Goal: Task Accomplishment & Management: Manage account settings

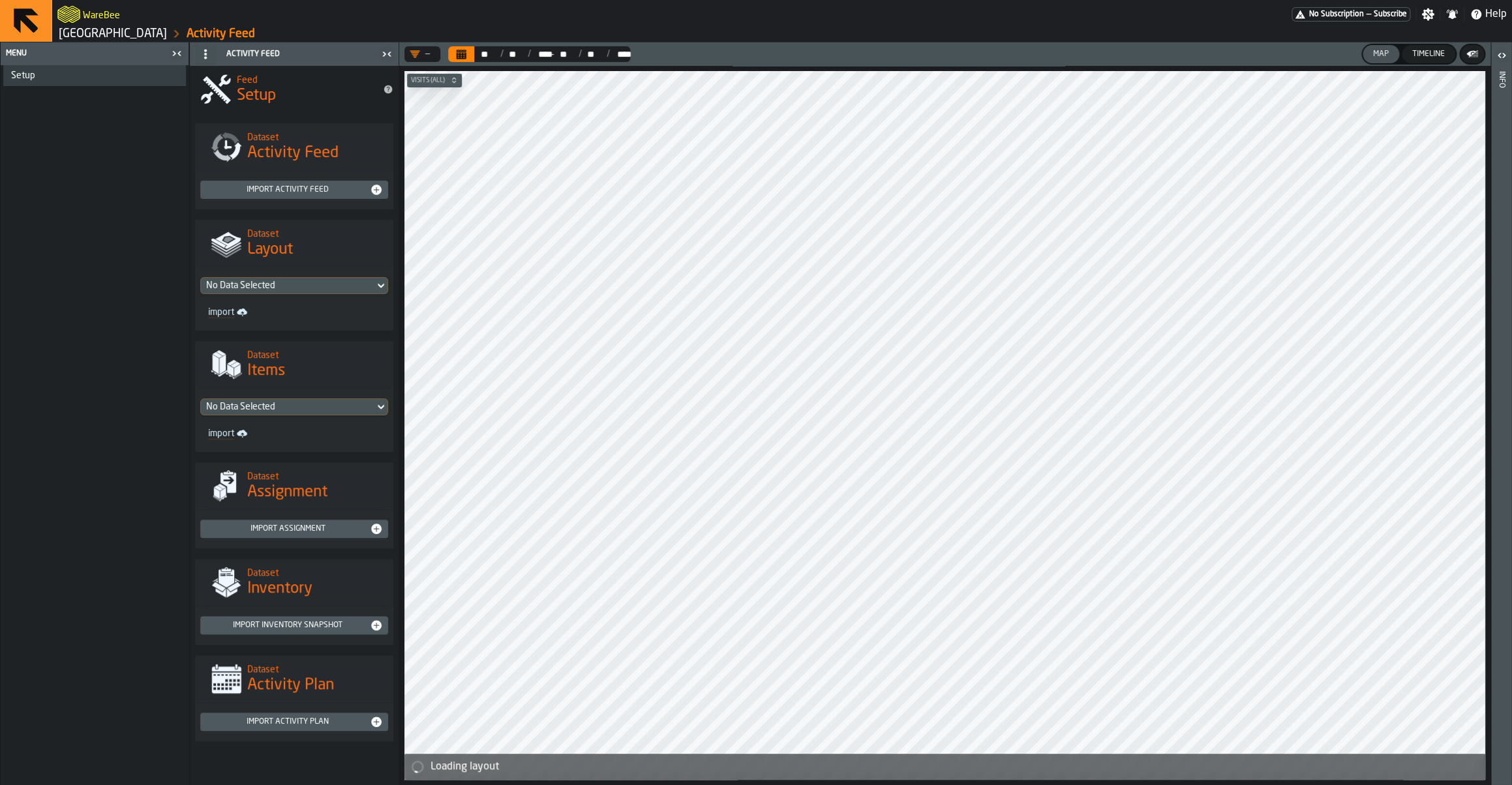
click at [136, 34] on link "Gap Blvd, Gallatin, TN 37066" at bounding box center [113, 33] width 108 height 14
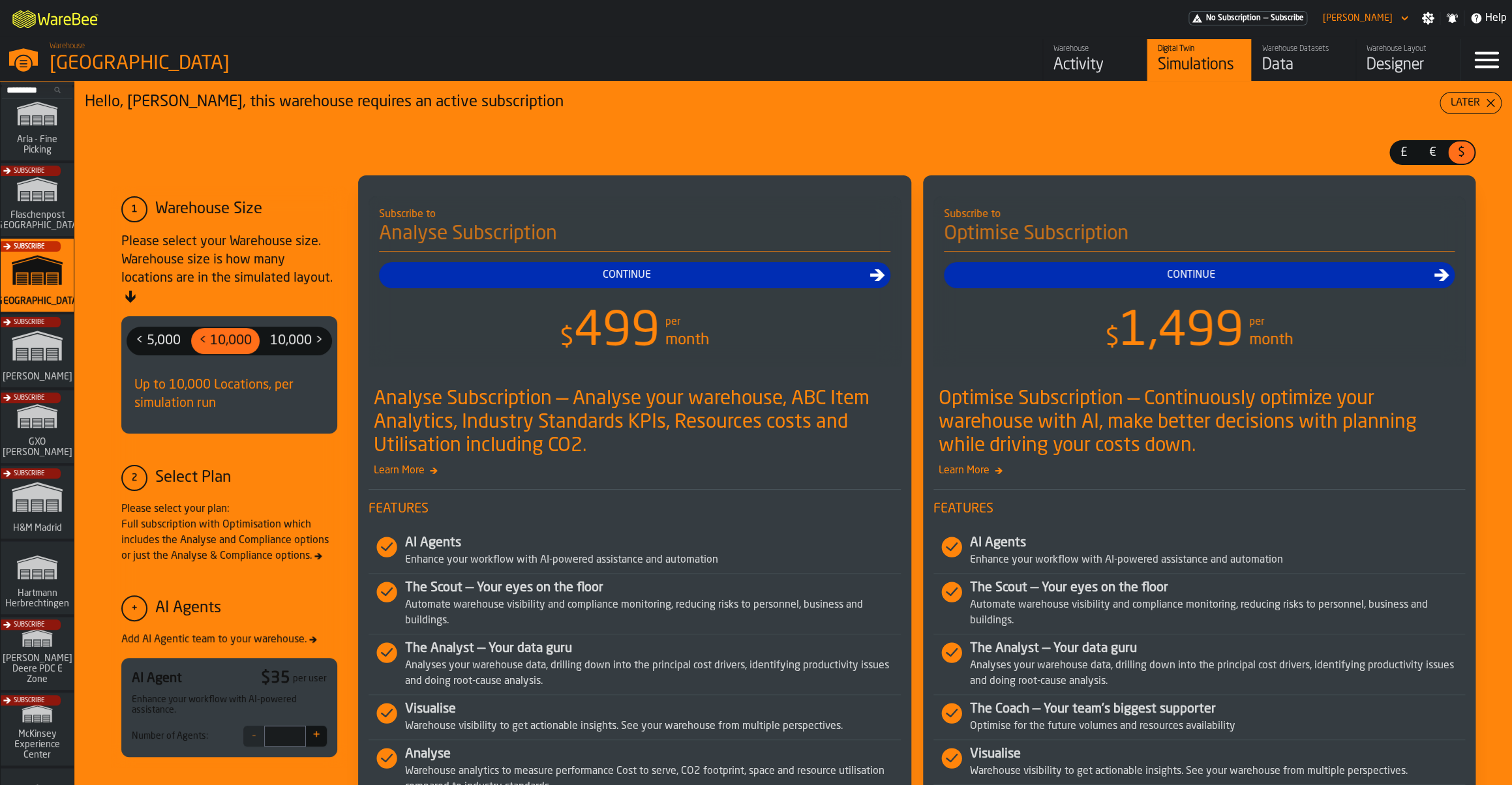
scroll to position [128, 0]
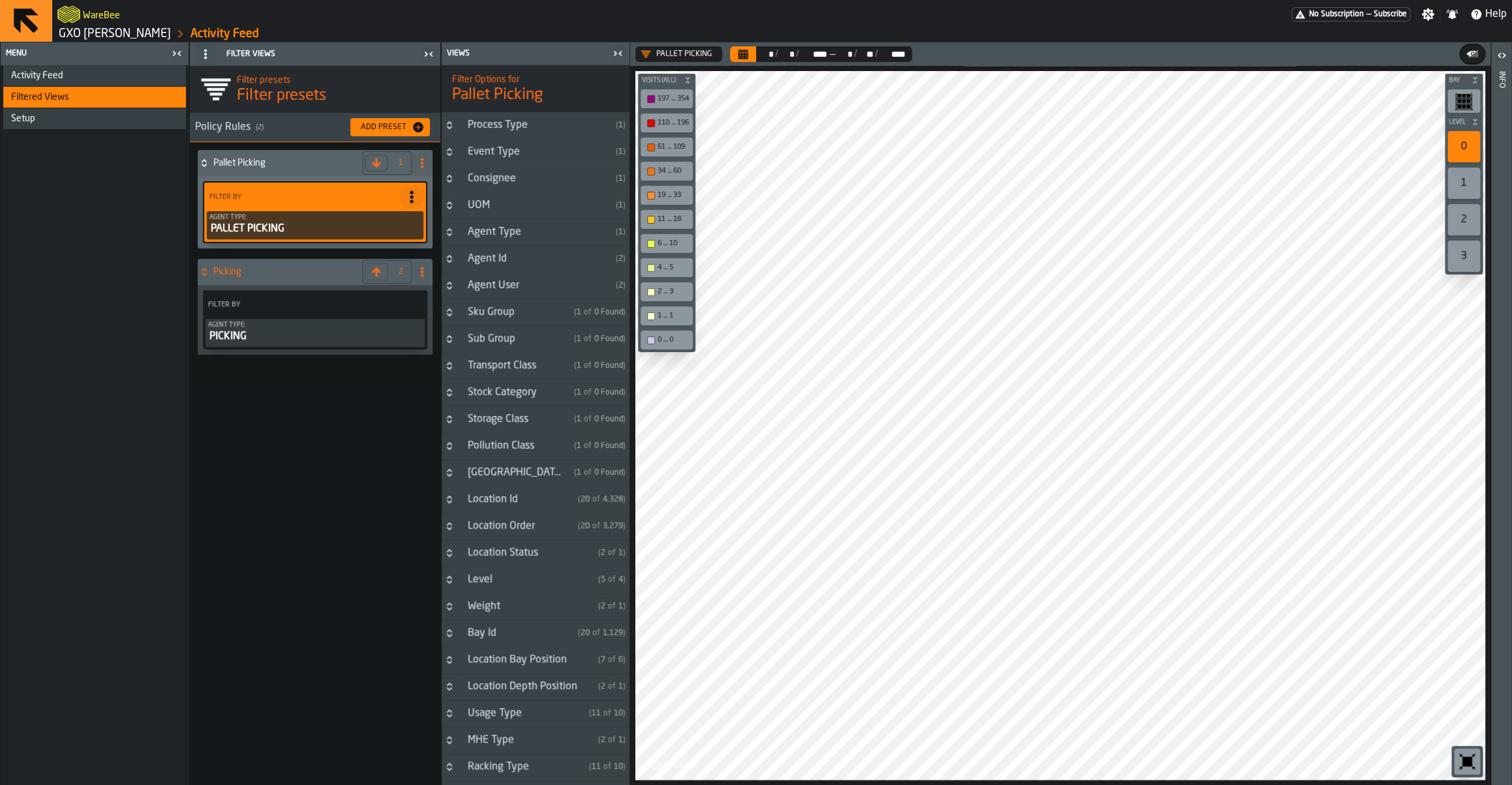
click at [91, 79] on div "Activity Feed" at bounding box center [96, 75] width 169 height 10
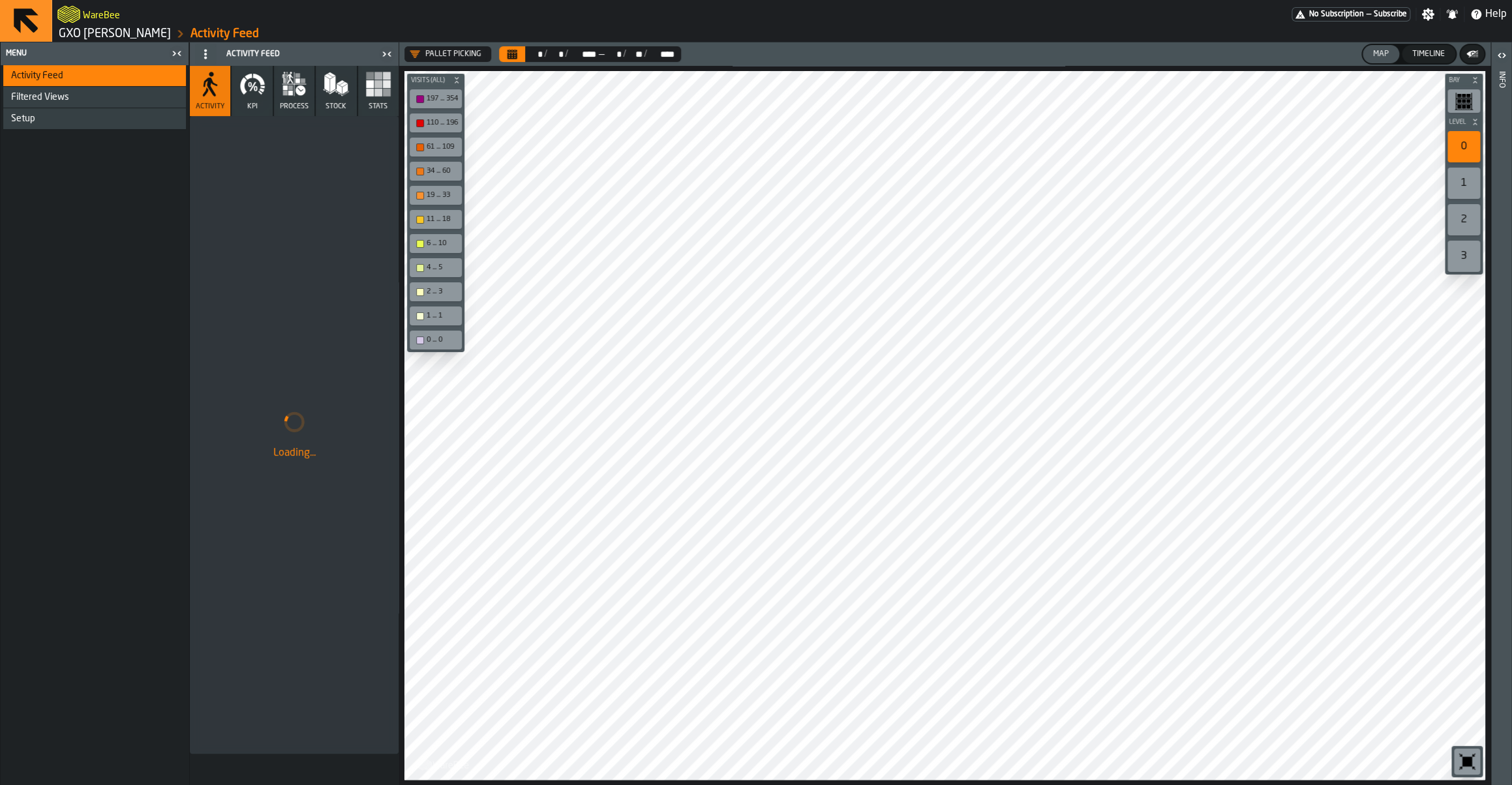
click at [264, 90] on icon "button" at bounding box center [261, 90] width 5 height 4
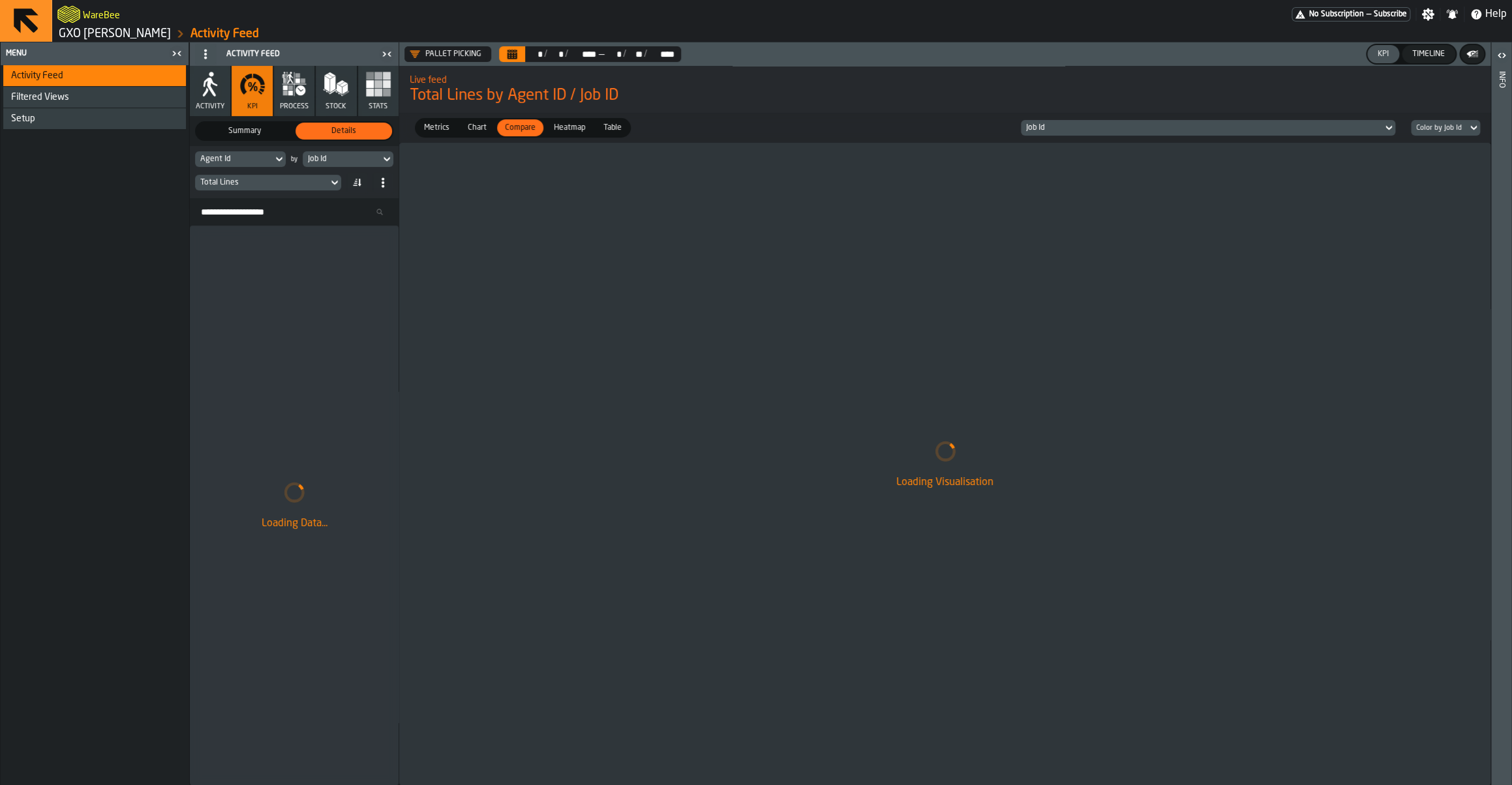
click at [276, 182] on div "Total Lines" at bounding box center [261, 183] width 123 height 10
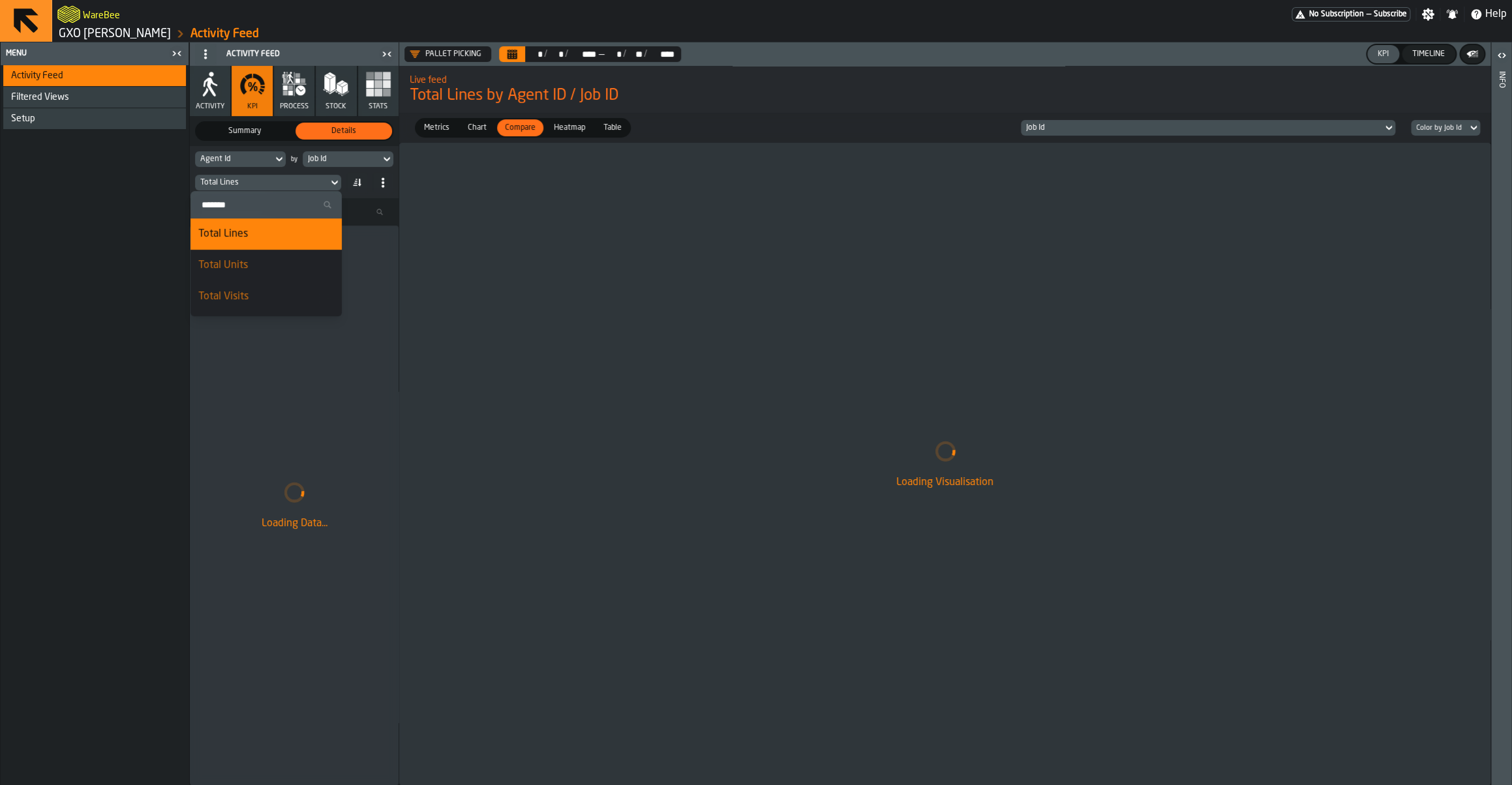
click at [287, 209] on input "Search" at bounding box center [266, 205] width 141 height 17
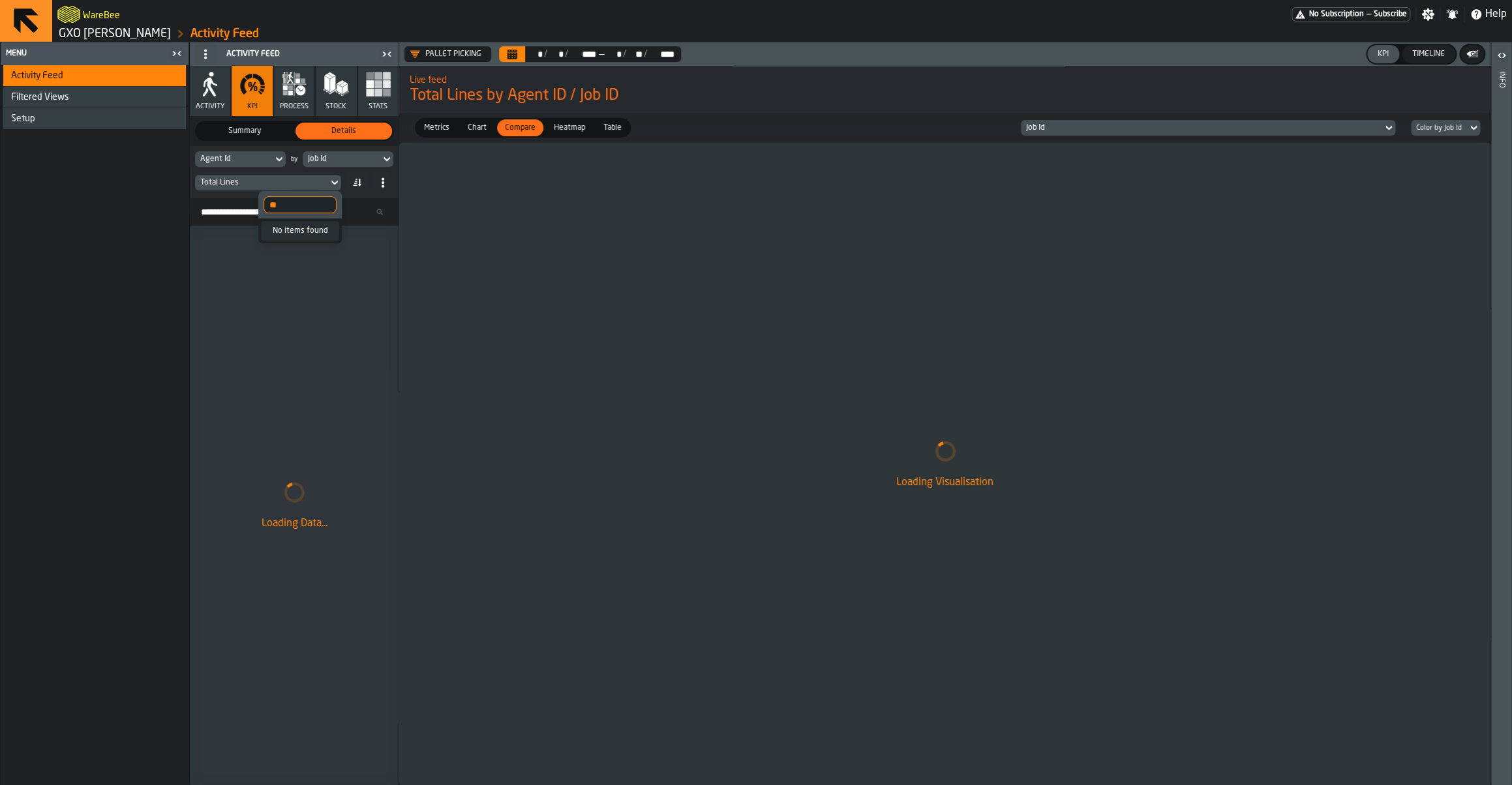
type input "*"
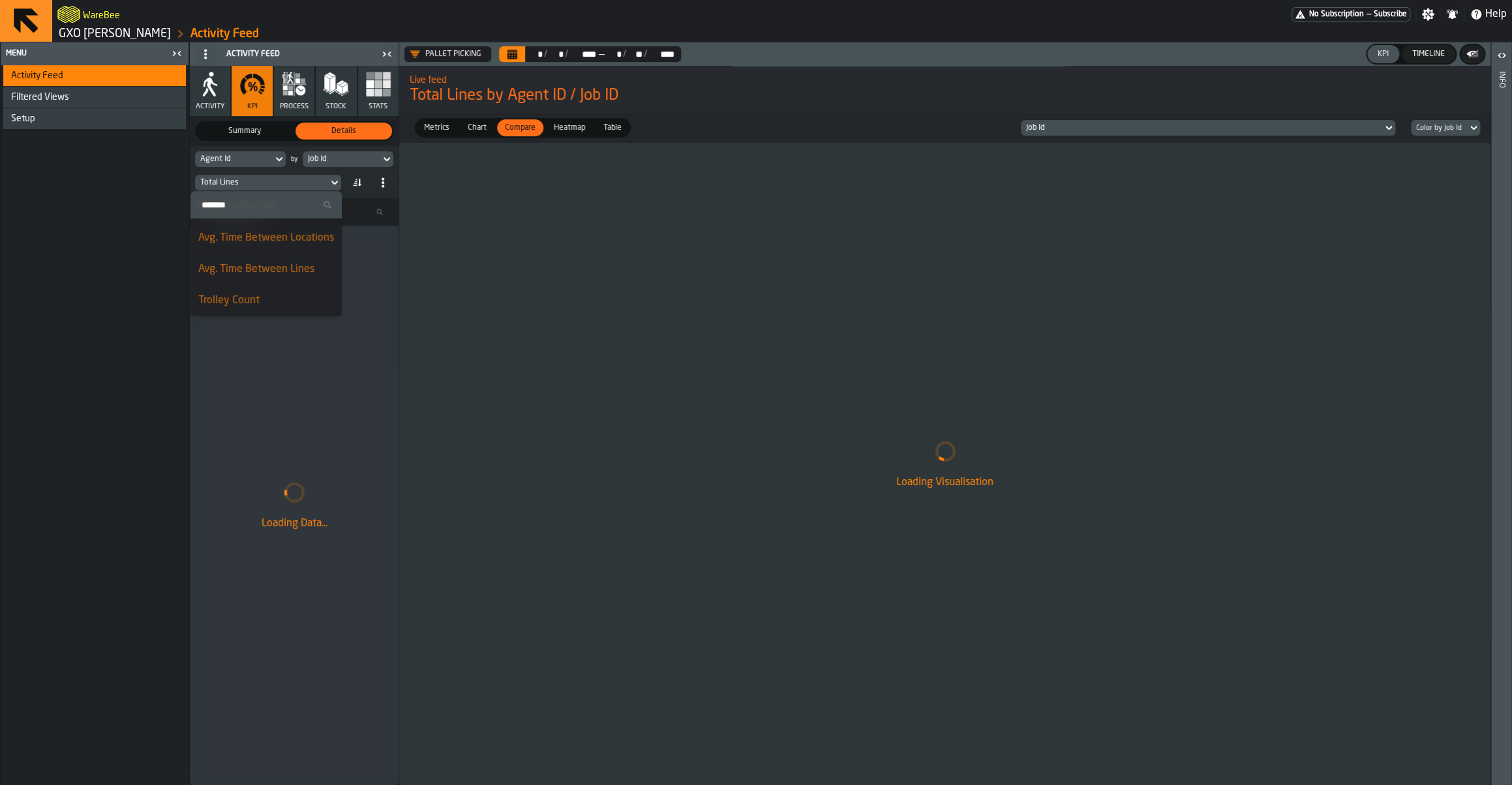
scroll to position [466, 0]
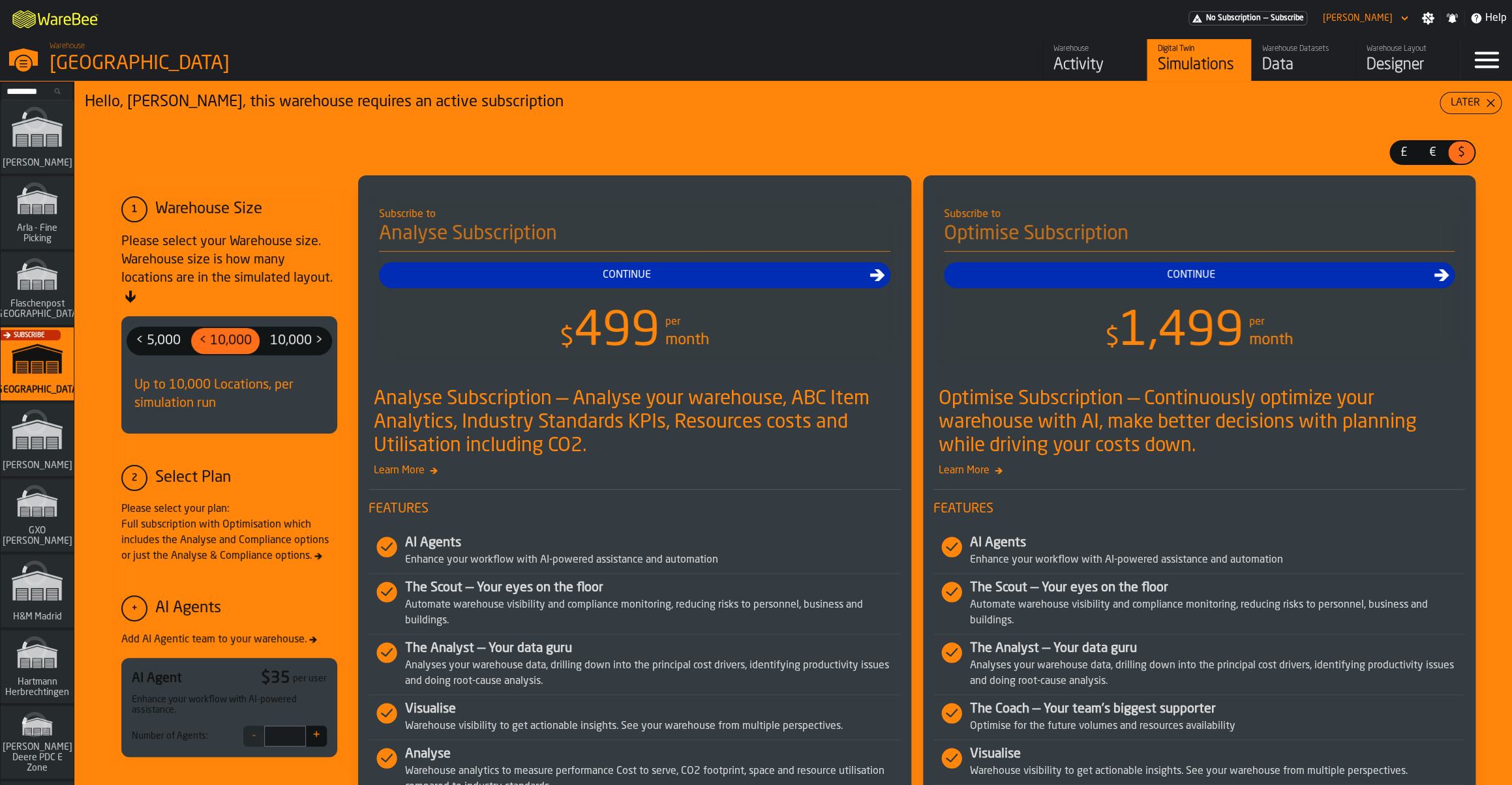
scroll to position [128, 0]
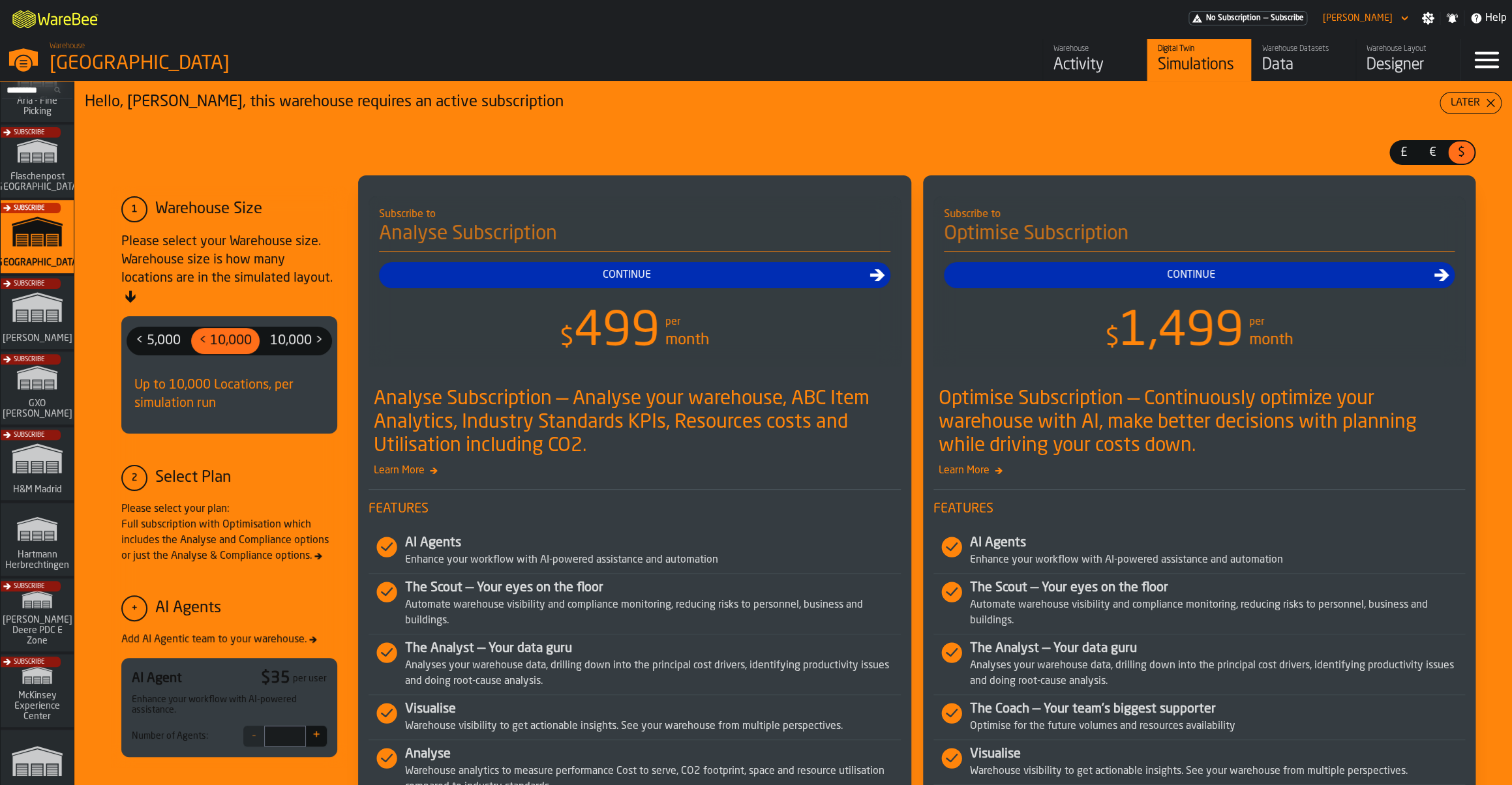
click at [32, 606] on div "Subscribe" at bounding box center [34, 619] width 73 height 76
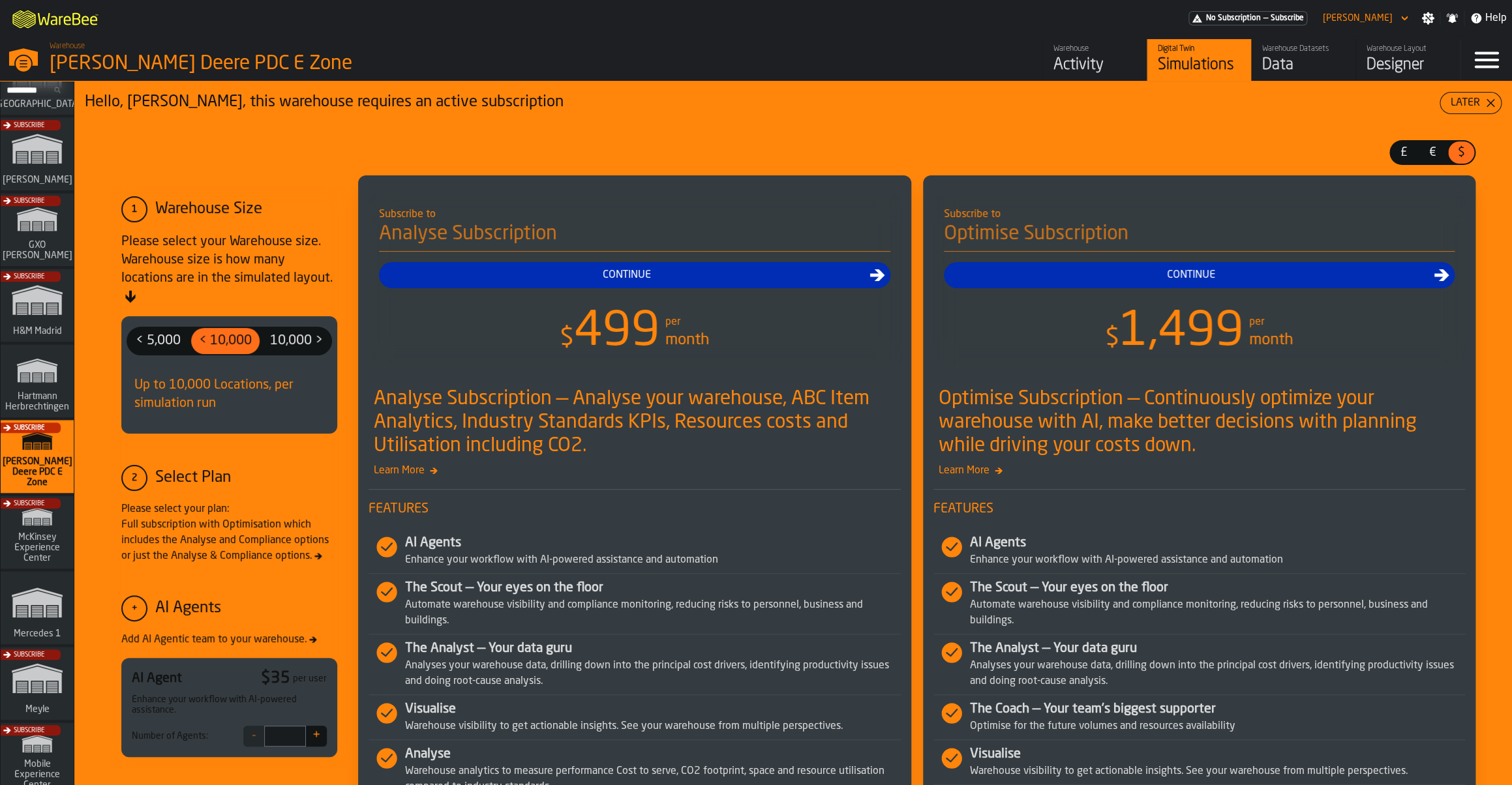
scroll to position [150, 0]
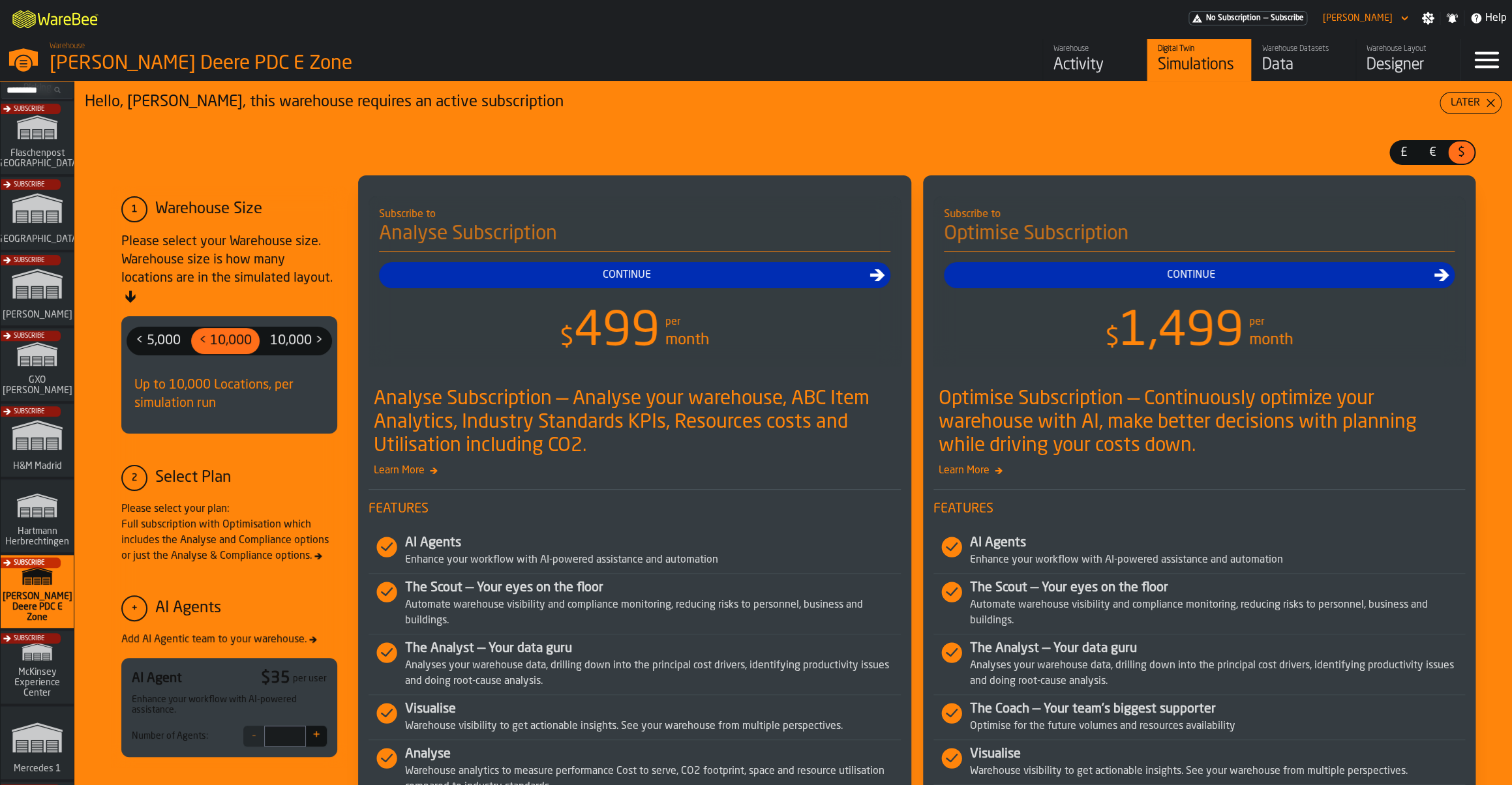
click at [49, 365] on div "Subscribe" at bounding box center [34, 369] width 73 height 76
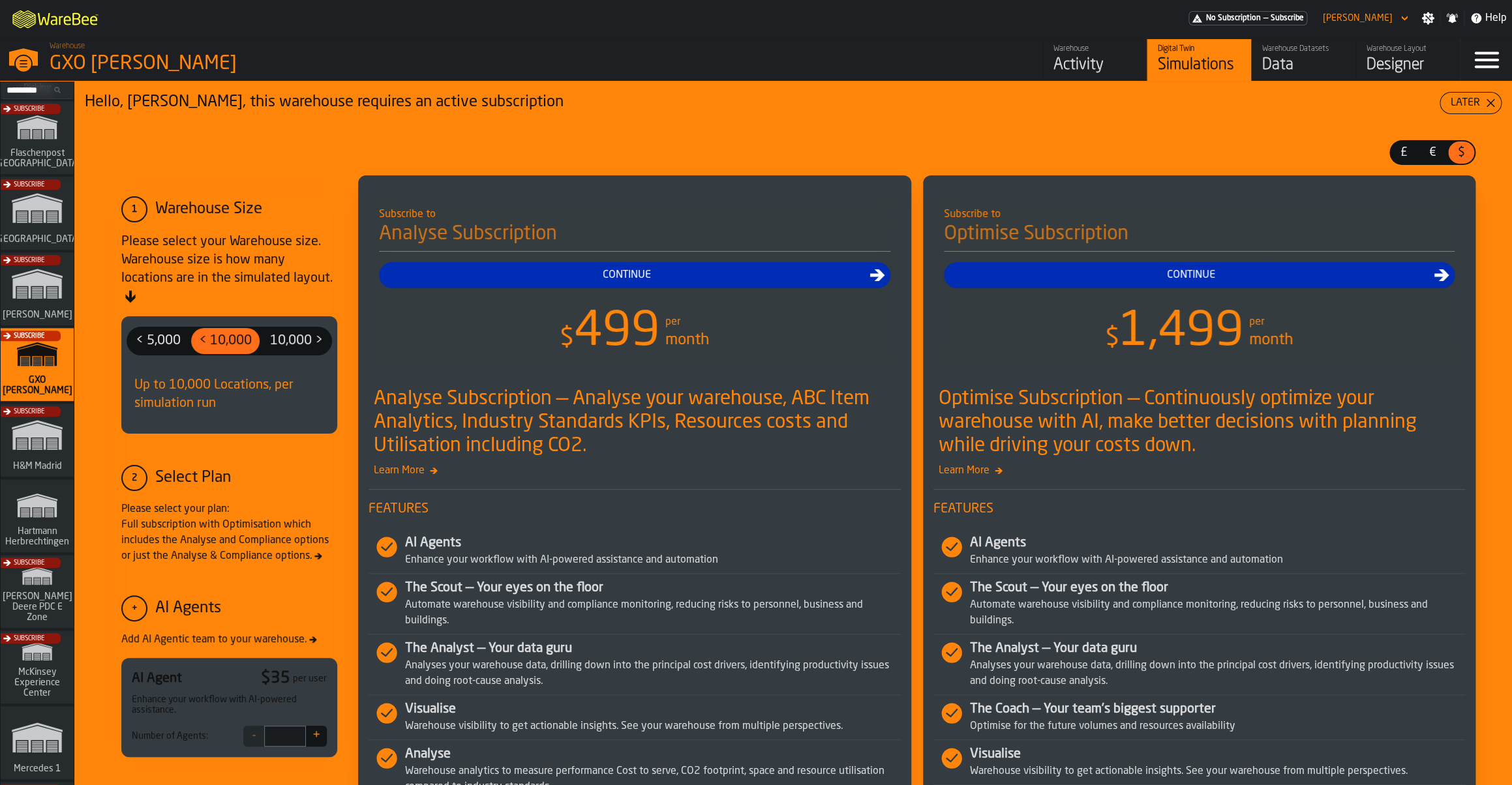
click at [1075, 48] on div "Warehouse" at bounding box center [1094, 49] width 83 height 10
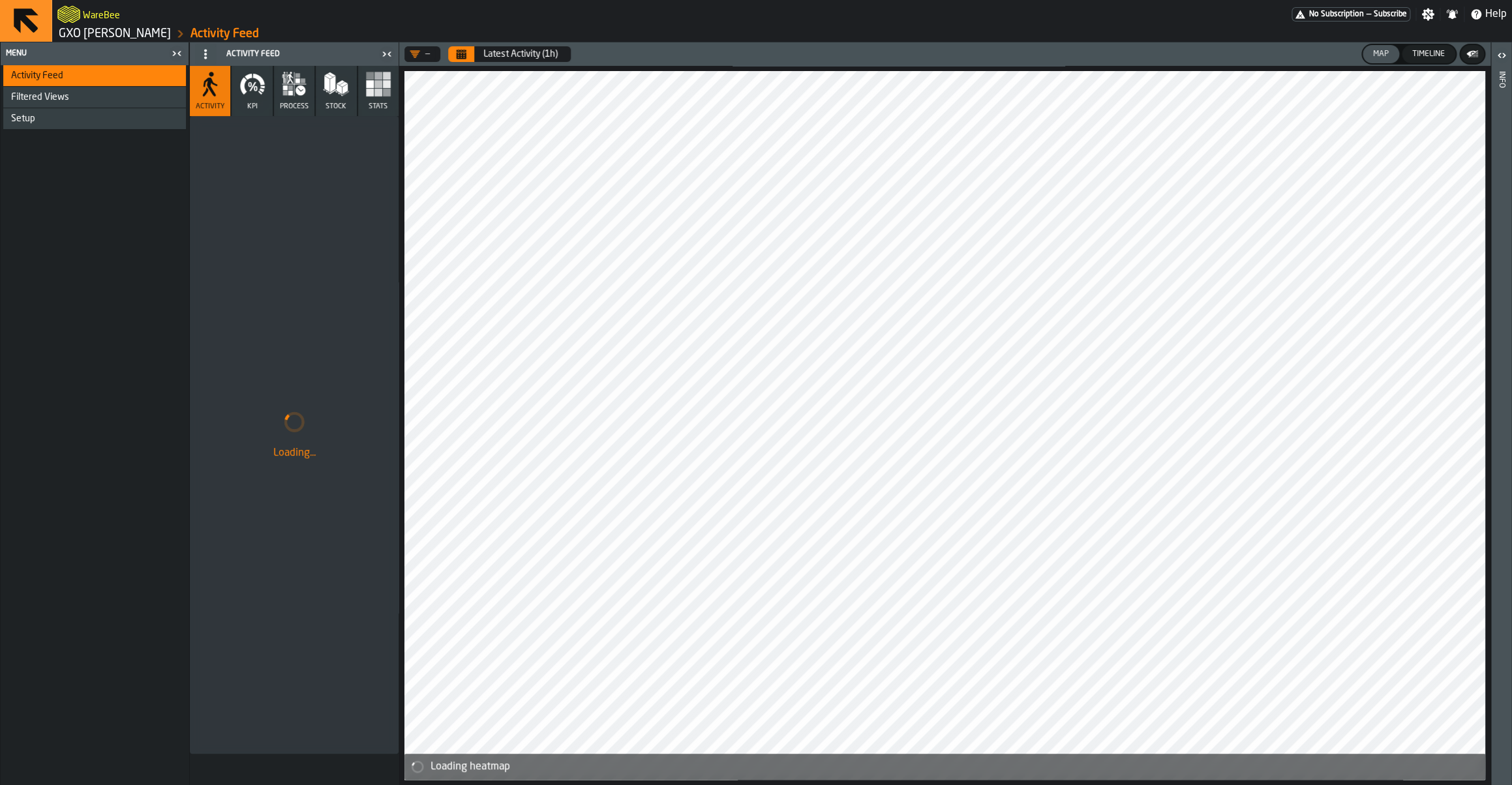
click at [108, 33] on link "GXO [PERSON_NAME]" at bounding box center [115, 33] width 112 height 14
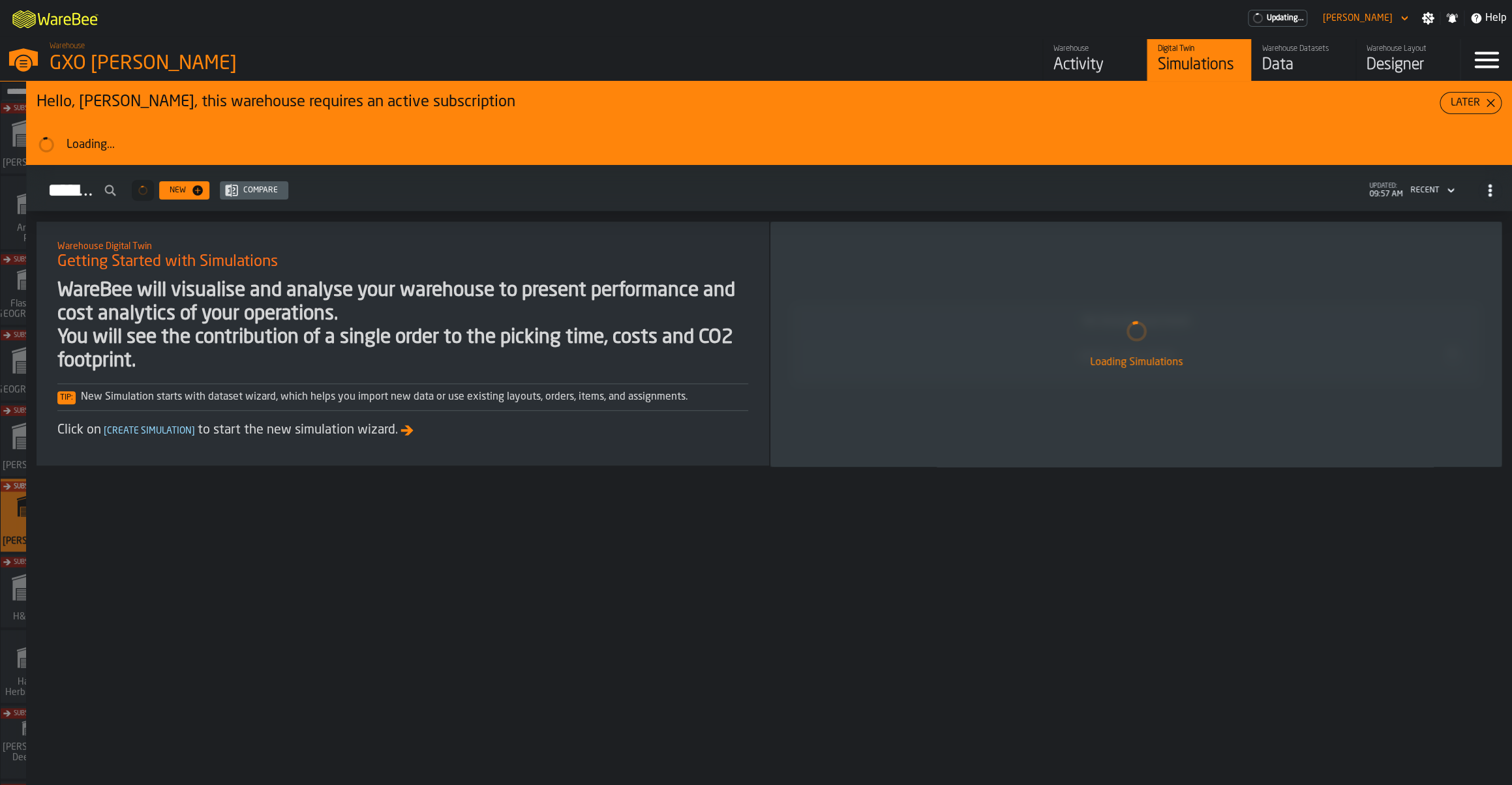
scroll to position [150, 0]
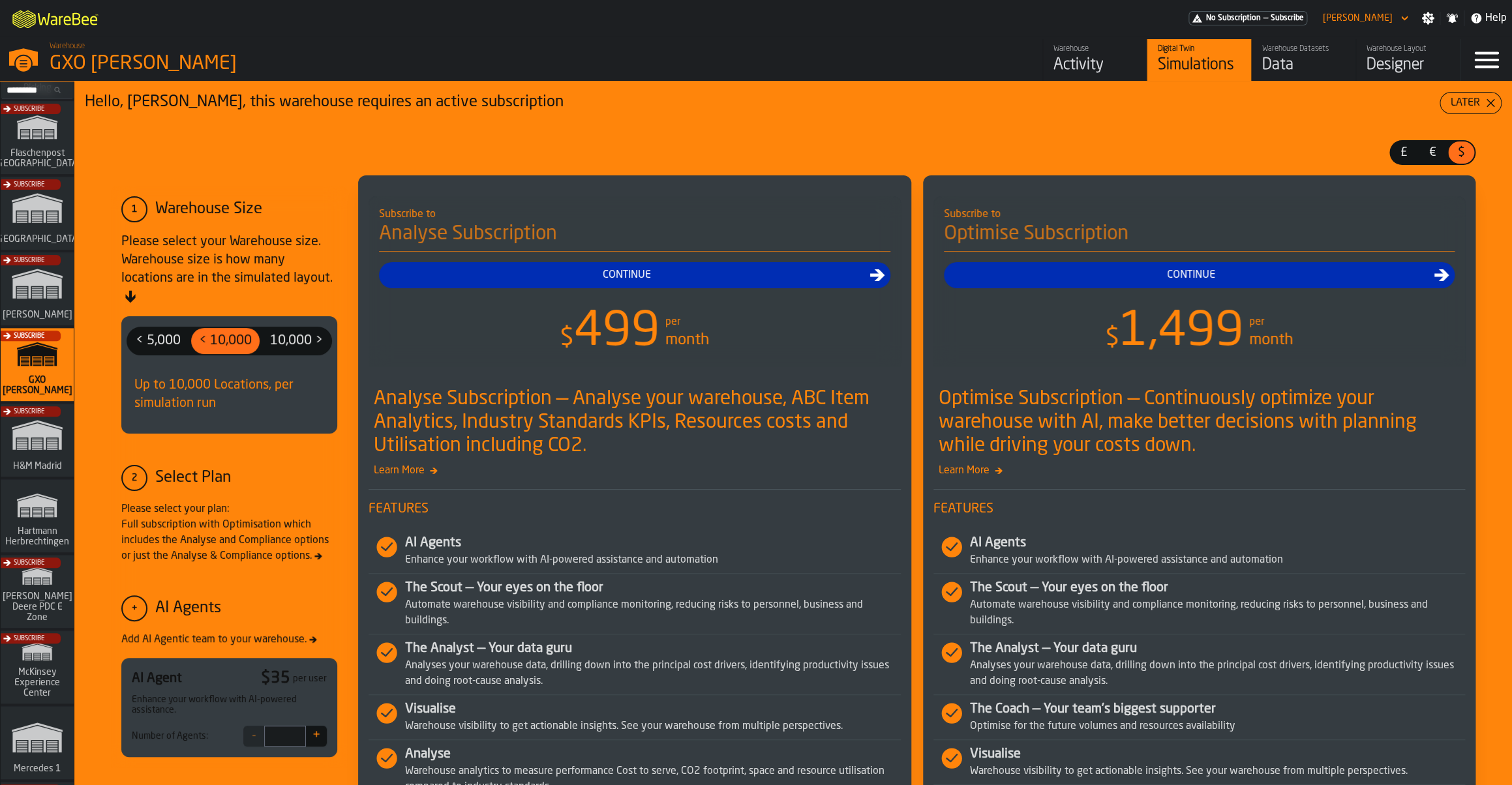
click at [1063, 49] on div "Warehouse" at bounding box center [1094, 49] width 83 height 10
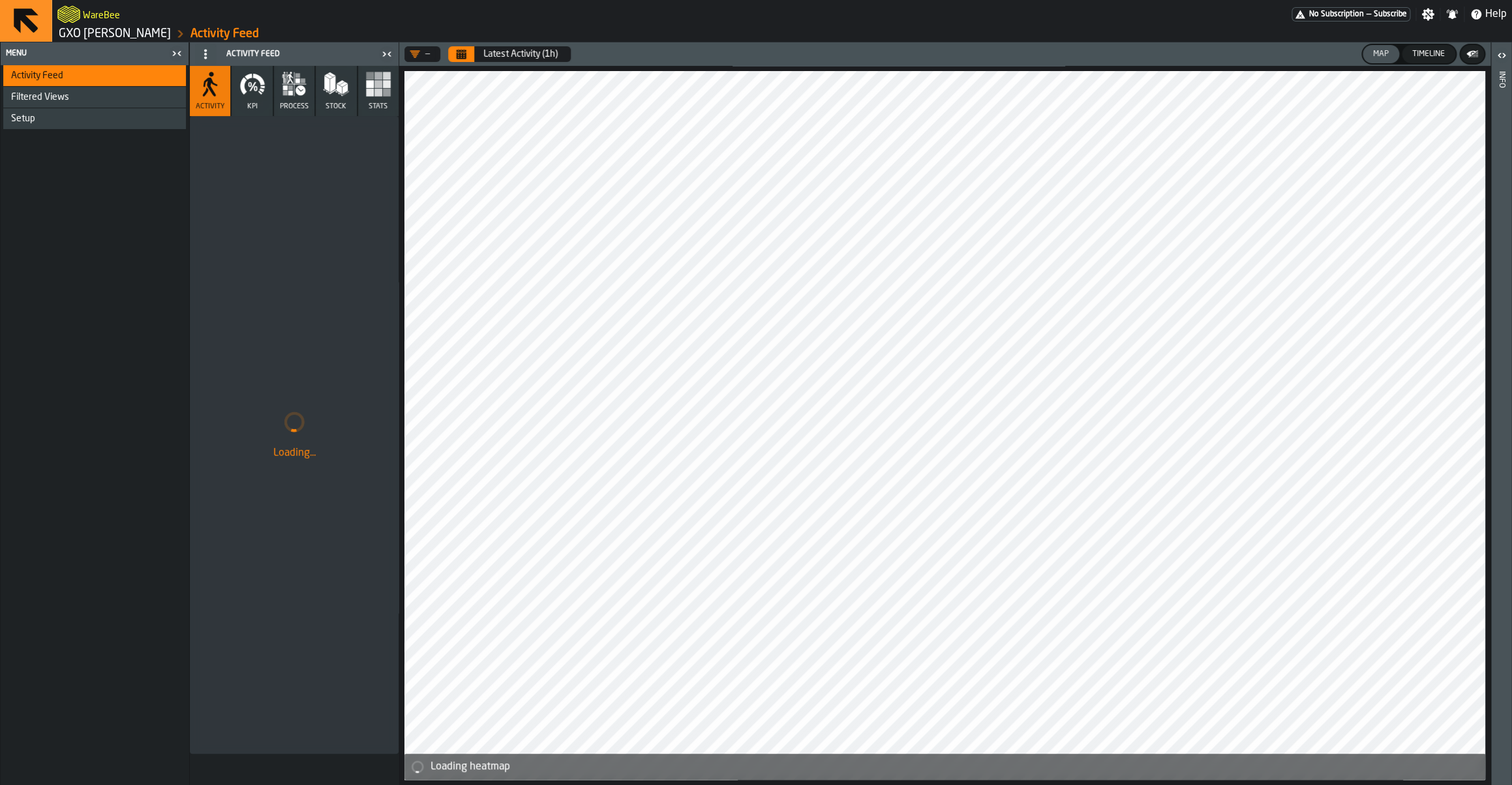
click at [128, 127] on div "Setup" at bounding box center [94, 119] width 183 height 21
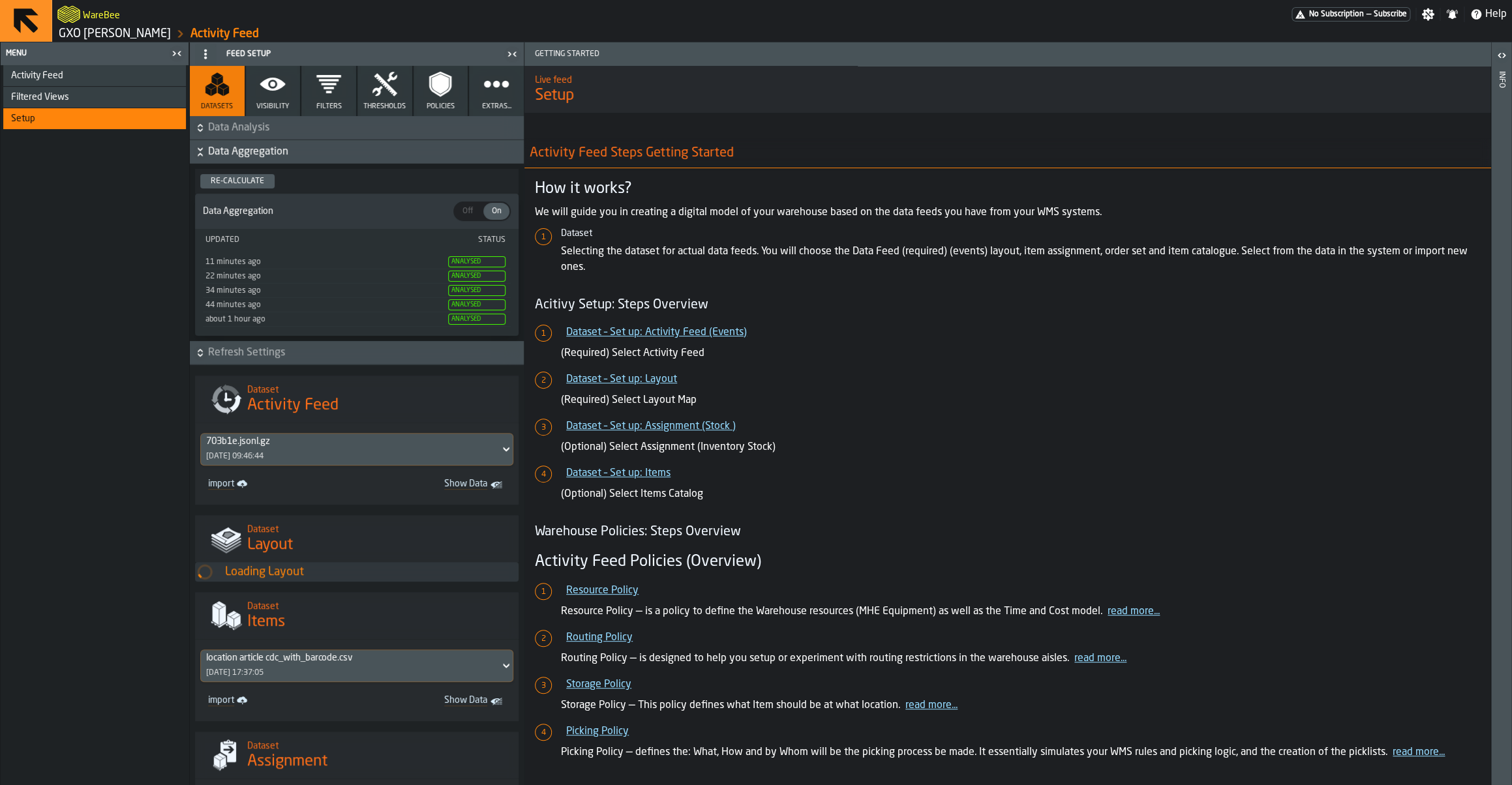
click at [247, 128] on span "Data Analysis" at bounding box center [364, 128] width 313 height 15
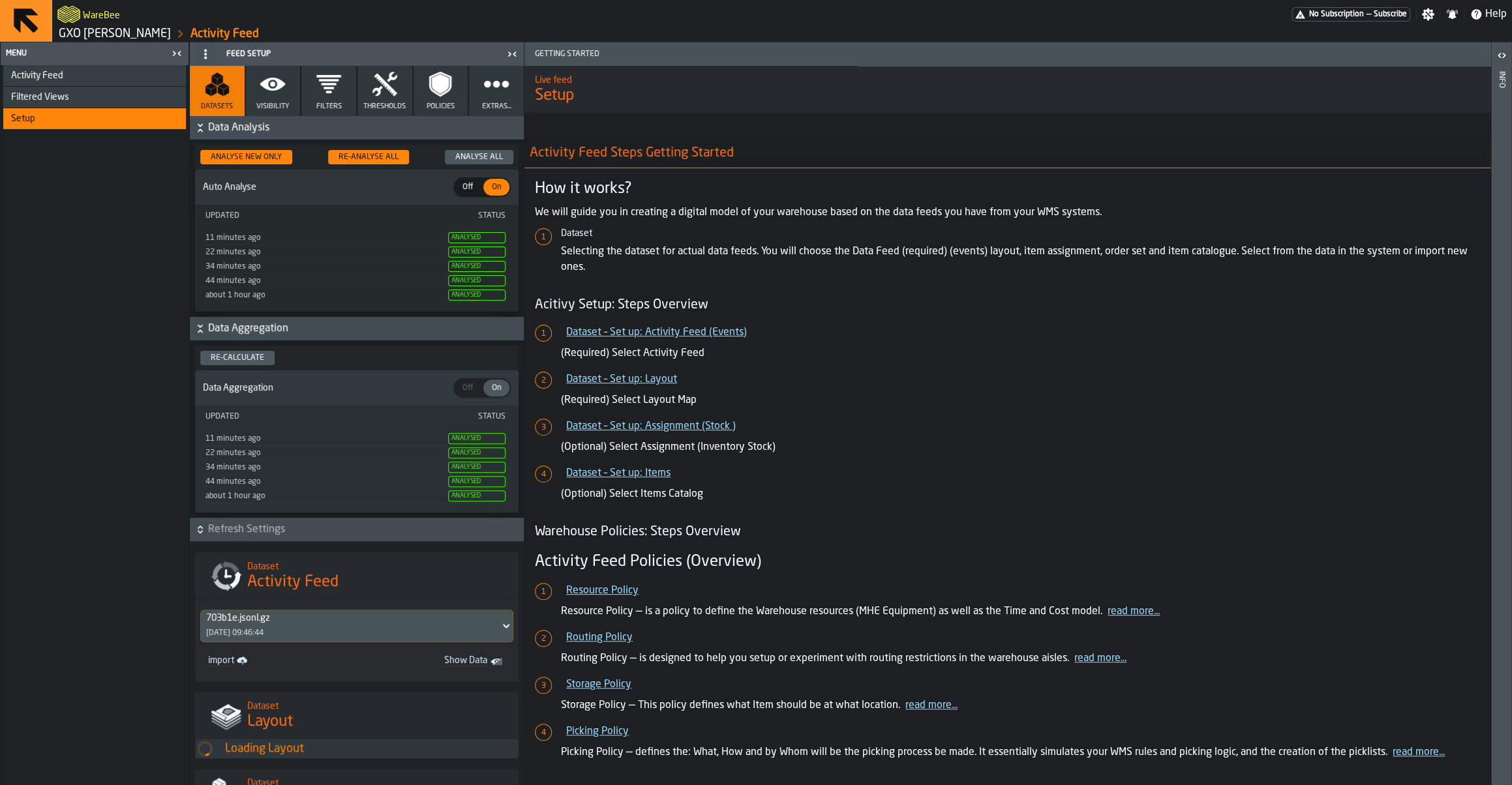
click at [55, 84] on div "Activity Feed" at bounding box center [94, 76] width 183 height 21
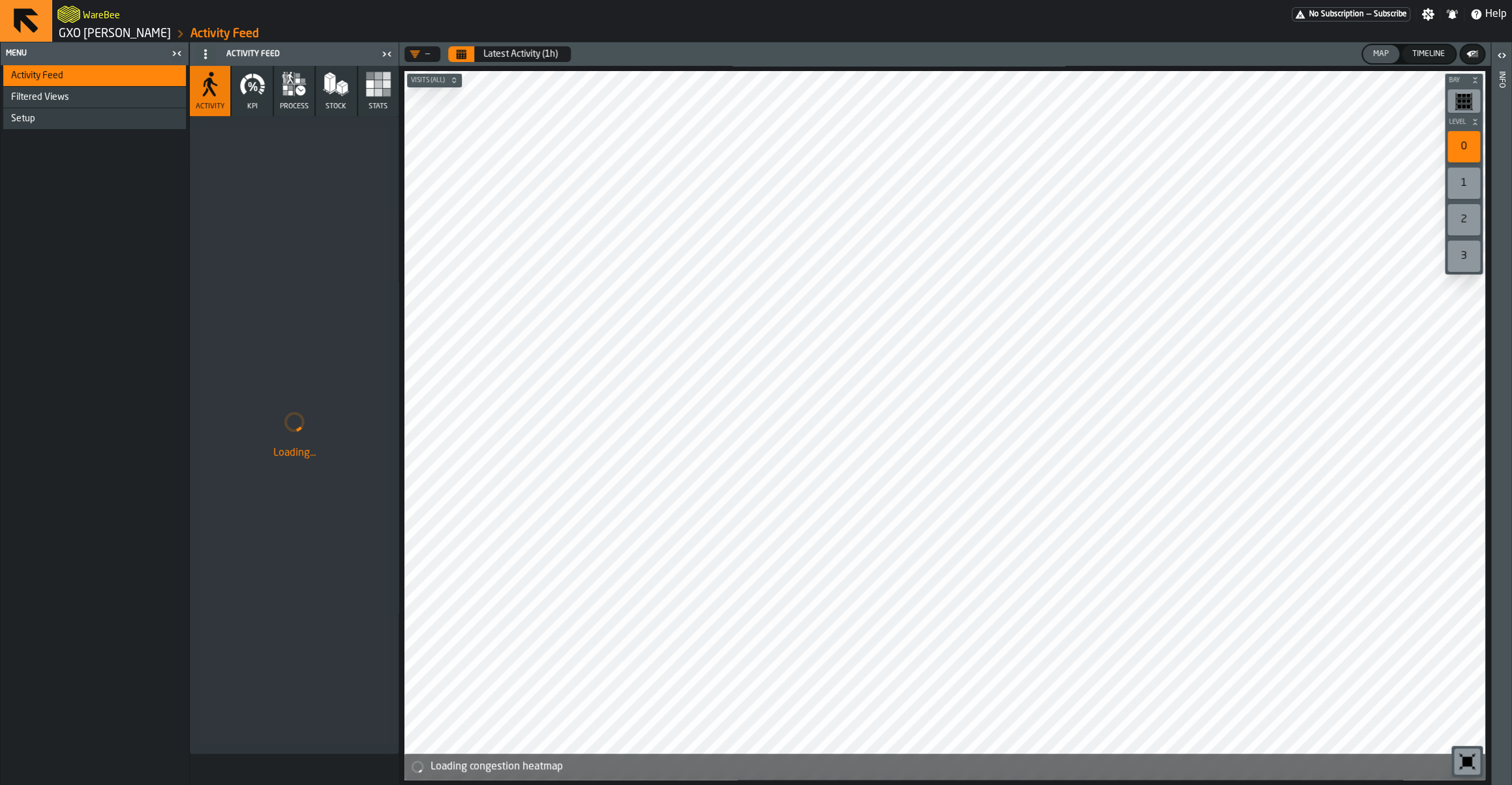
click at [78, 117] on div "Setup" at bounding box center [96, 118] width 169 height 10
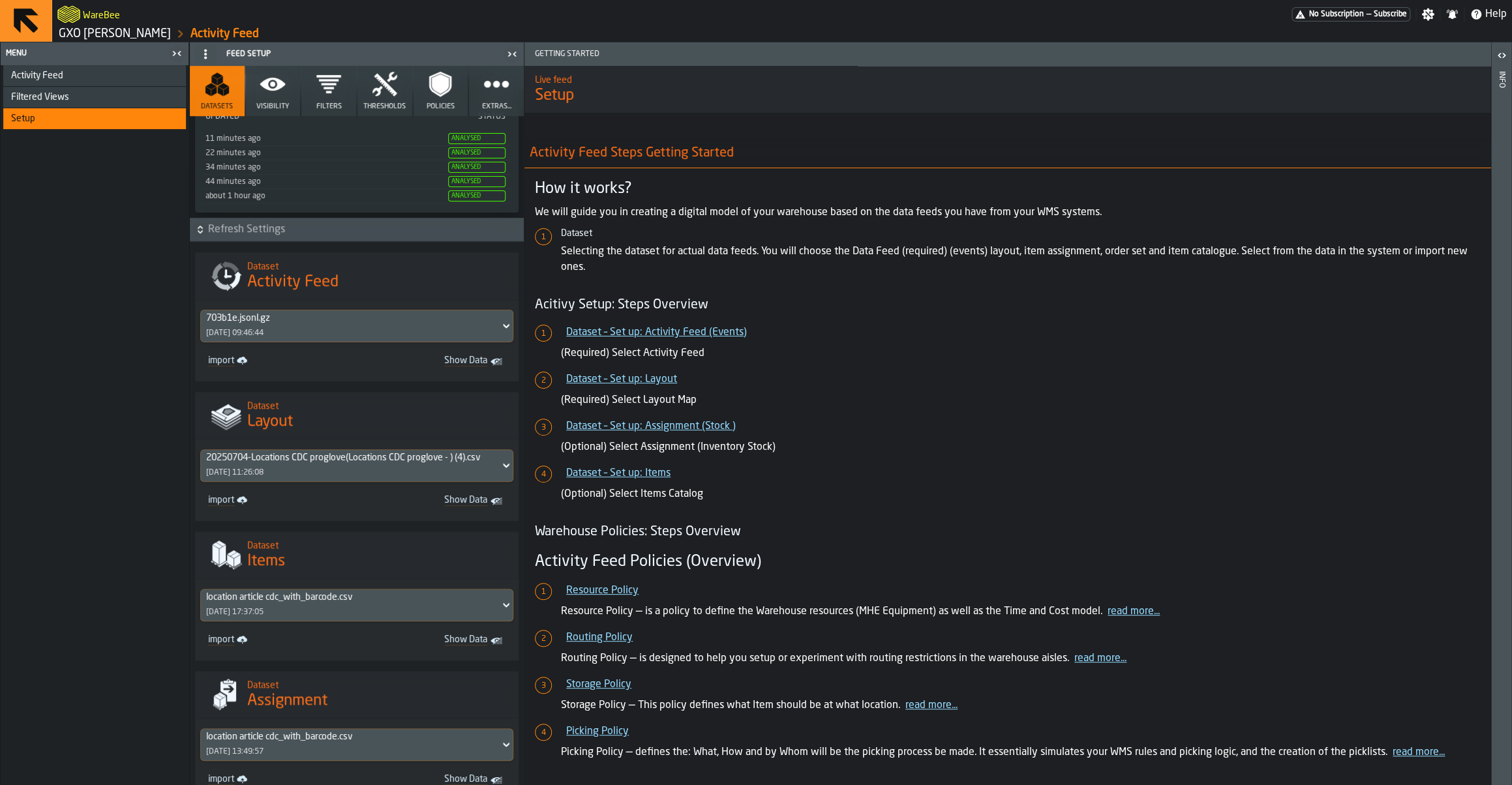
scroll to position [302, 0]
click at [356, 461] on div "20250704-Locations CDC proglove(Locations CDC proglove - ) (4).csv" at bounding box center [350, 456] width 288 height 10
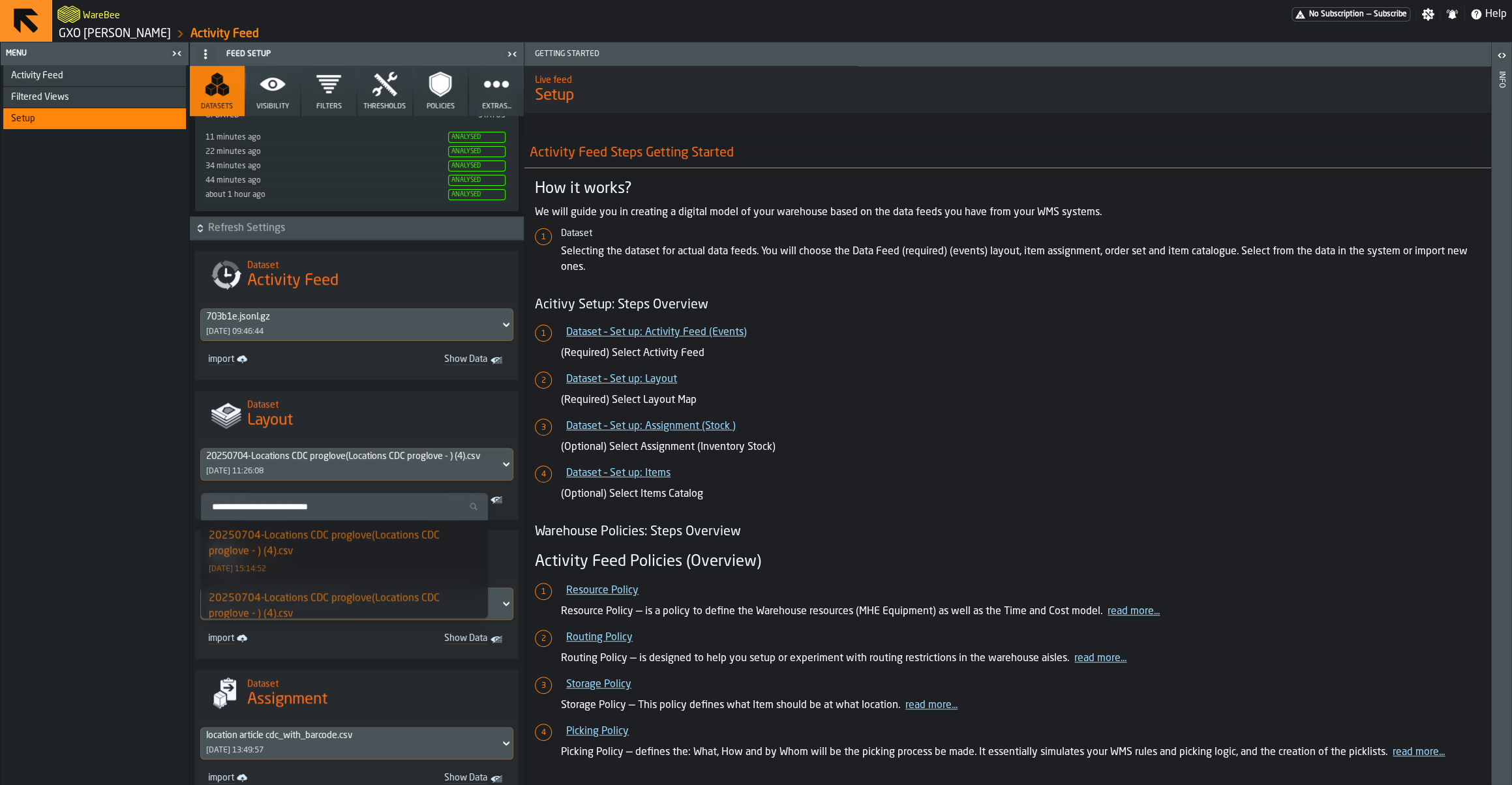
click at [323, 548] on div "20250704-Locations CDC proglove(Locations CDC proglove - ) (4).csv" at bounding box center [344, 543] width 271 height 31
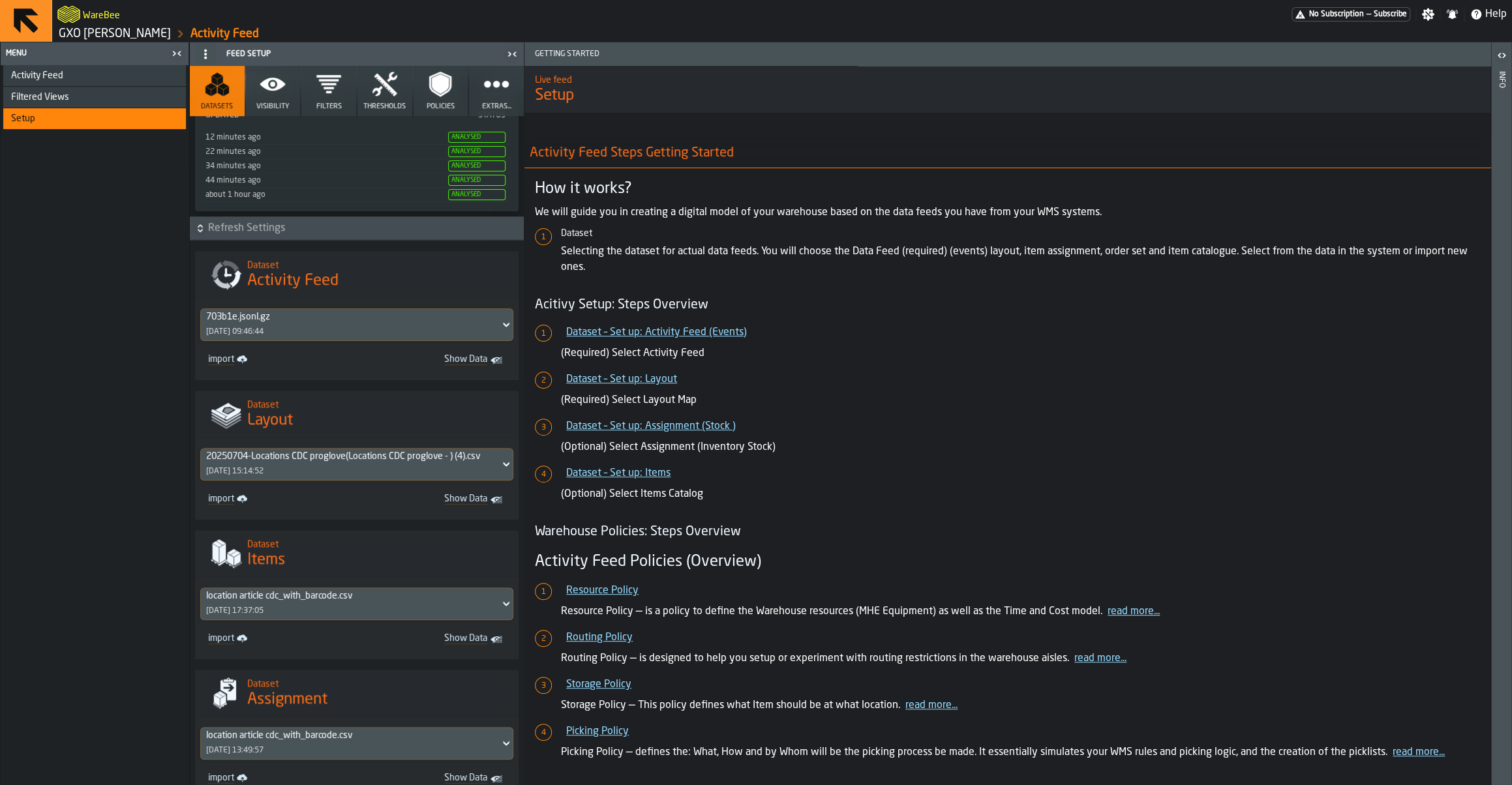
click at [79, 76] on div "Activity Feed" at bounding box center [96, 75] width 169 height 10
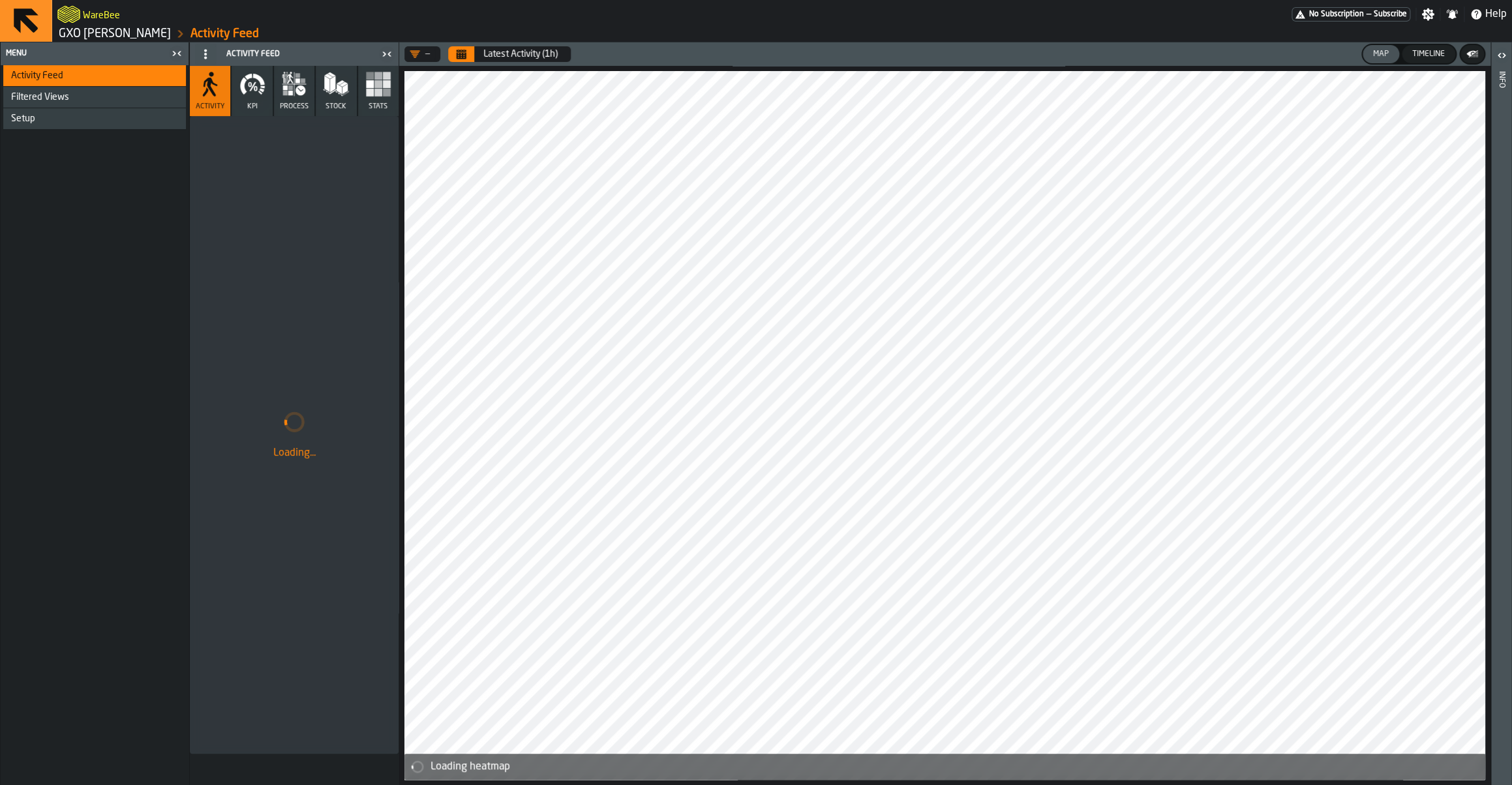
click at [420, 56] on icon "DropdownMenuValue-" at bounding box center [414, 53] width 10 height 10
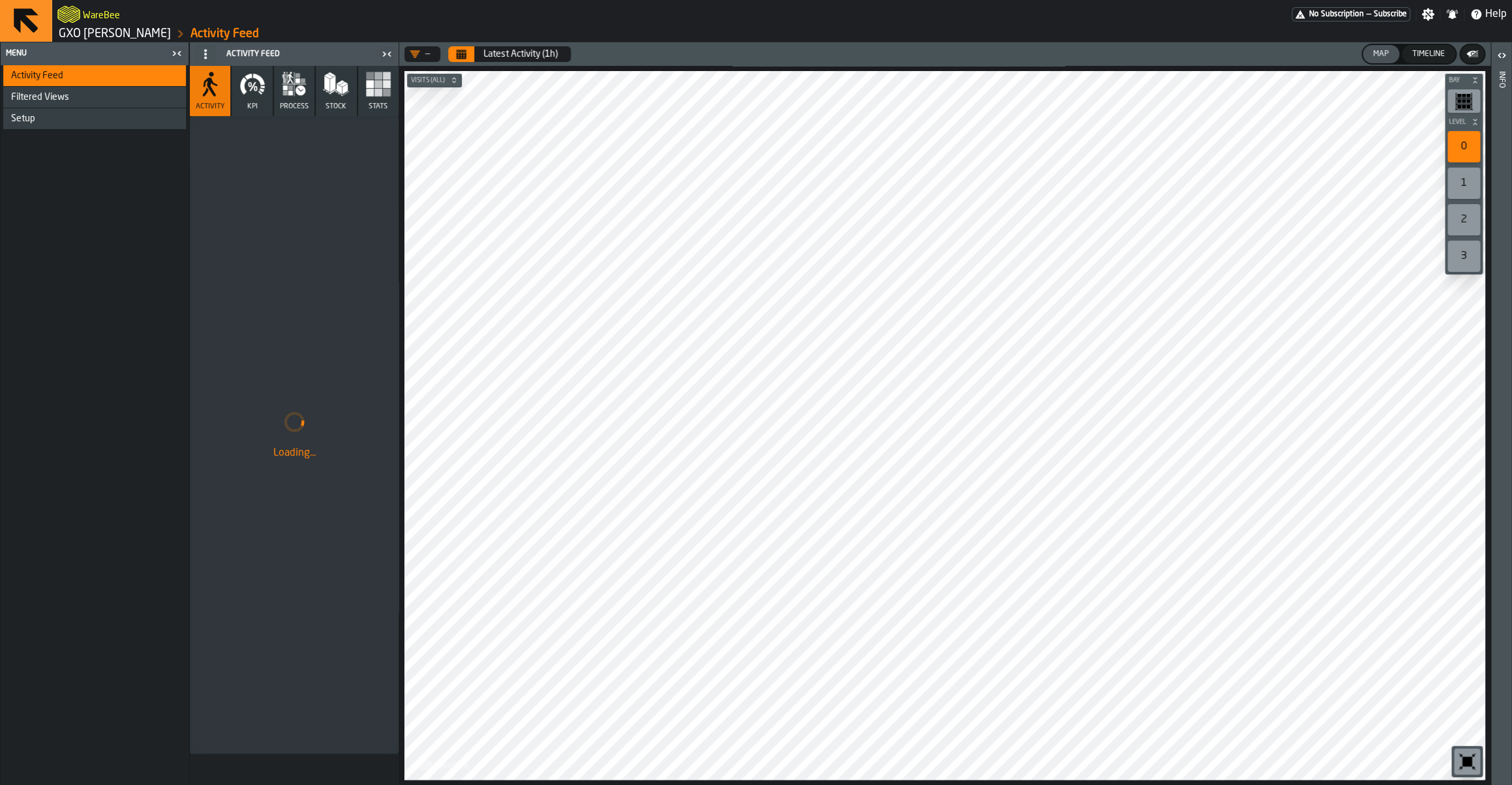
click at [254, 85] on icon "button" at bounding box center [252, 87] width 7 height 10
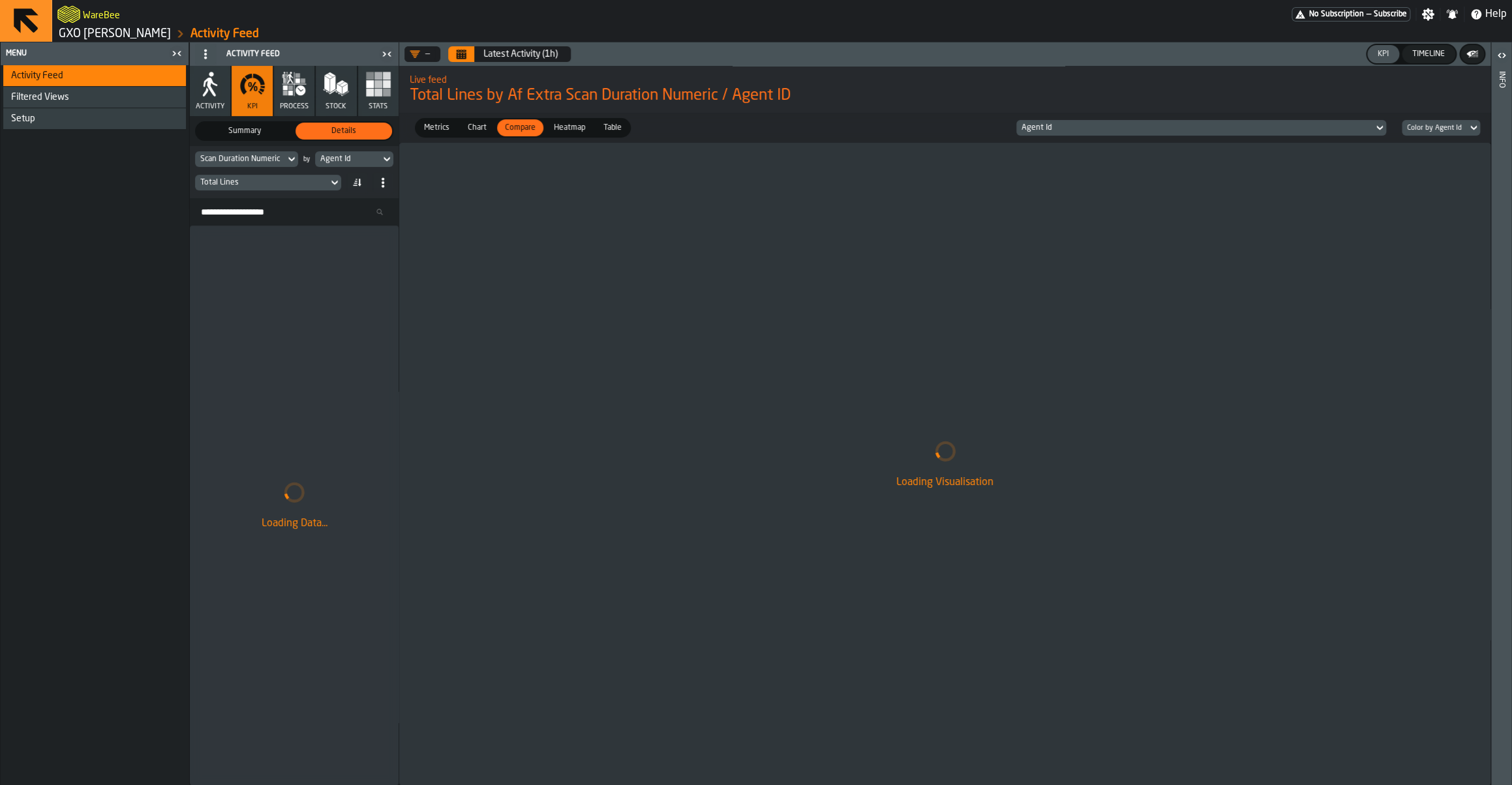
click at [279, 186] on div "Total Lines" at bounding box center [261, 183] width 123 height 10
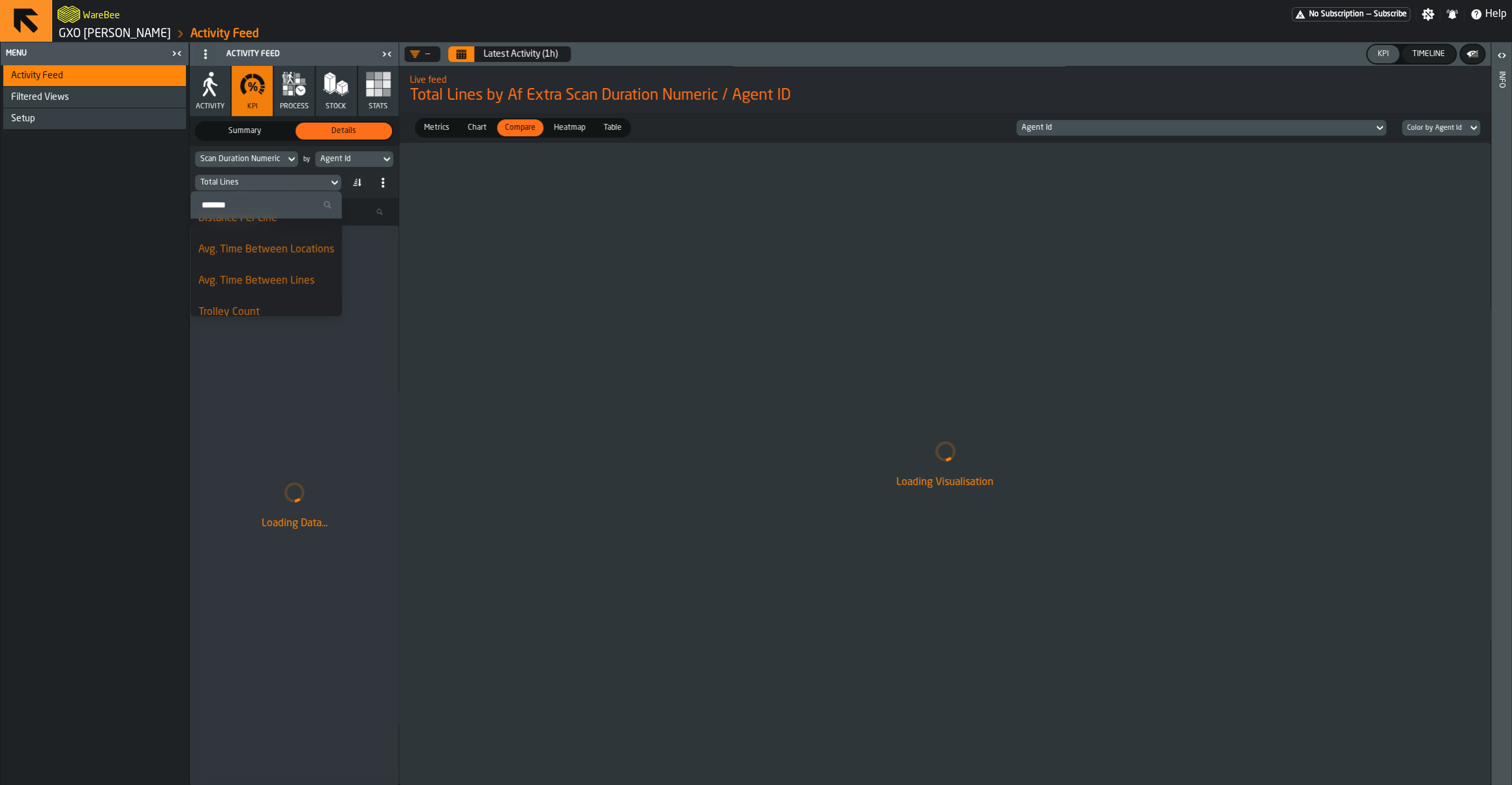
scroll to position [559, 0]
click at [285, 290] on li "Scan Duration" at bounding box center [265, 301] width 151 height 31
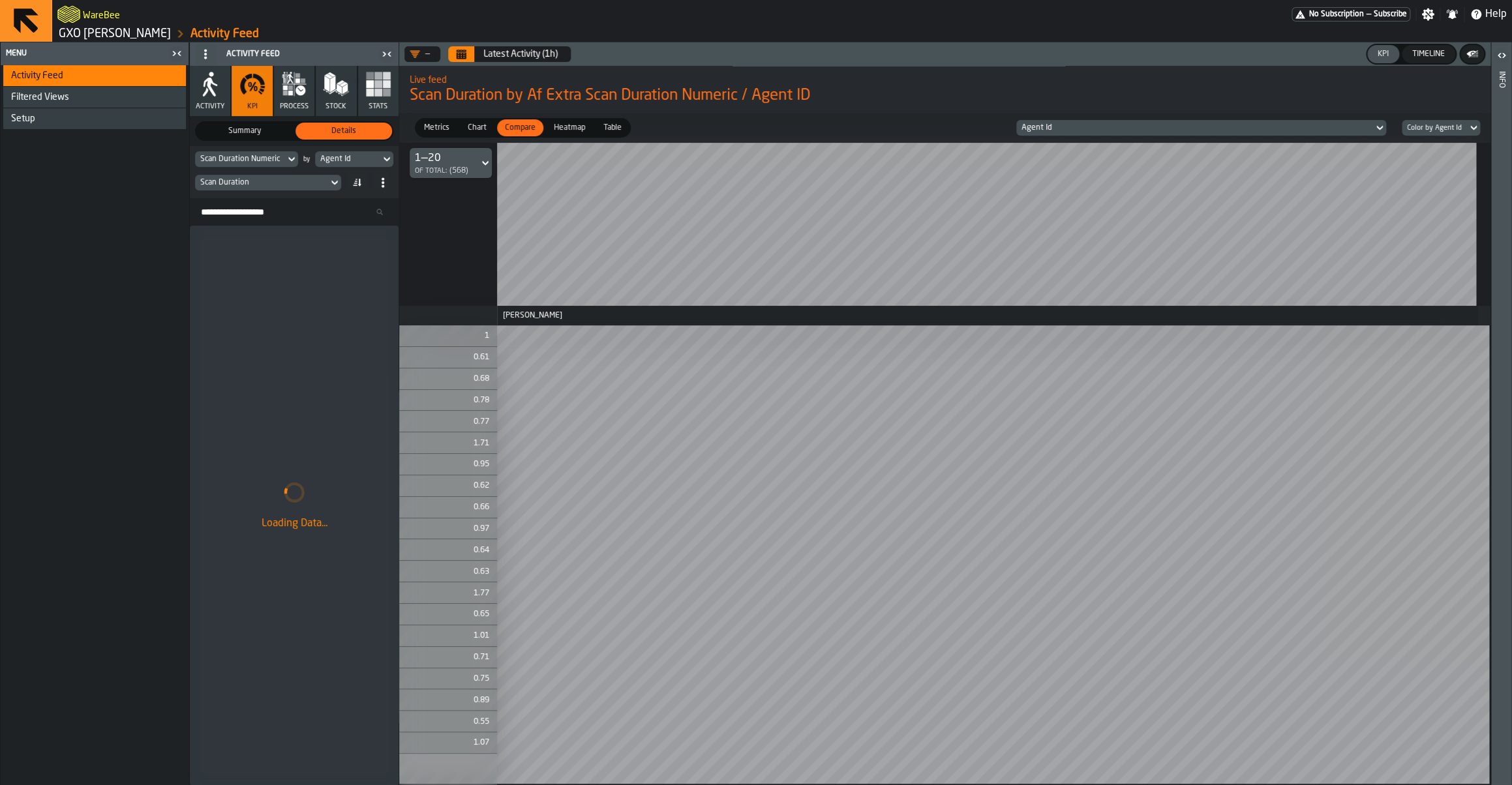
click at [258, 163] on div "Scan Duration Numeric" at bounding box center [240, 159] width 80 height 10
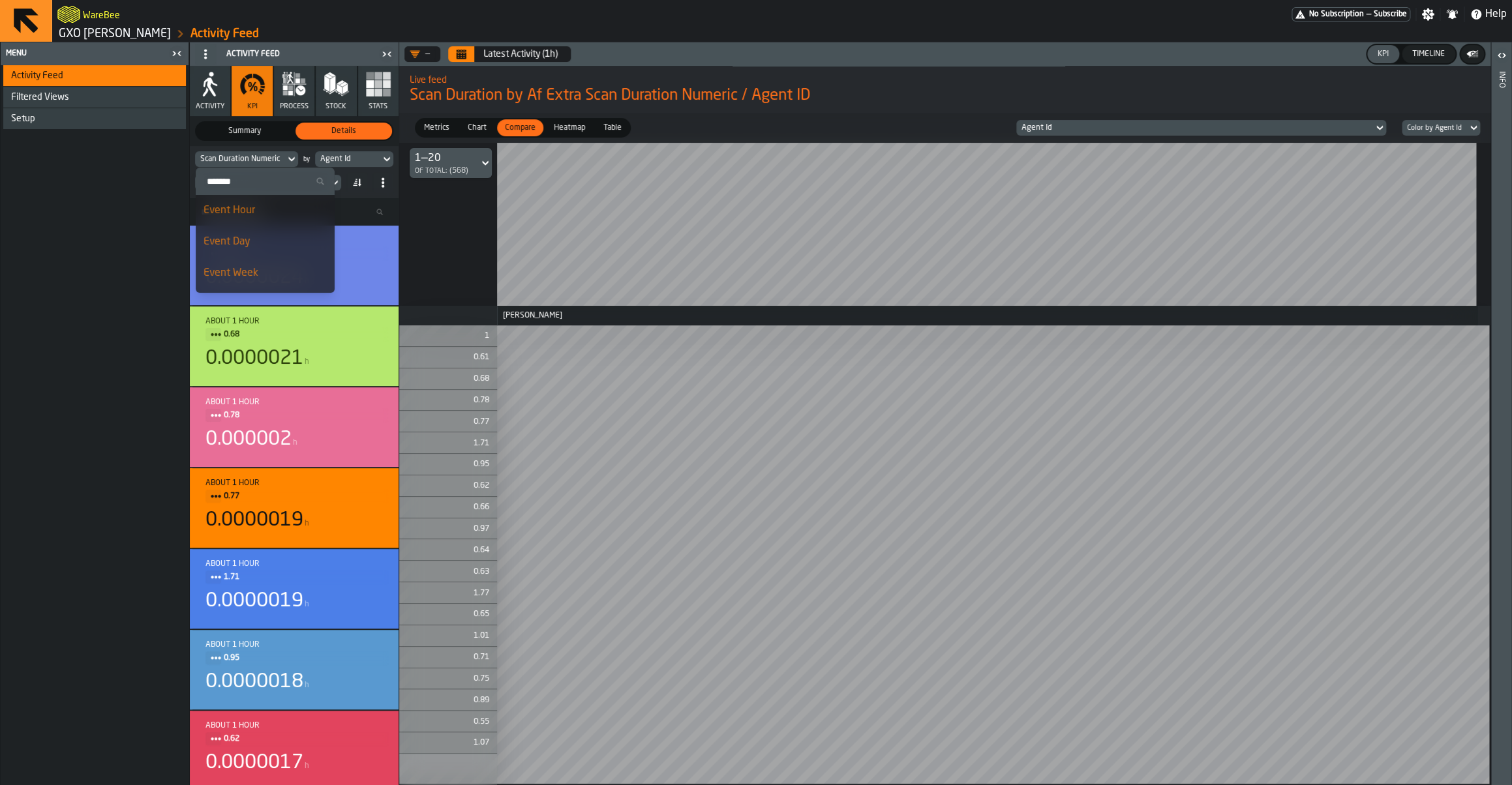
click at [466, 268] on div at bounding box center [945, 224] width 1091 height 163
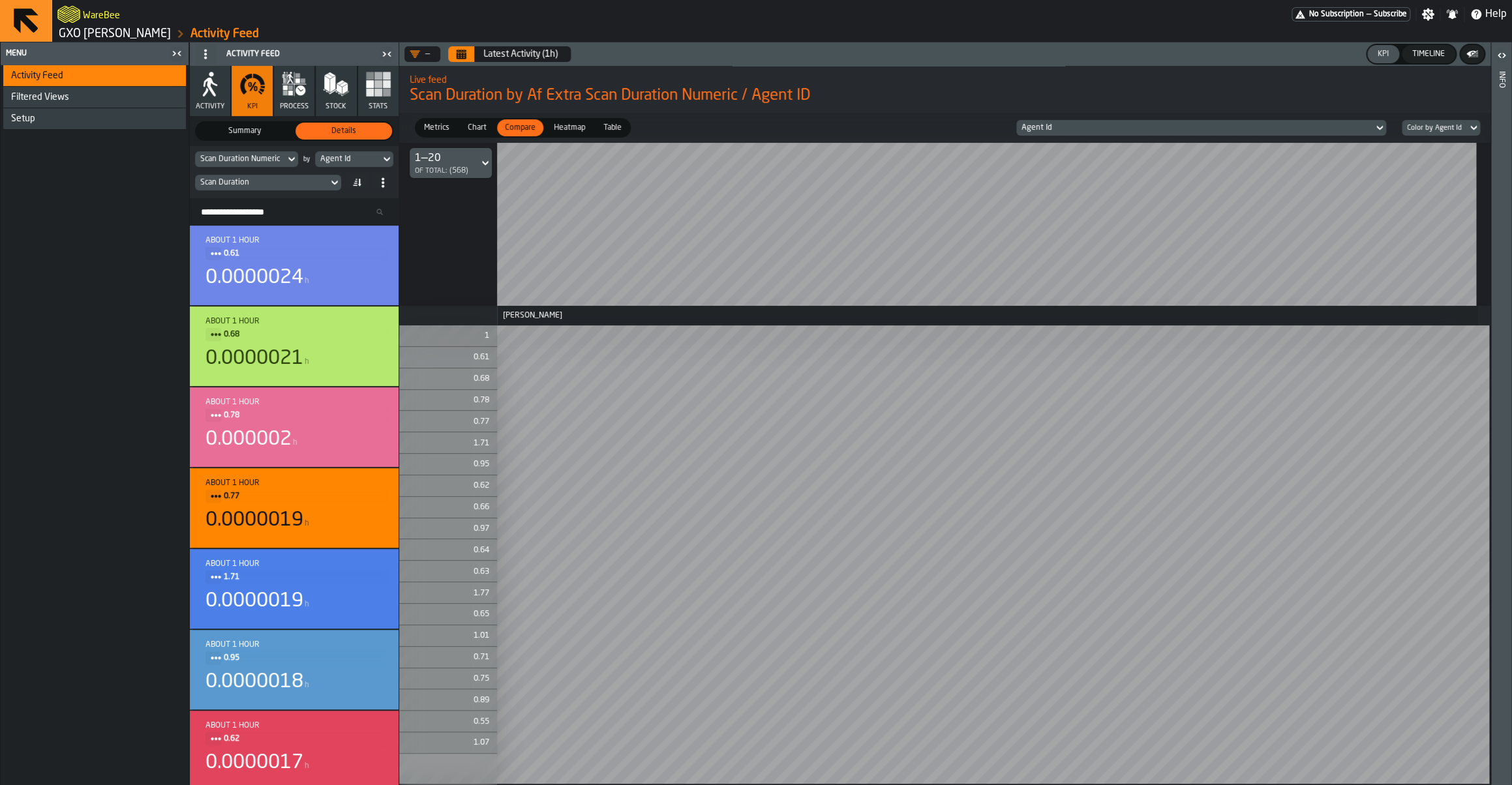
click at [99, 33] on link "GXO [PERSON_NAME]" at bounding box center [115, 33] width 112 height 14
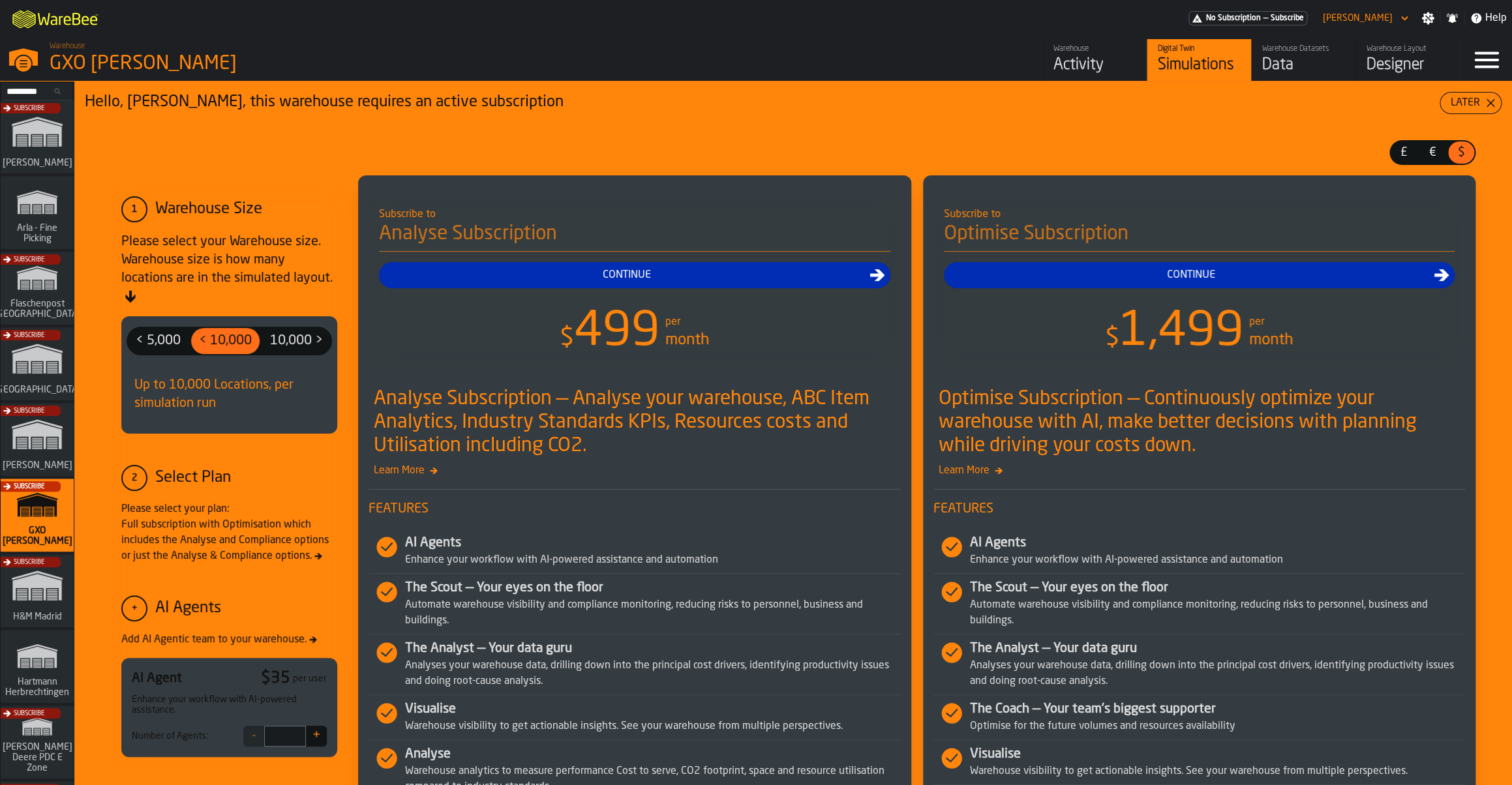
click at [43, 430] on div "Subscribe" at bounding box center [34, 443] width 73 height 76
click at [1055, 61] on div "Activity" at bounding box center [1094, 66] width 83 height 21
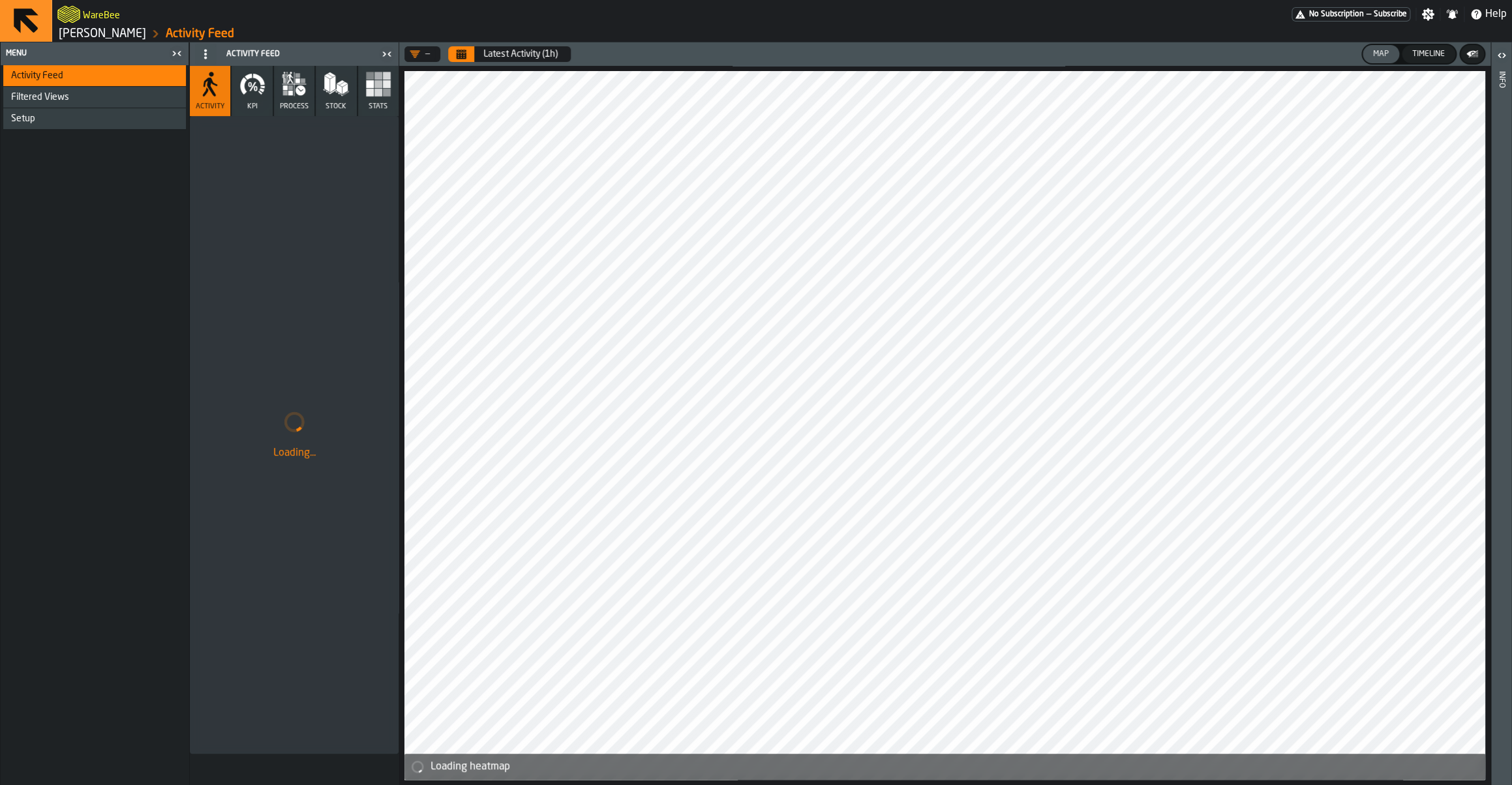
click at [245, 109] on button "KPI" at bounding box center [251, 90] width 41 height 50
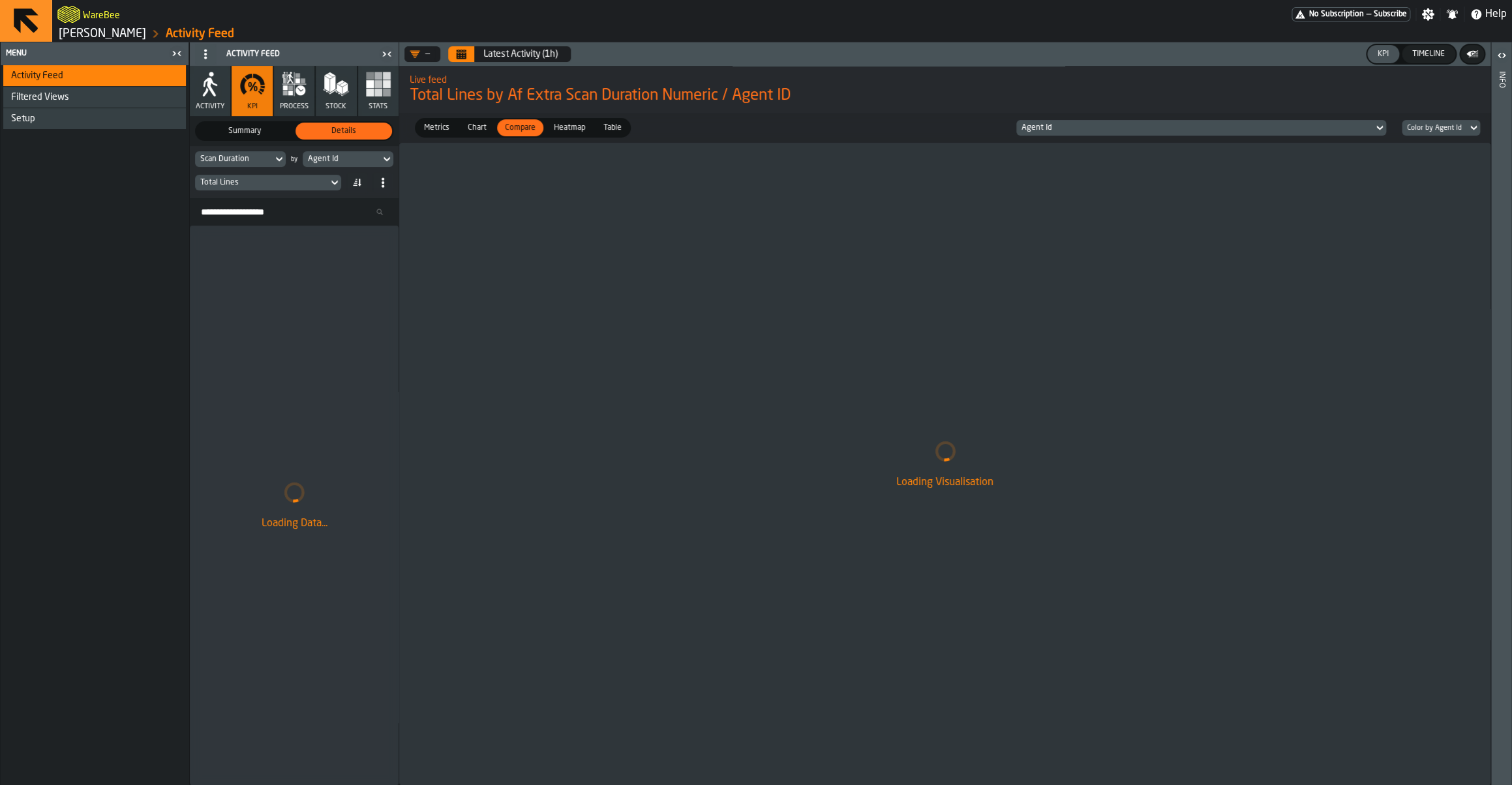
click at [241, 183] on div "Total Lines" at bounding box center [261, 183] width 123 height 10
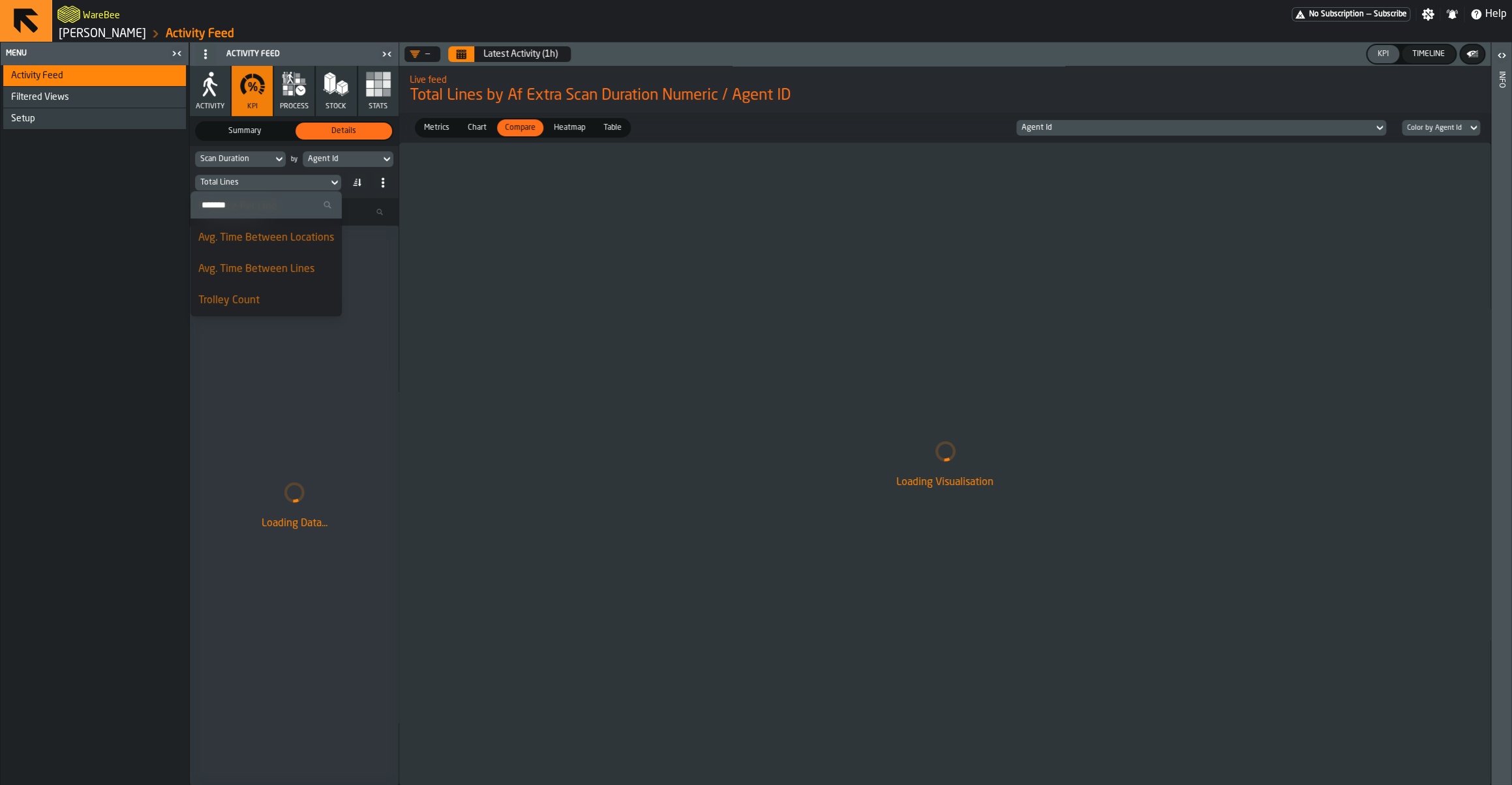
scroll to position [464, 0]
click at [238, 186] on div "Total Lines" at bounding box center [261, 183] width 123 height 10
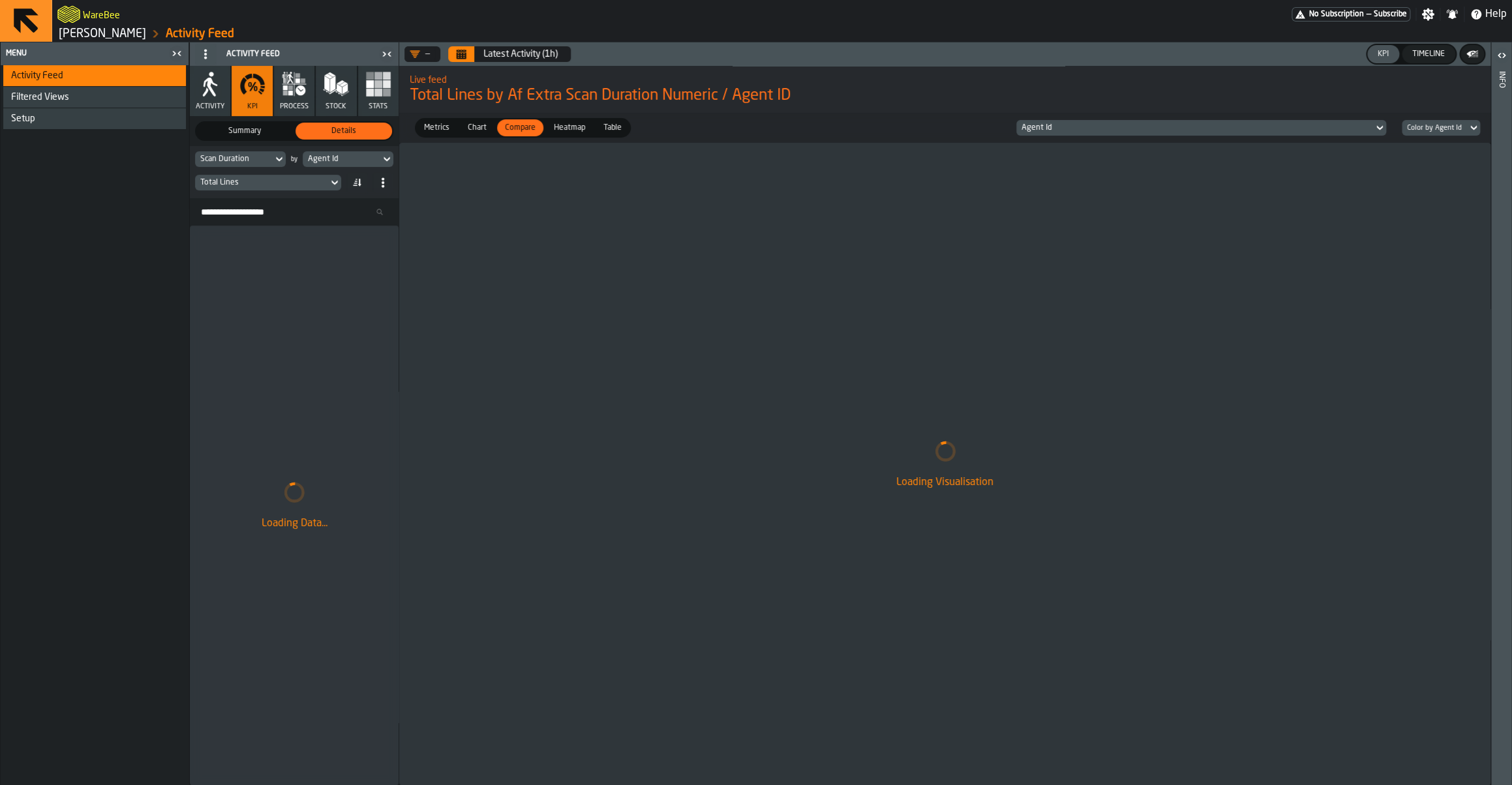
click at [229, 180] on div "Total Lines" at bounding box center [261, 183] width 123 height 10
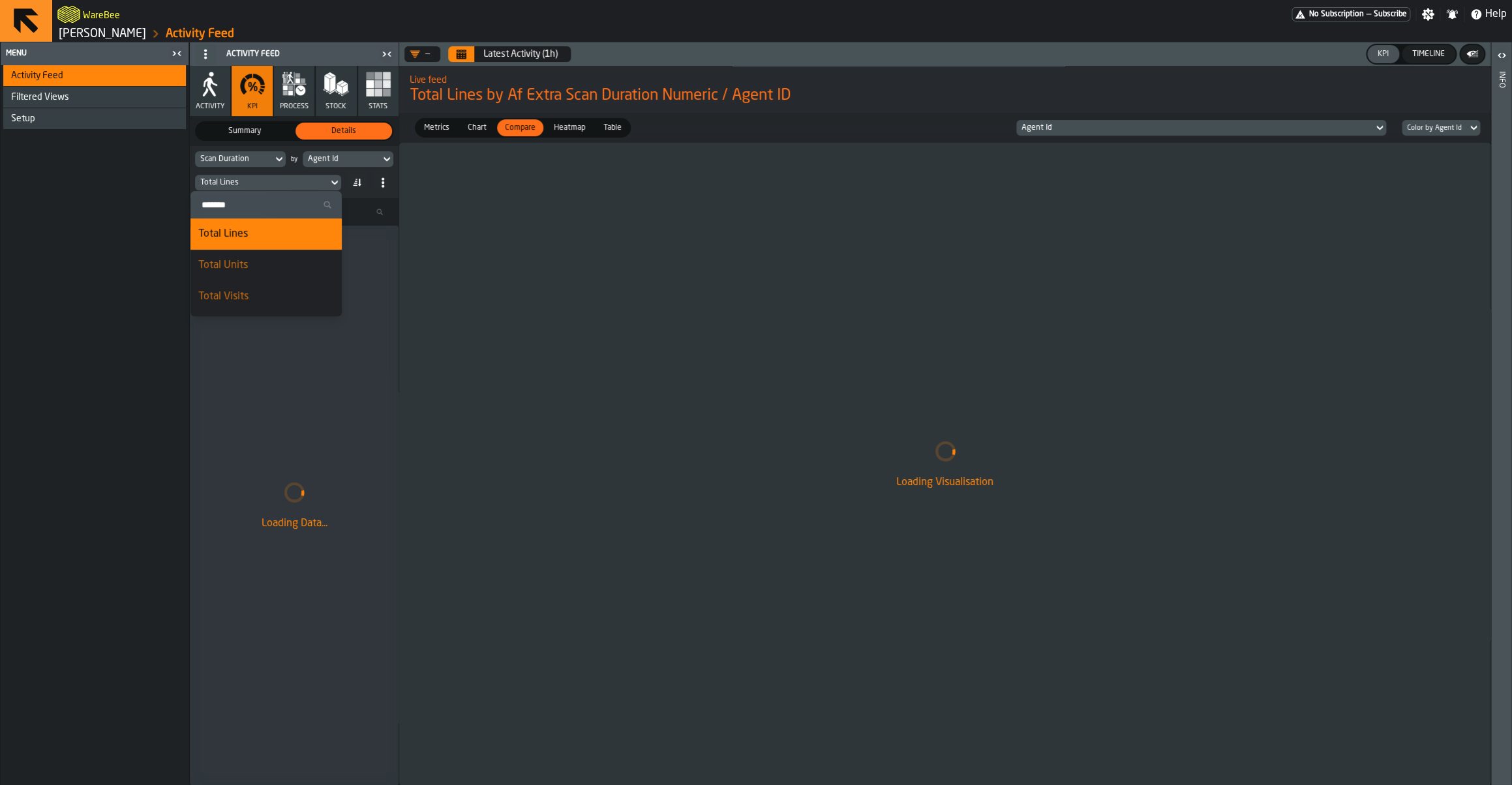
click at [226, 205] on input "Search" at bounding box center [266, 205] width 141 height 17
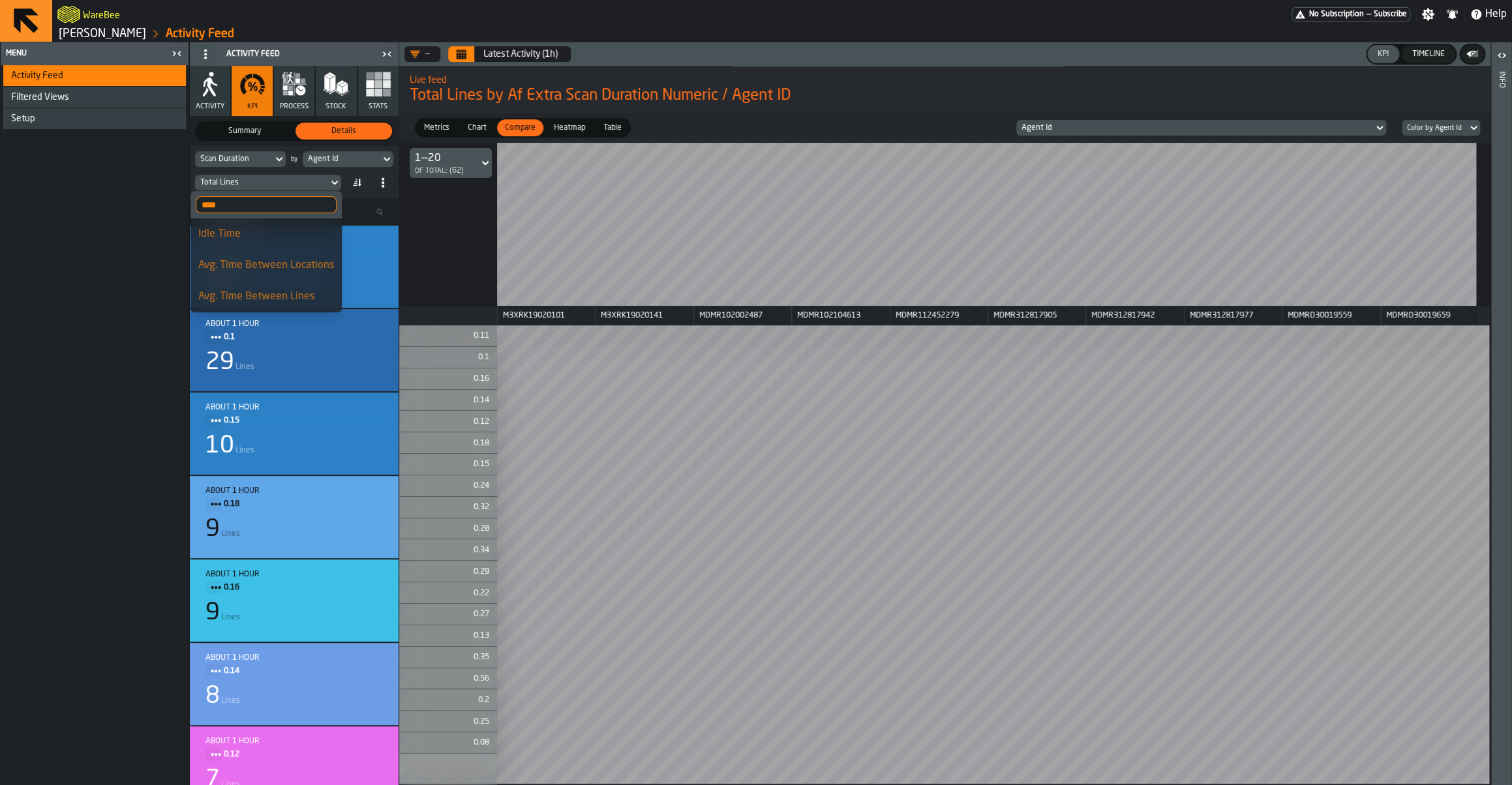
click at [242, 205] on input "****" at bounding box center [266, 205] width 141 height 17
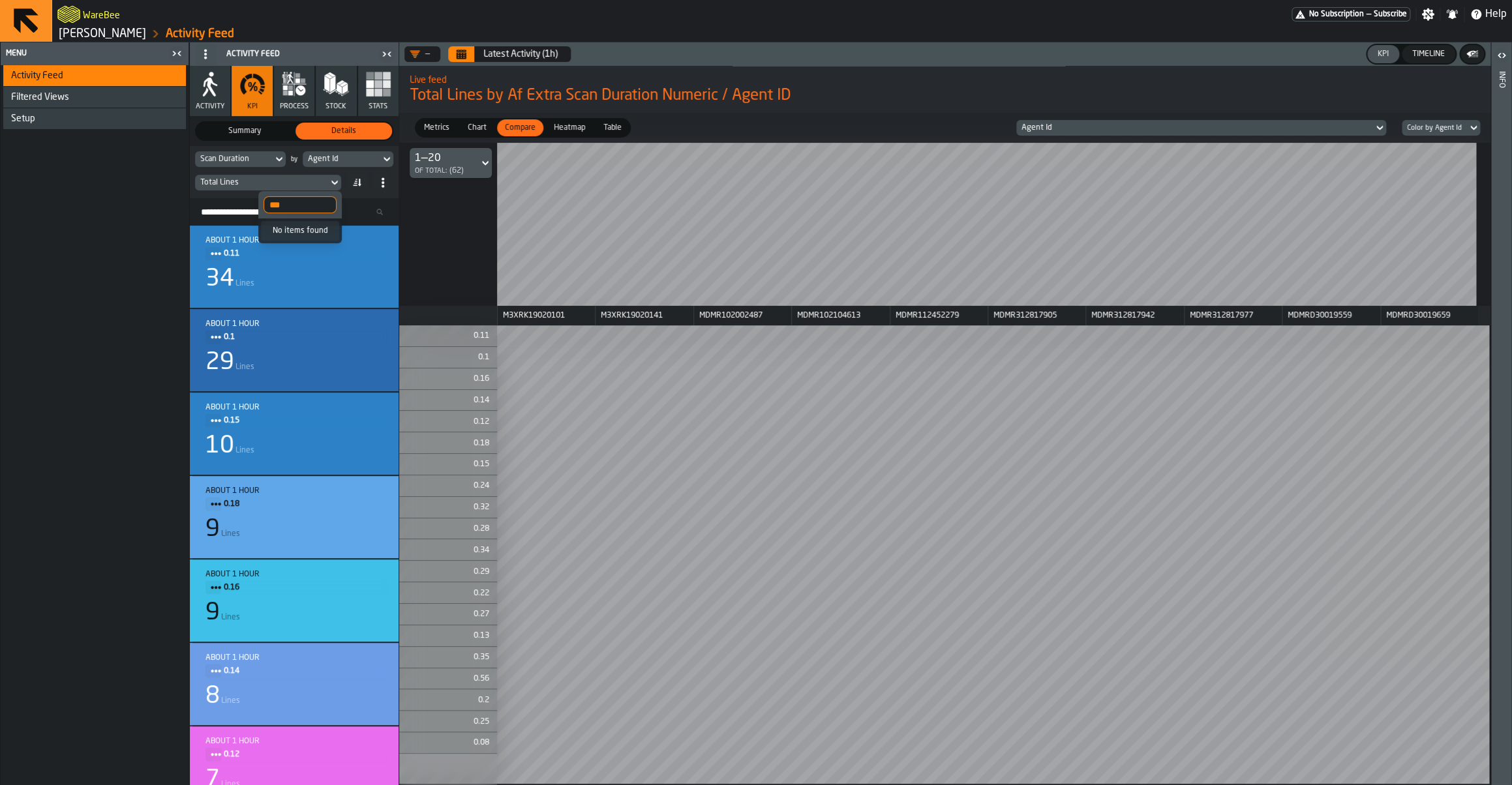
type input "***"
click at [138, 201] on div "Activity Feed Filtered Views Shift Management Employee Management Setup" at bounding box center [94, 425] width 187 height 720
click at [235, 169] on div "Scan Duration by Agent Id Total Lines" at bounding box center [293, 172] width 208 height 52
click at [235, 154] on div "Scan Duration" at bounding box center [234, 159] width 78 height 14
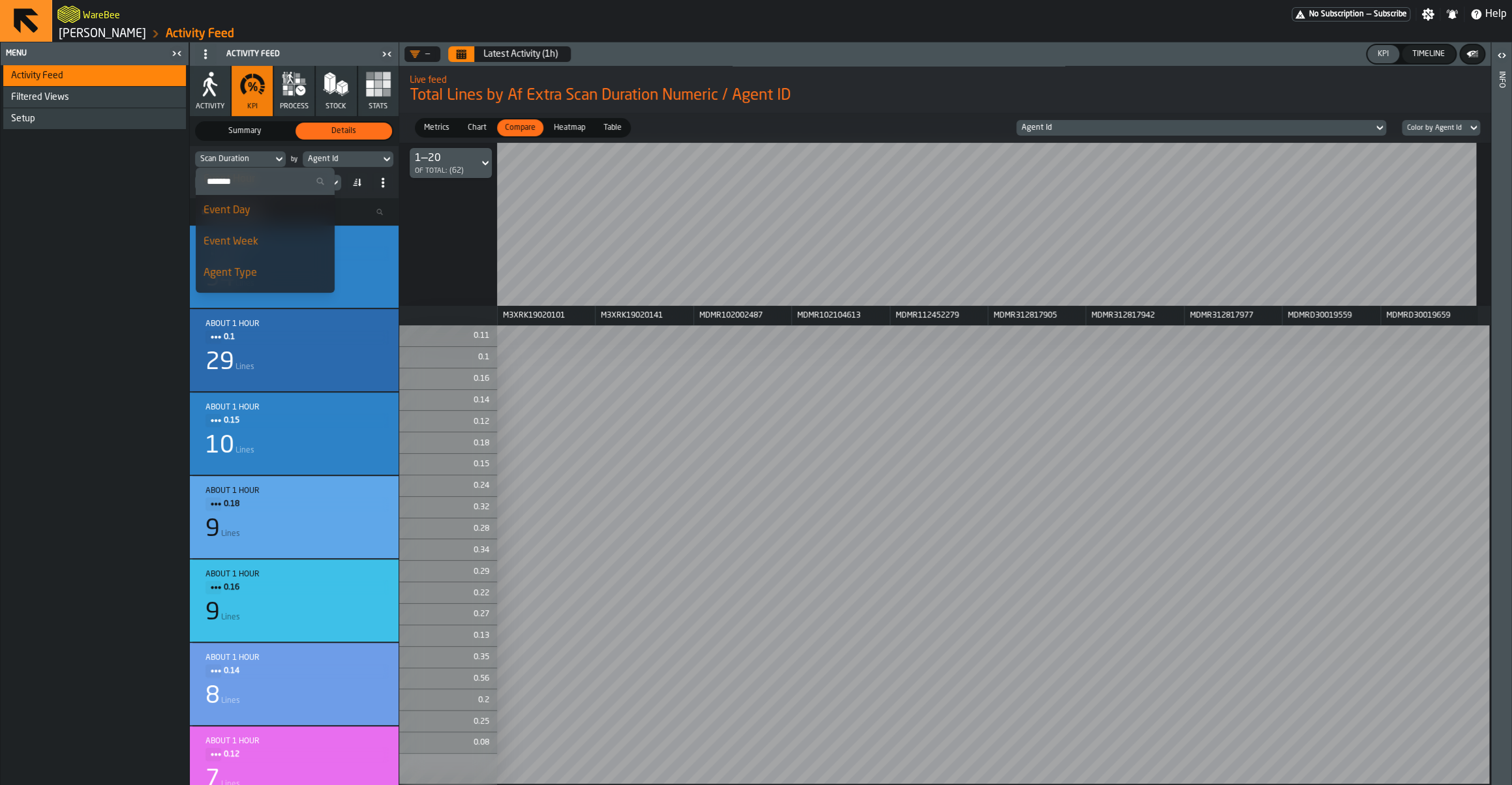
scroll to position [0, 0]
click at [319, 164] on div "Agent Id" at bounding box center [342, 159] width 68 height 10
click at [349, 215] on div "Event Hour" at bounding box center [373, 210] width 124 height 15
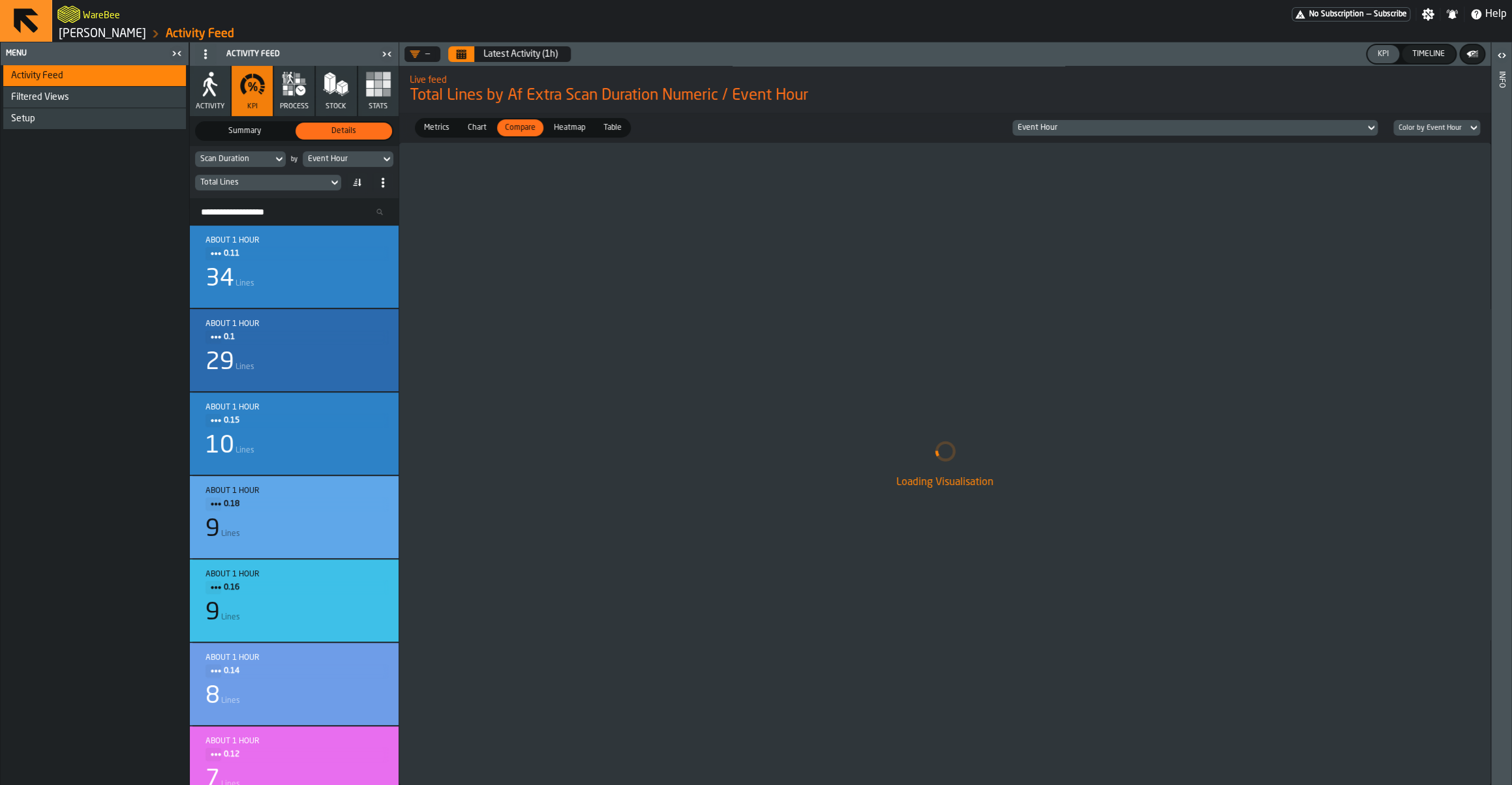
click at [223, 152] on div "Scan Duration by Event Hour Total Lines" at bounding box center [293, 172] width 208 height 52
click at [227, 164] on div "Scan Duration" at bounding box center [233, 159] width 68 height 10
click at [219, 271] on div "Agent Id" at bounding box center [265, 264] width 124 height 15
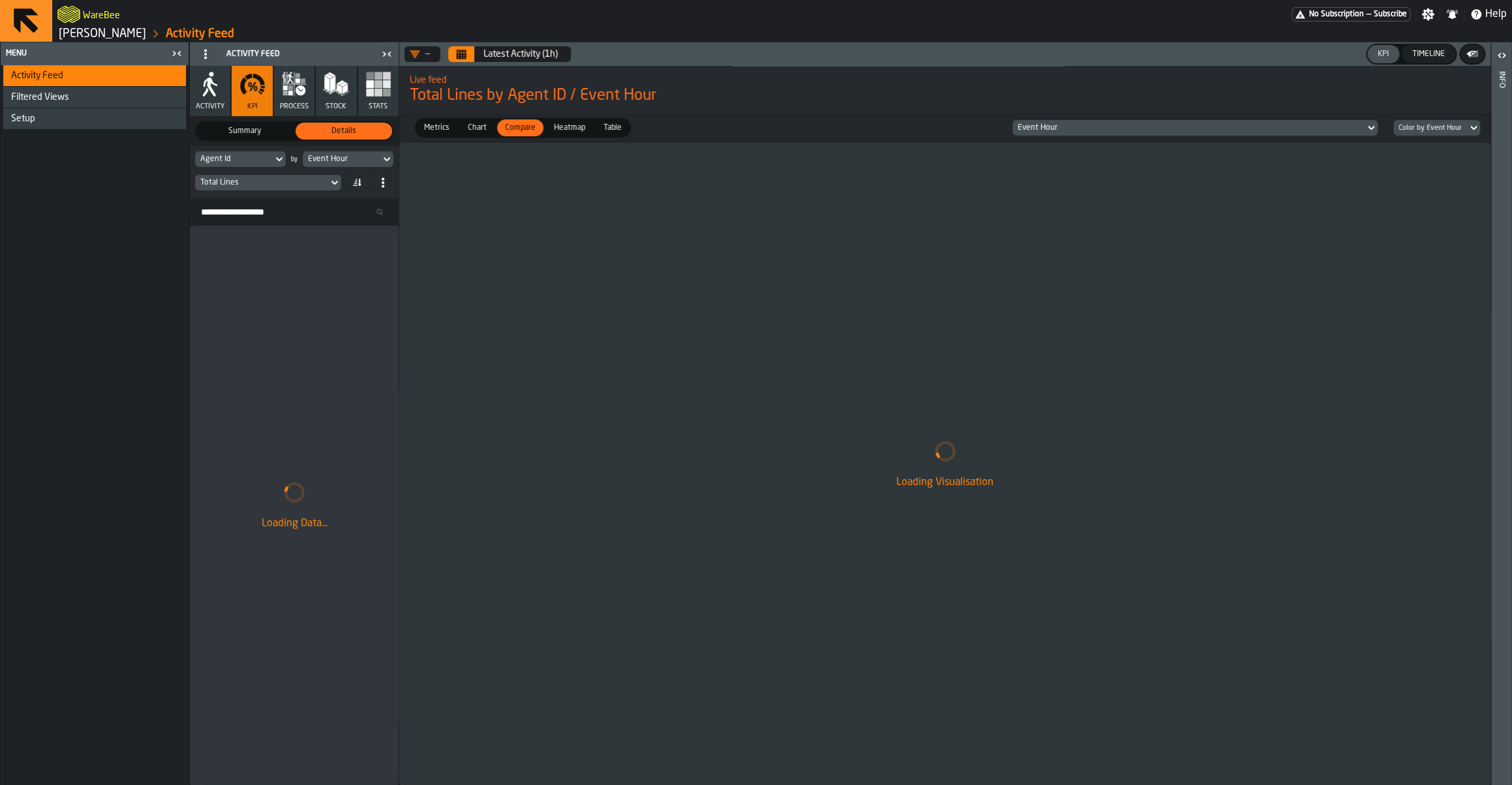
click at [238, 183] on div "Total Lines" at bounding box center [261, 183] width 123 height 10
click at [273, 208] on input "***" at bounding box center [300, 205] width 73 height 17
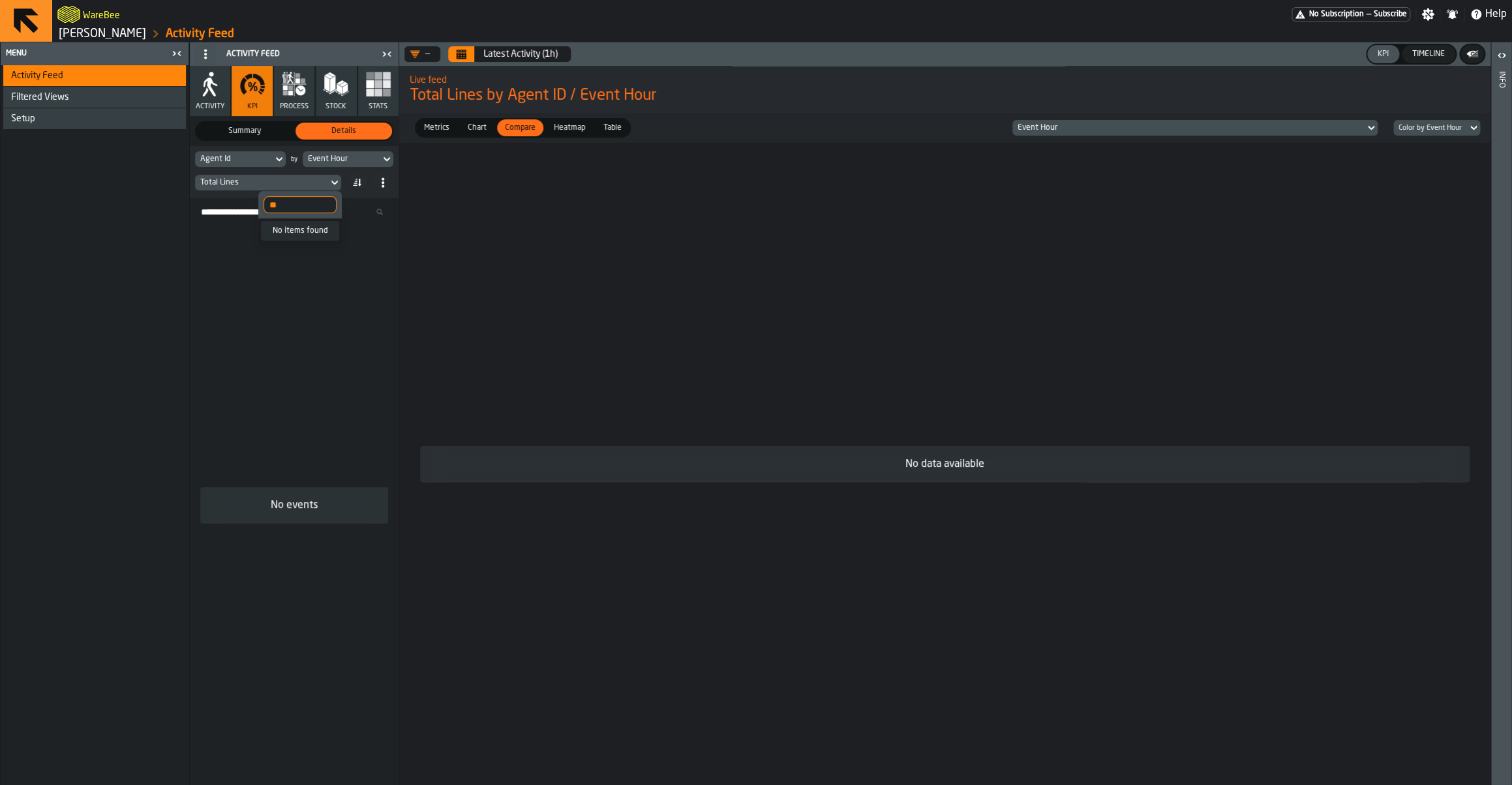
click at [290, 208] on input "**" at bounding box center [300, 205] width 73 height 17
type input "****"
click at [150, 247] on div "Activity Feed Filtered Views Shift Management Employee Management Setup" at bounding box center [94, 425] width 187 height 720
click at [465, 49] on button "Calendar" at bounding box center [461, 54] width 26 height 15
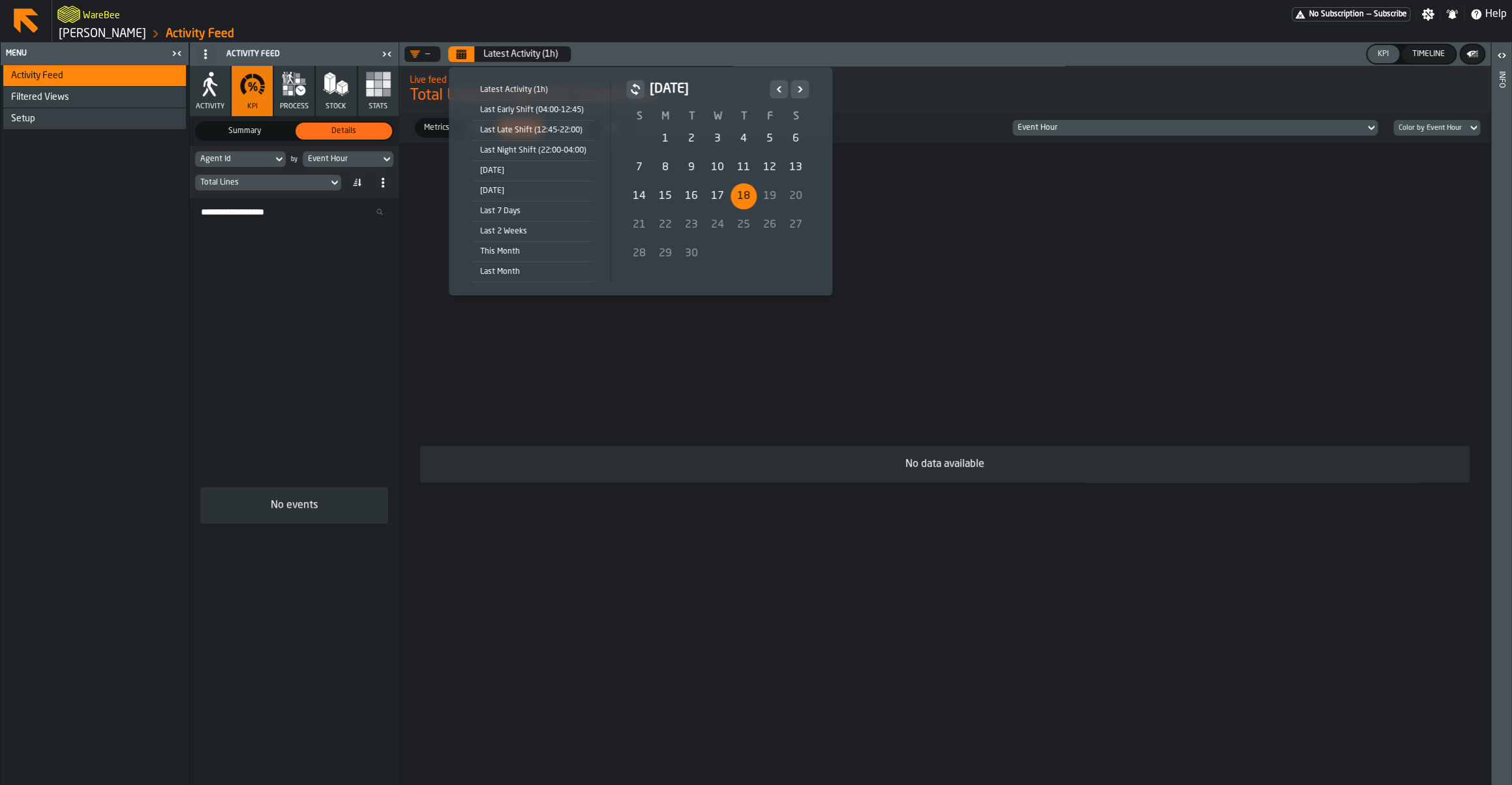
click at [724, 195] on div "17" at bounding box center [717, 196] width 26 height 26
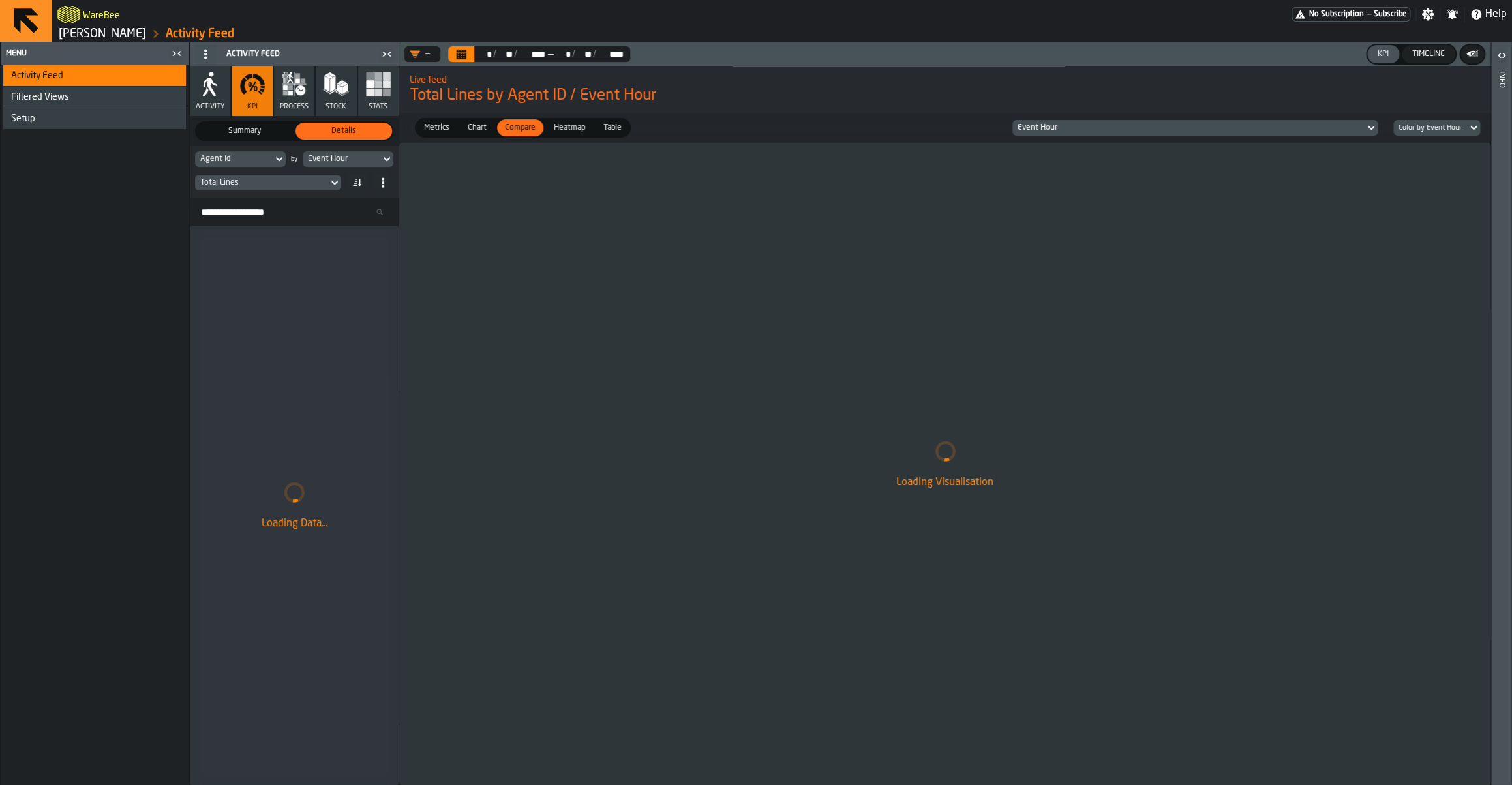
click at [231, 189] on div "Total Lines" at bounding box center [262, 182] width 133 height 14
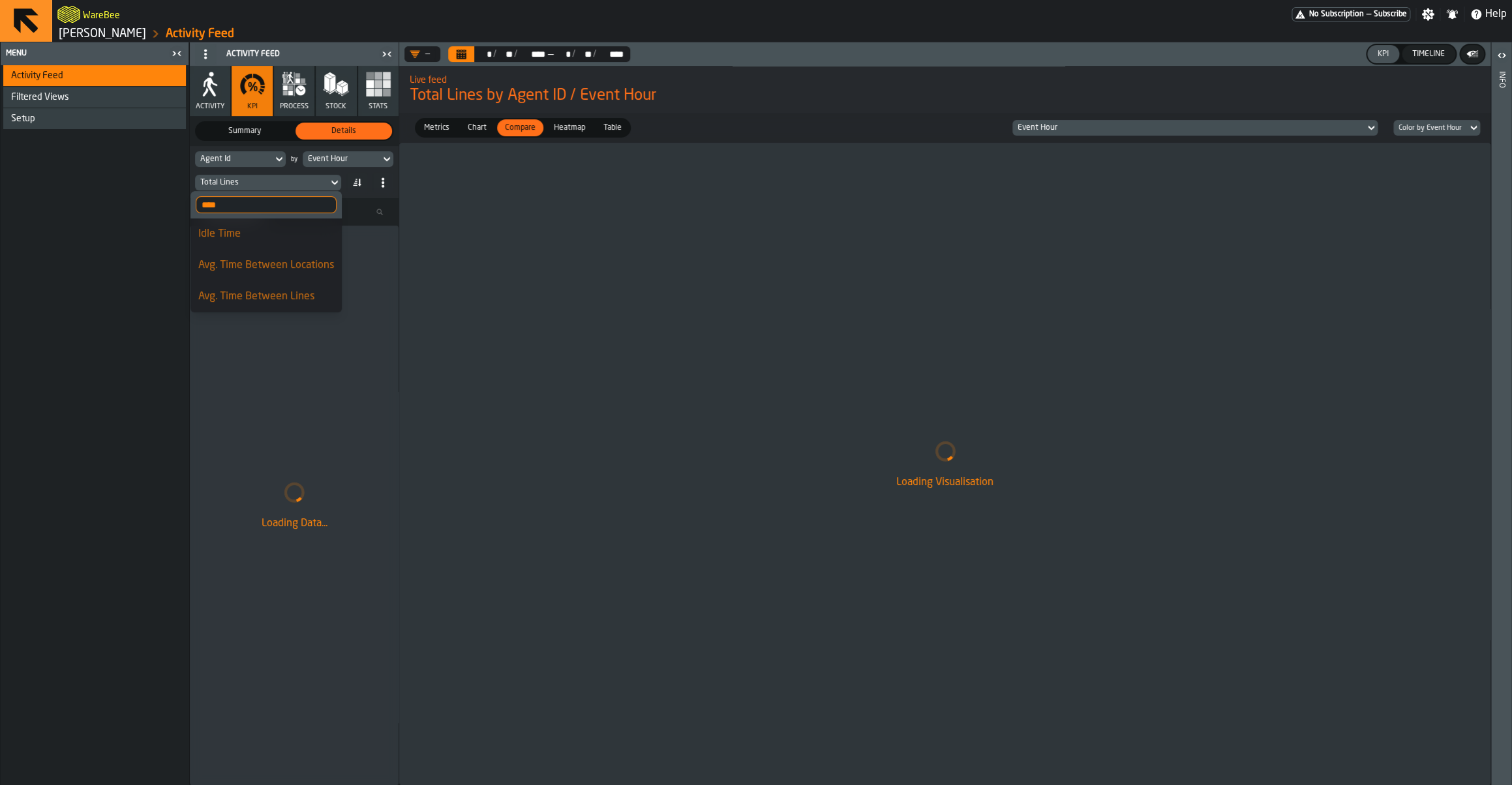
click at [258, 215] on label "**** time" at bounding box center [265, 205] width 151 height 28
click at [258, 213] on input "****" at bounding box center [266, 205] width 141 height 17
click at [258, 215] on label "**** time" at bounding box center [265, 205] width 151 height 28
click at [258, 213] on input "****" at bounding box center [266, 205] width 141 height 17
click at [149, 247] on div "Activity Feed Filtered Views Shift Management Employee Management Setup" at bounding box center [94, 425] width 187 height 720
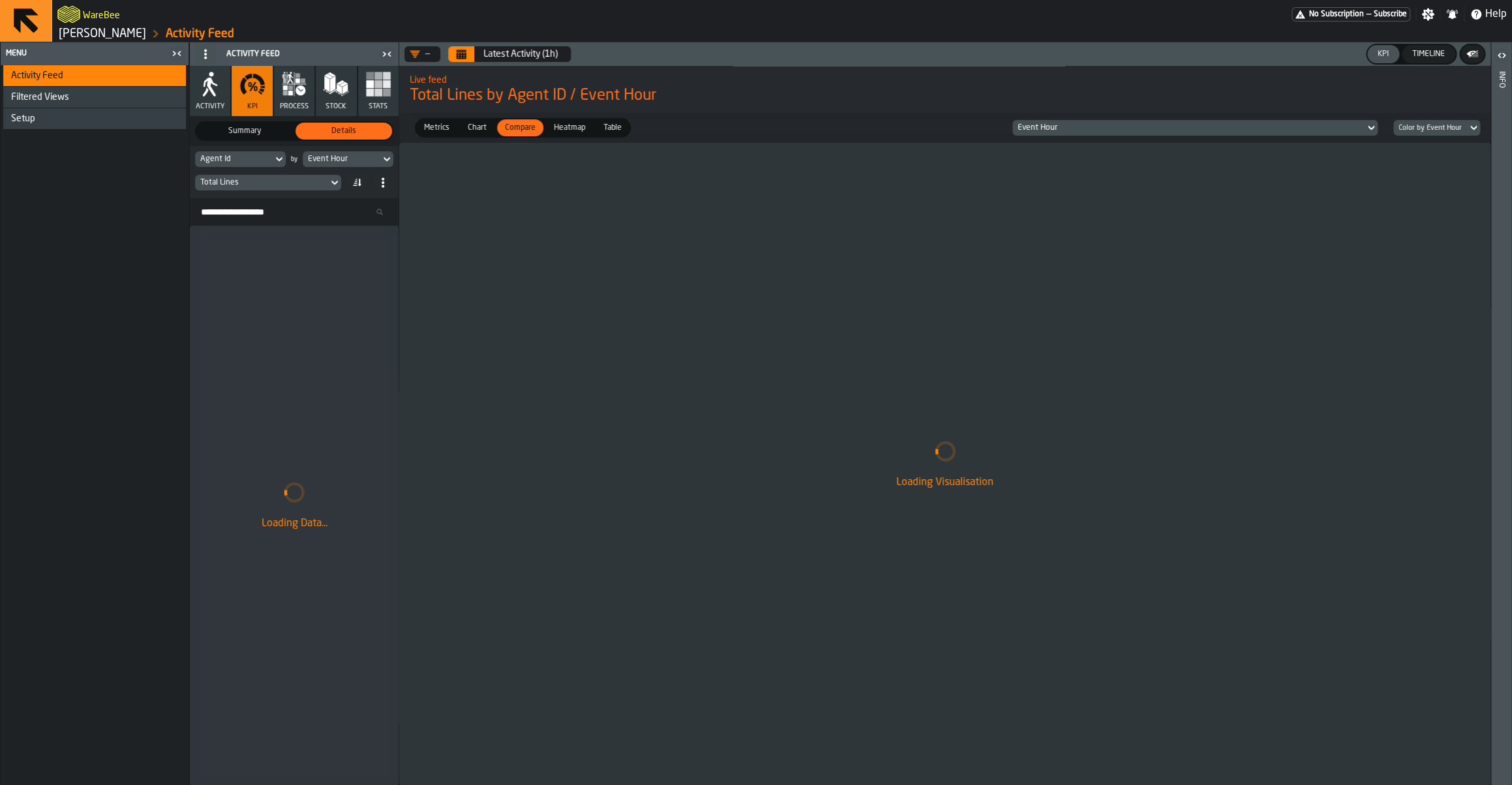
click at [255, 179] on div "Total Lines" at bounding box center [261, 183] width 123 height 10
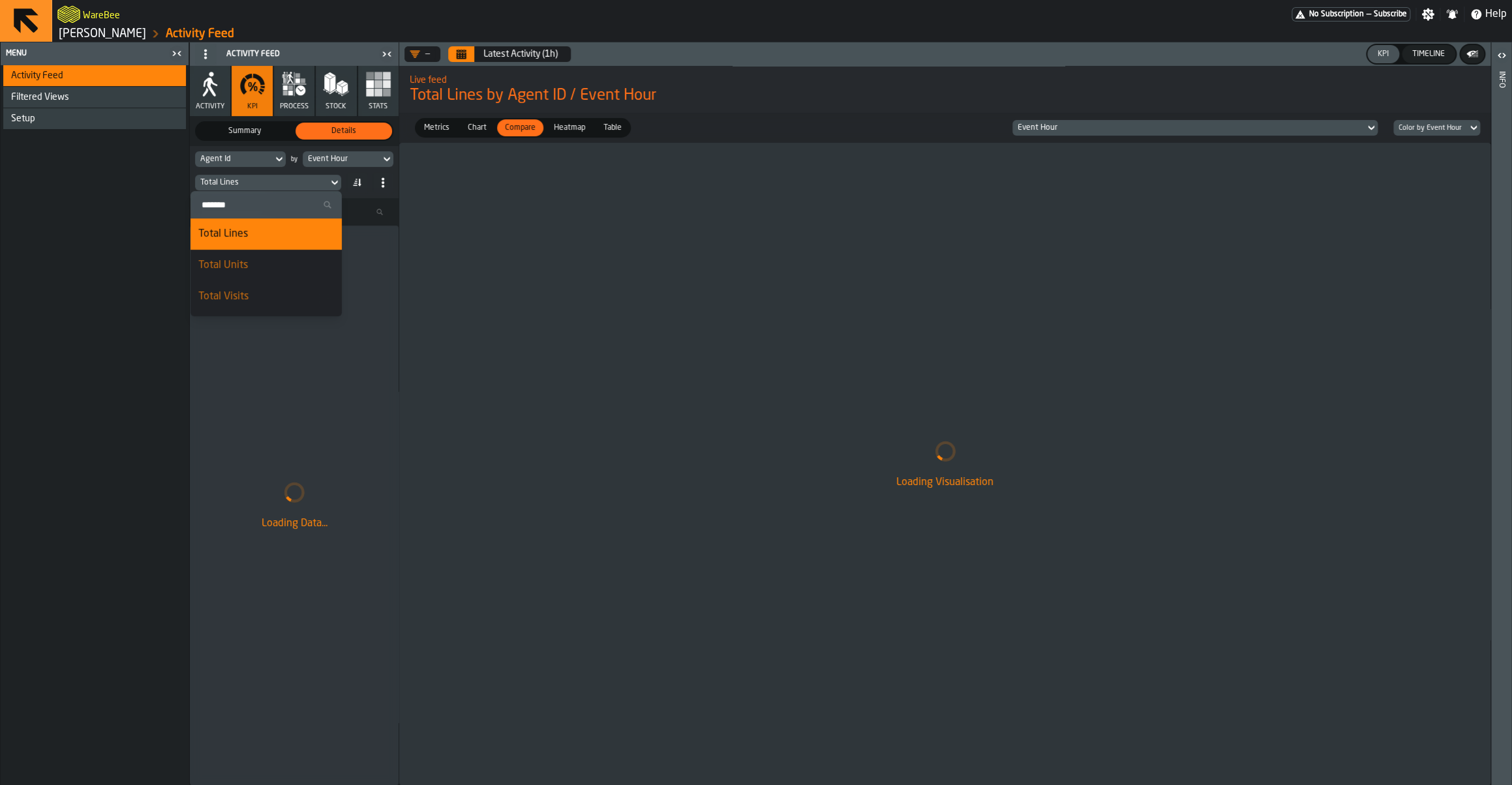
click at [267, 207] on input "Search" at bounding box center [266, 205] width 141 height 17
type input "*"
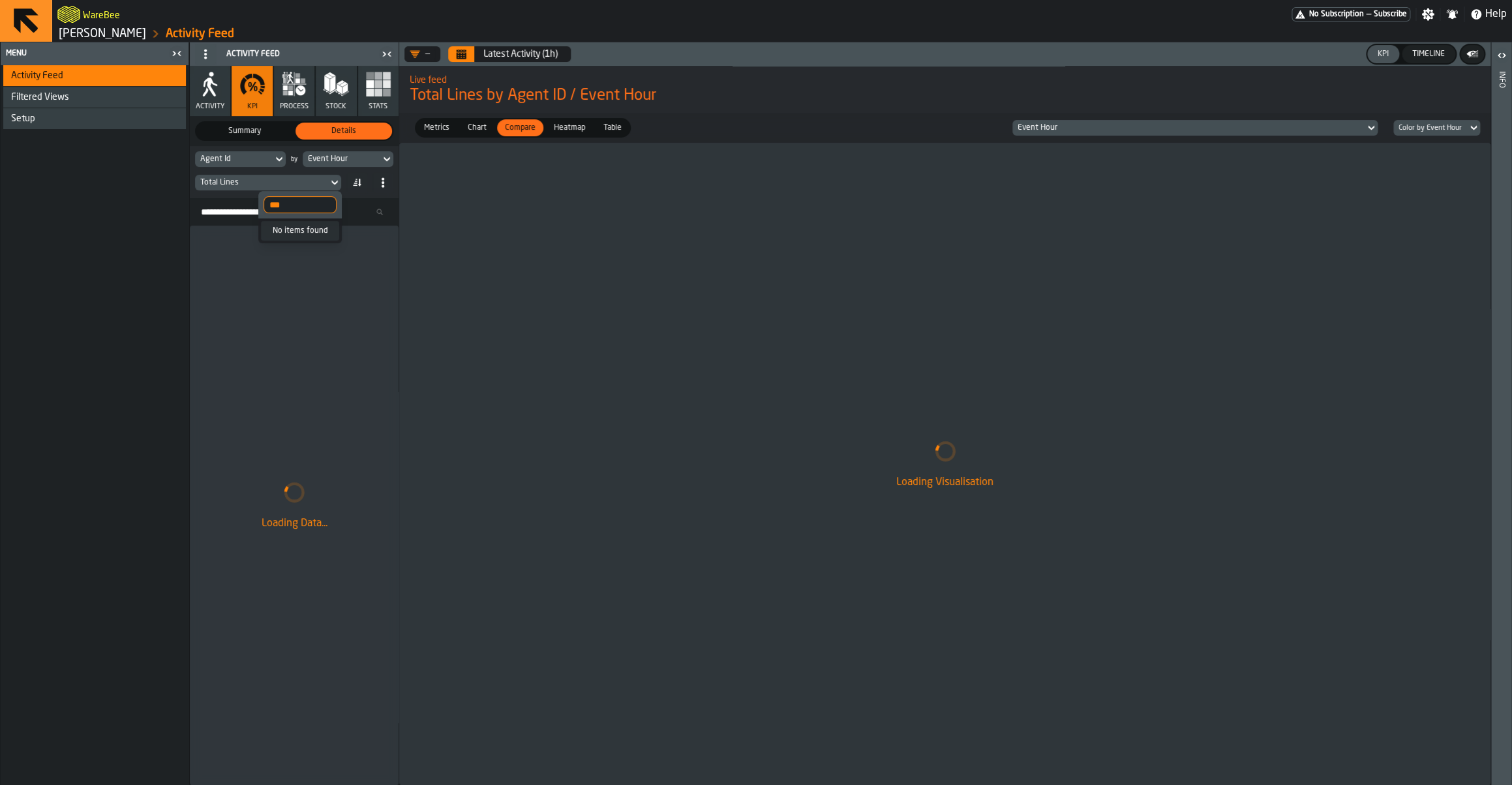
type input "****"
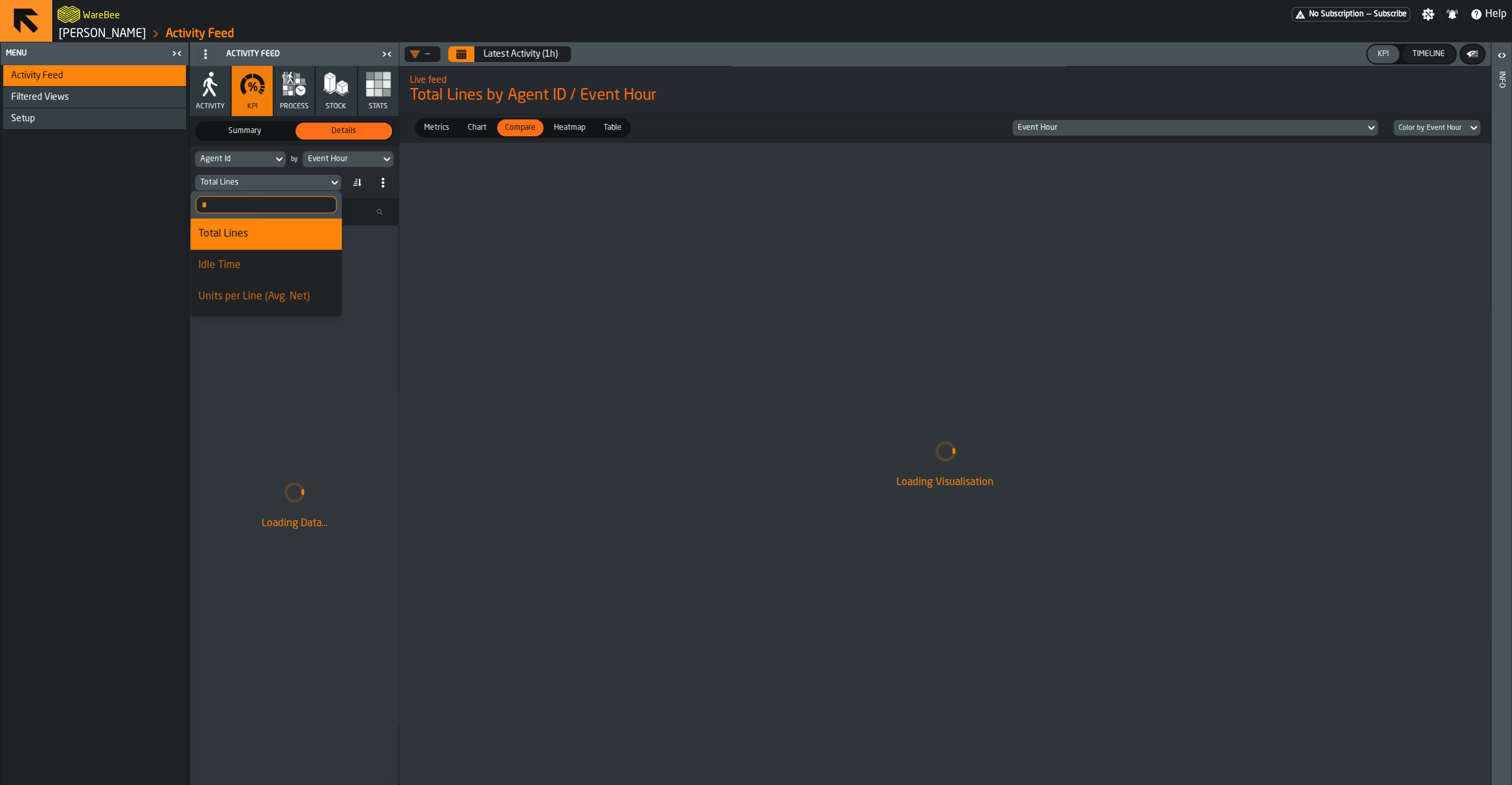
click at [256, 210] on input "*" at bounding box center [266, 205] width 141 height 17
type input "****"
click at [155, 293] on div "Activity Feed Filtered Views Shift Management Employee Management Setup" at bounding box center [94, 425] width 187 height 720
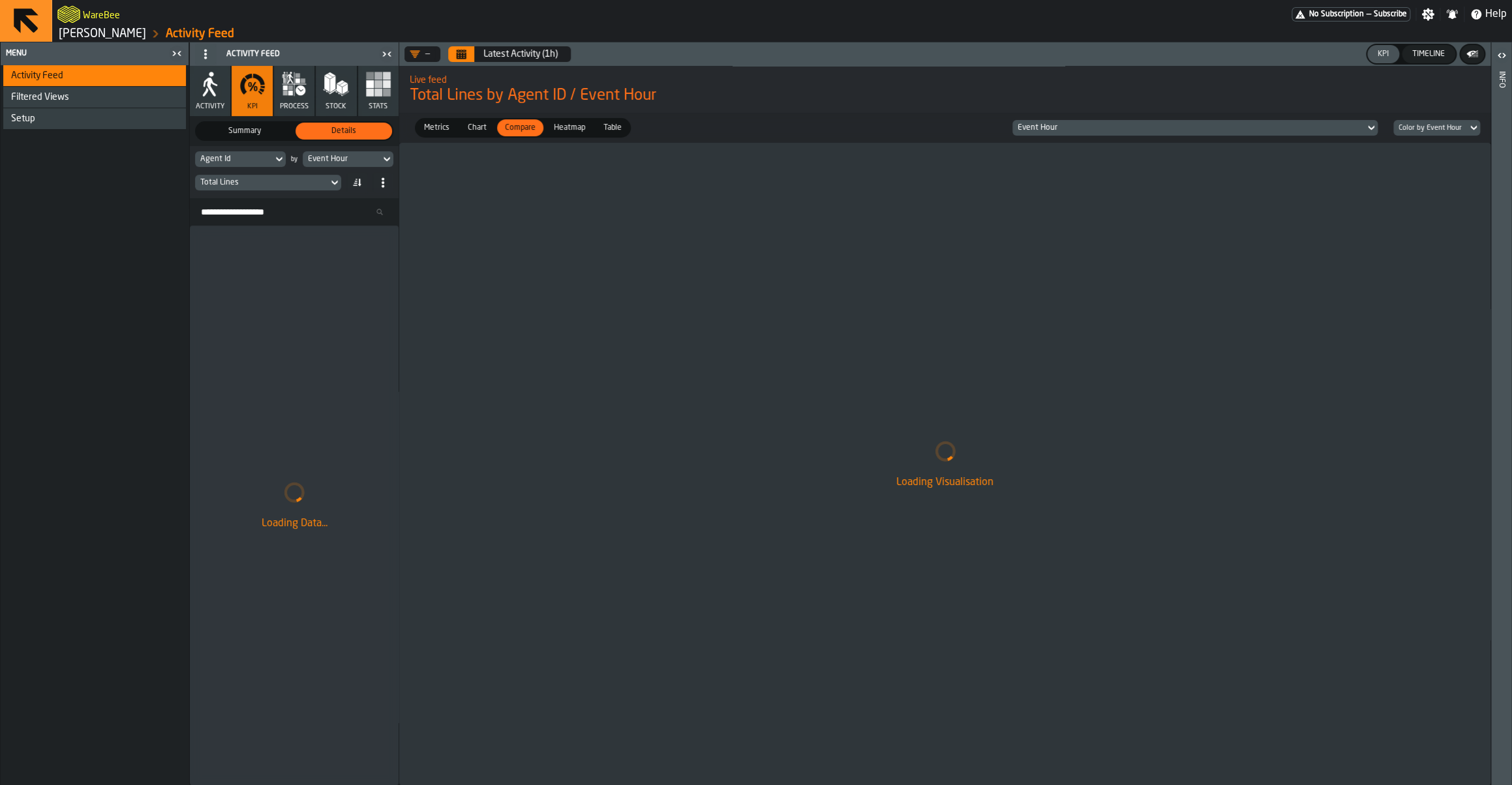
click at [297, 189] on div "Total Lines" at bounding box center [262, 182] width 133 height 14
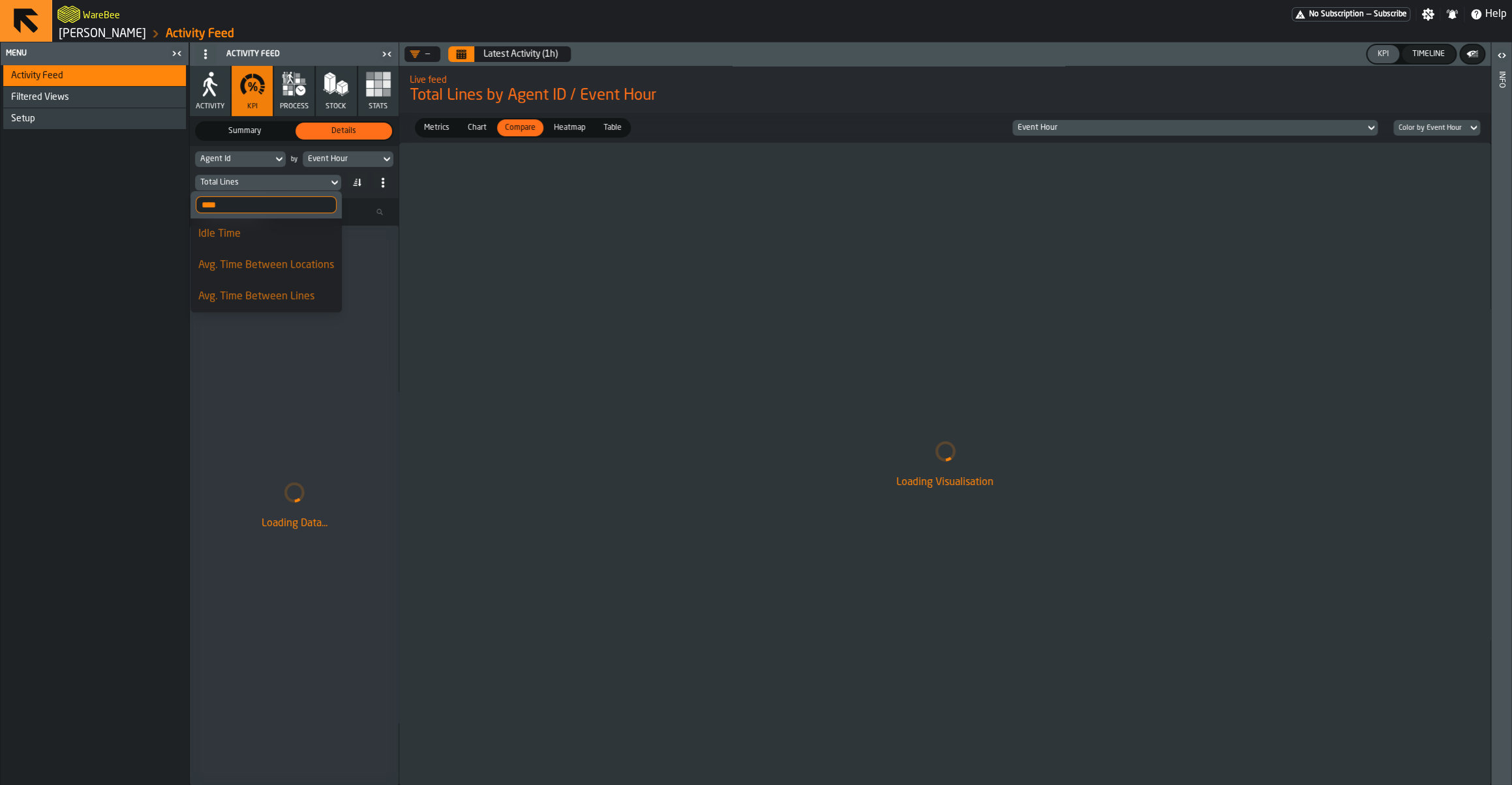
click at [476, 64] on header "— Latest Activity (1h) KPI Timeline" at bounding box center [945, 54] width 1091 height 24
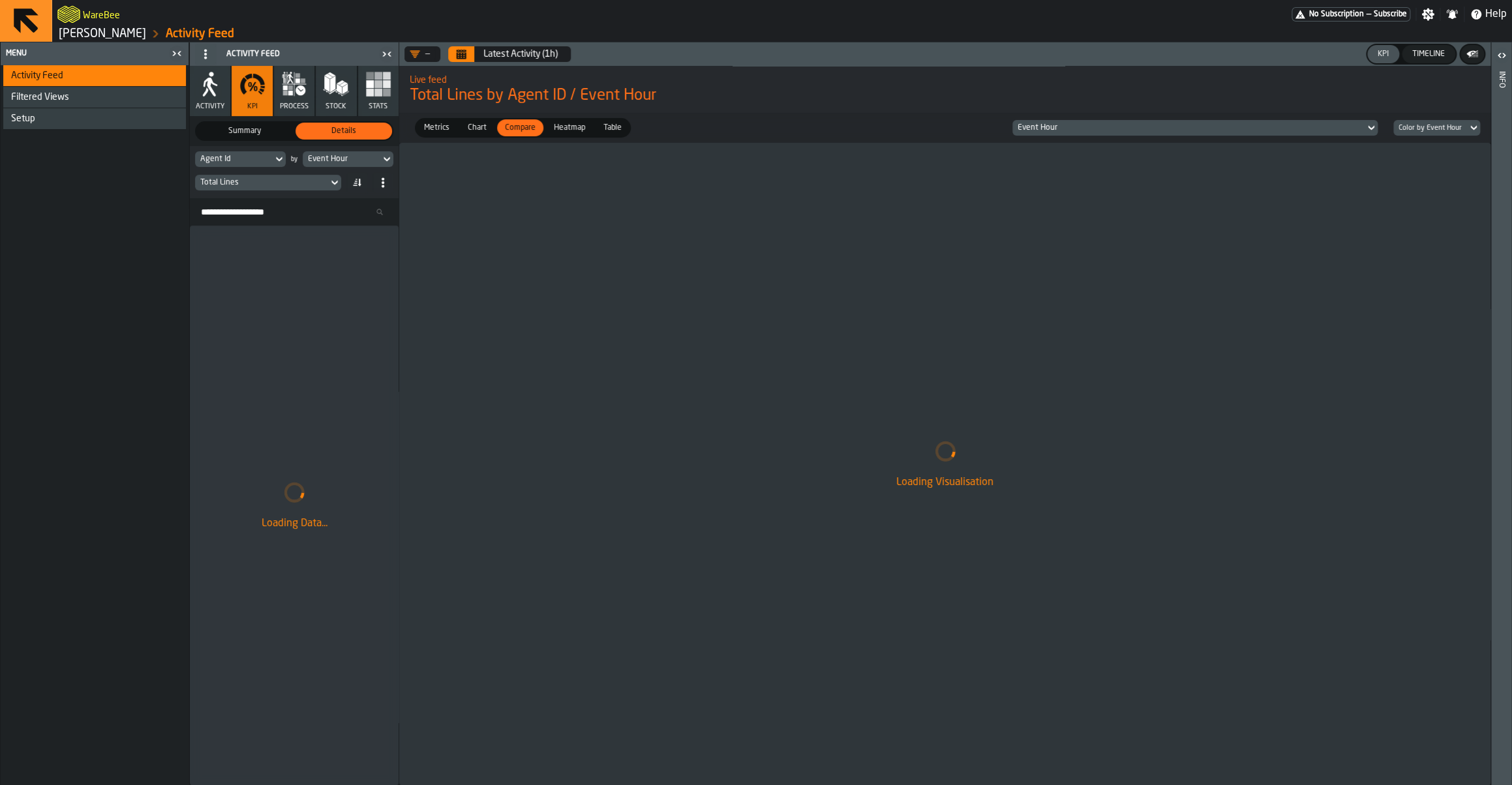
click at [472, 63] on header "— Latest Activity (1h) KPI Timeline" at bounding box center [945, 54] width 1091 height 24
click at [469, 61] on button "Calendar" at bounding box center [461, 54] width 26 height 15
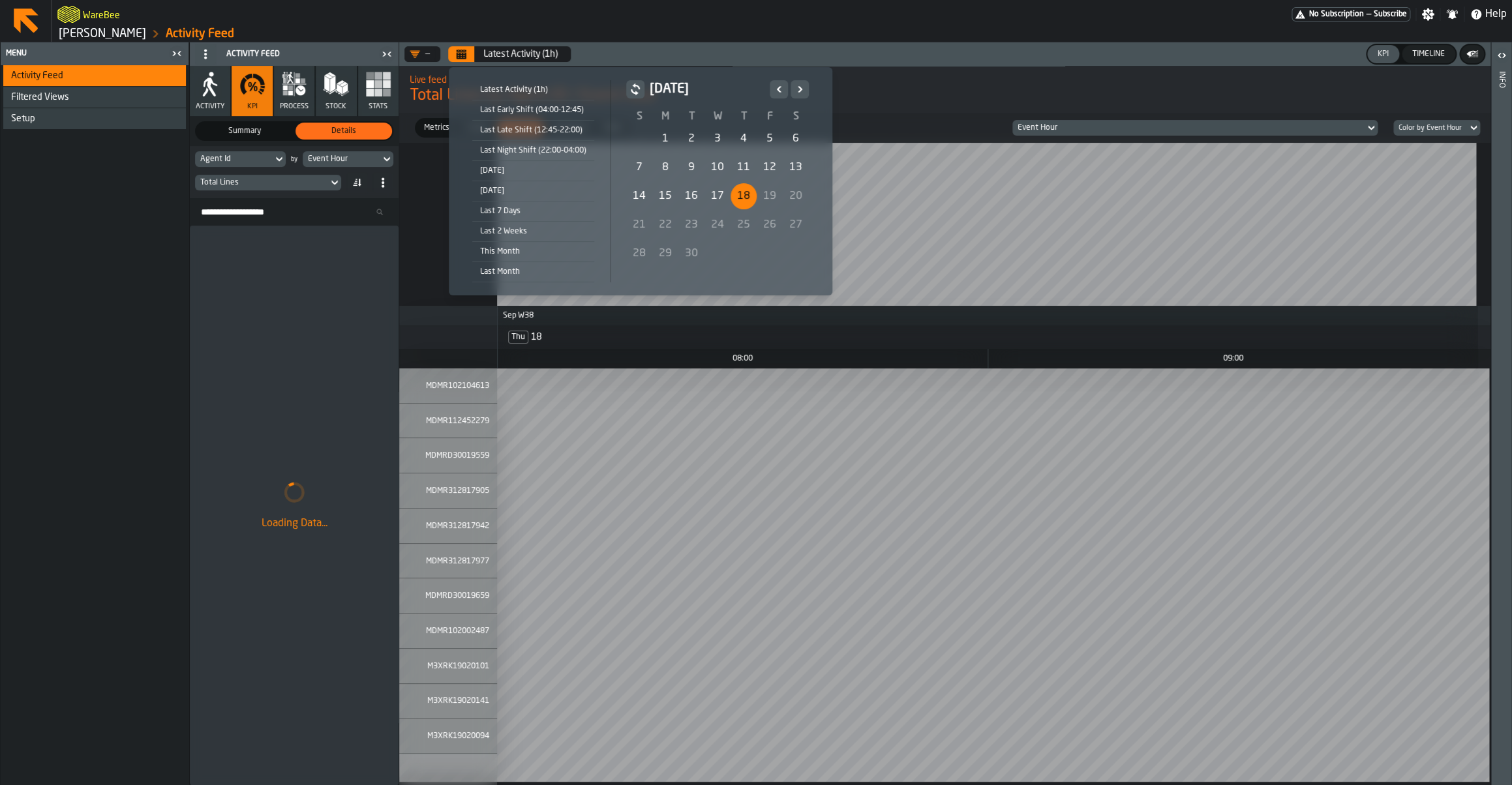
click at [746, 206] on div "18" at bounding box center [743, 196] width 26 height 26
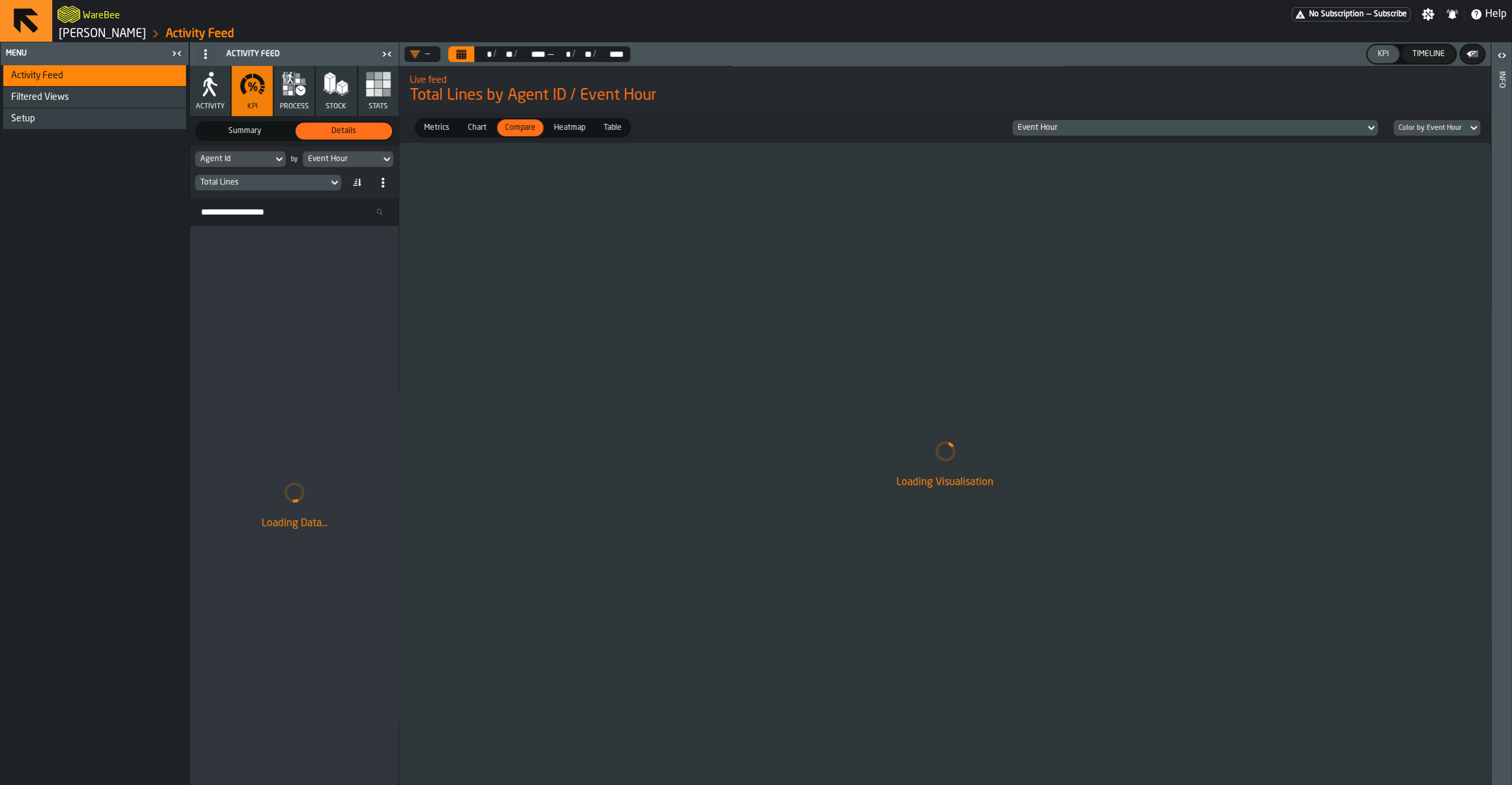
click at [244, 182] on div "Total Lines" at bounding box center [261, 183] width 123 height 10
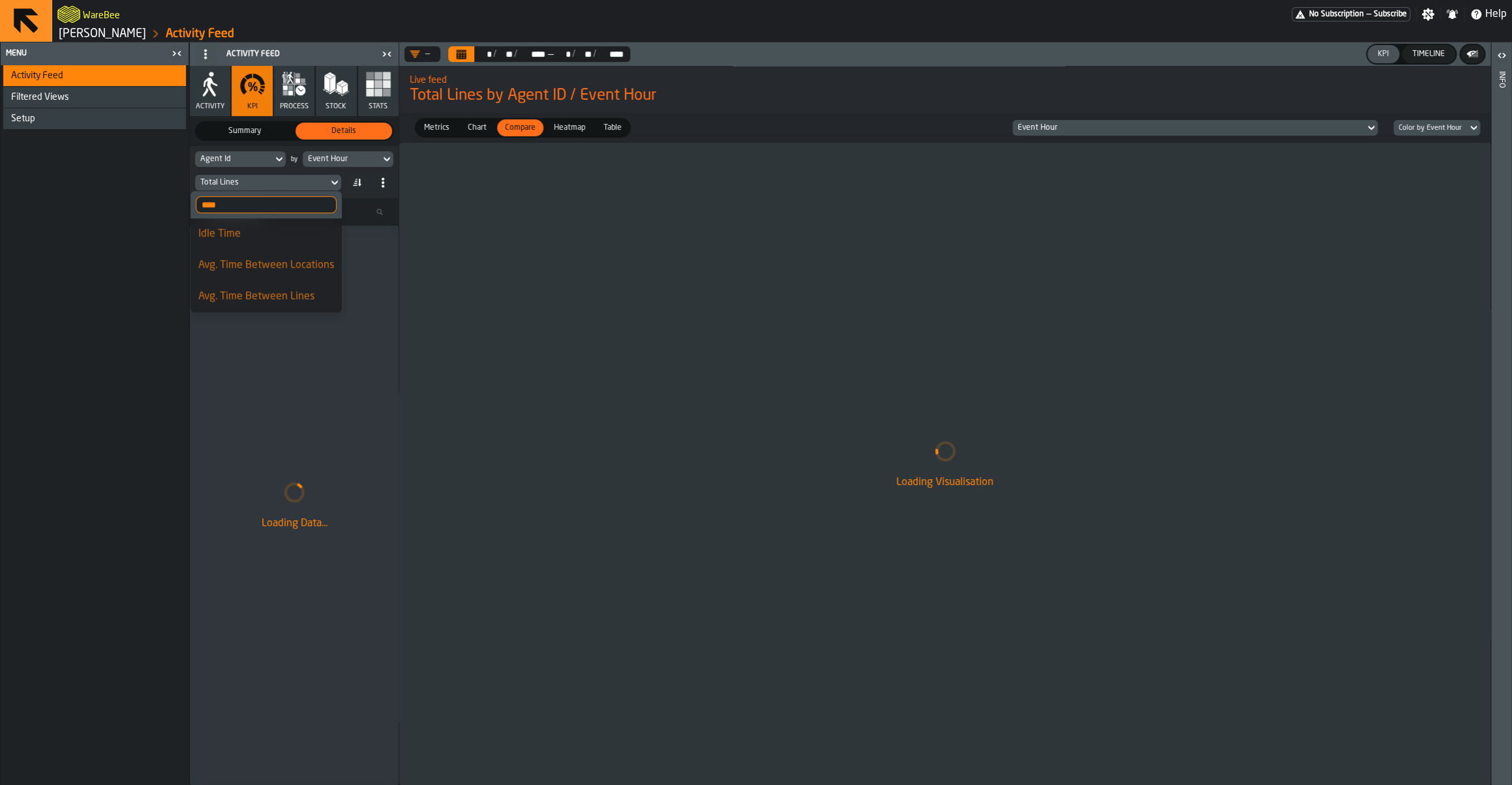
click at [244, 212] on input "****" at bounding box center [266, 205] width 141 height 17
type input "*"
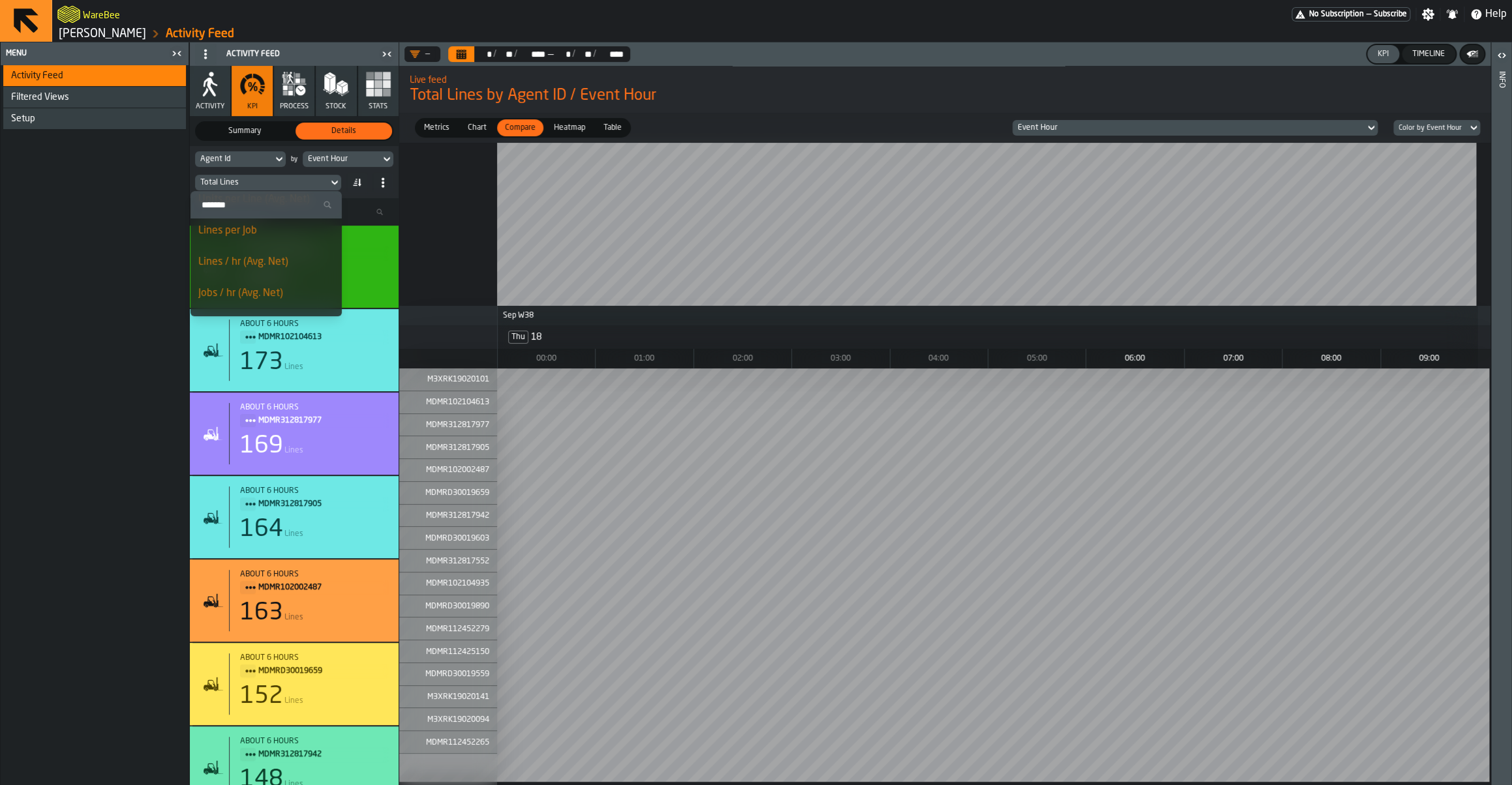
scroll to position [85, 0]
click at [88, 125] on div "Setup" at bounding box center [94, 119] width 183 height 21
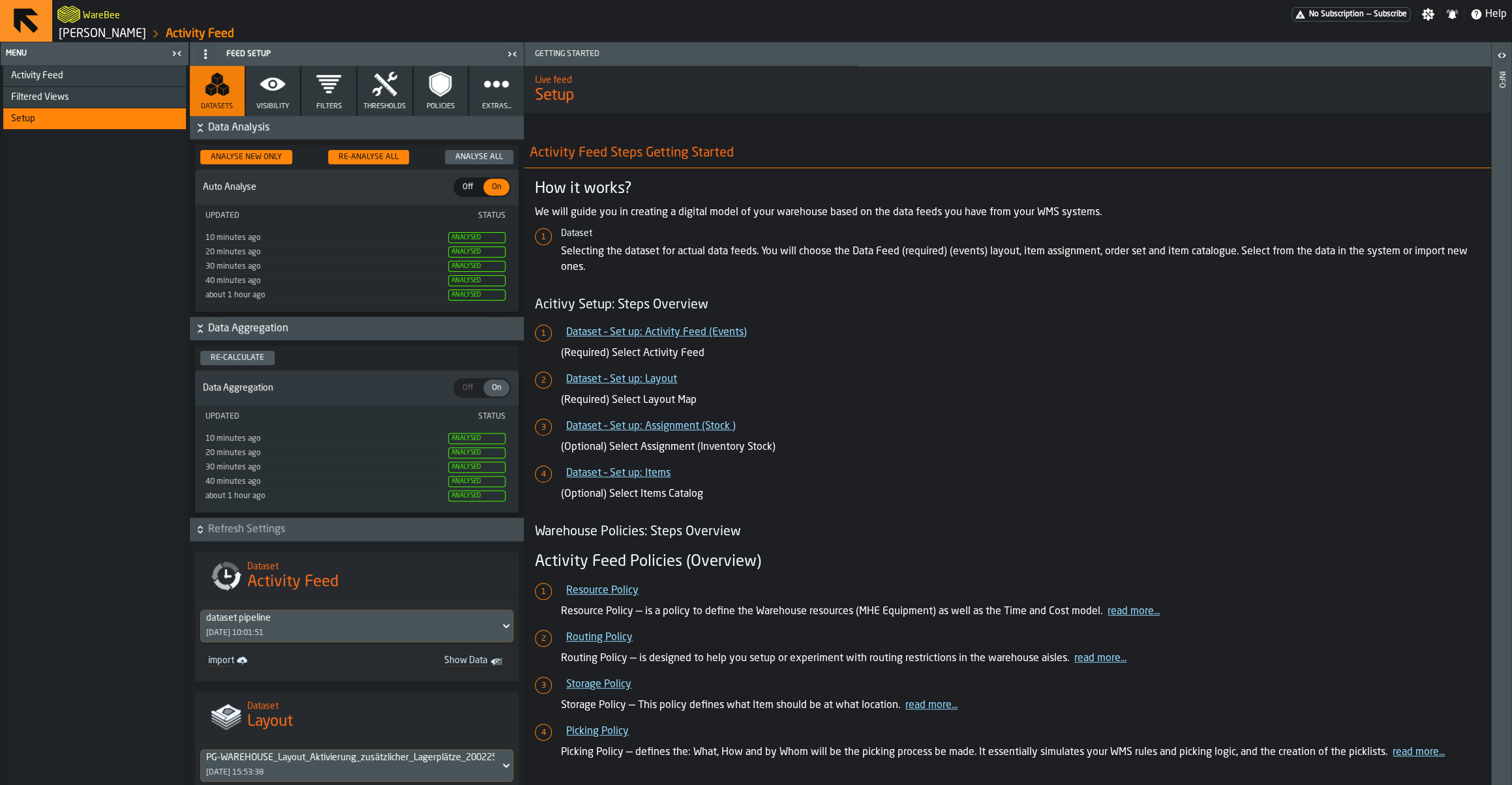
click at [284, 108] on span "Visibility" at bounding box center [272, 107] width 32 height 9
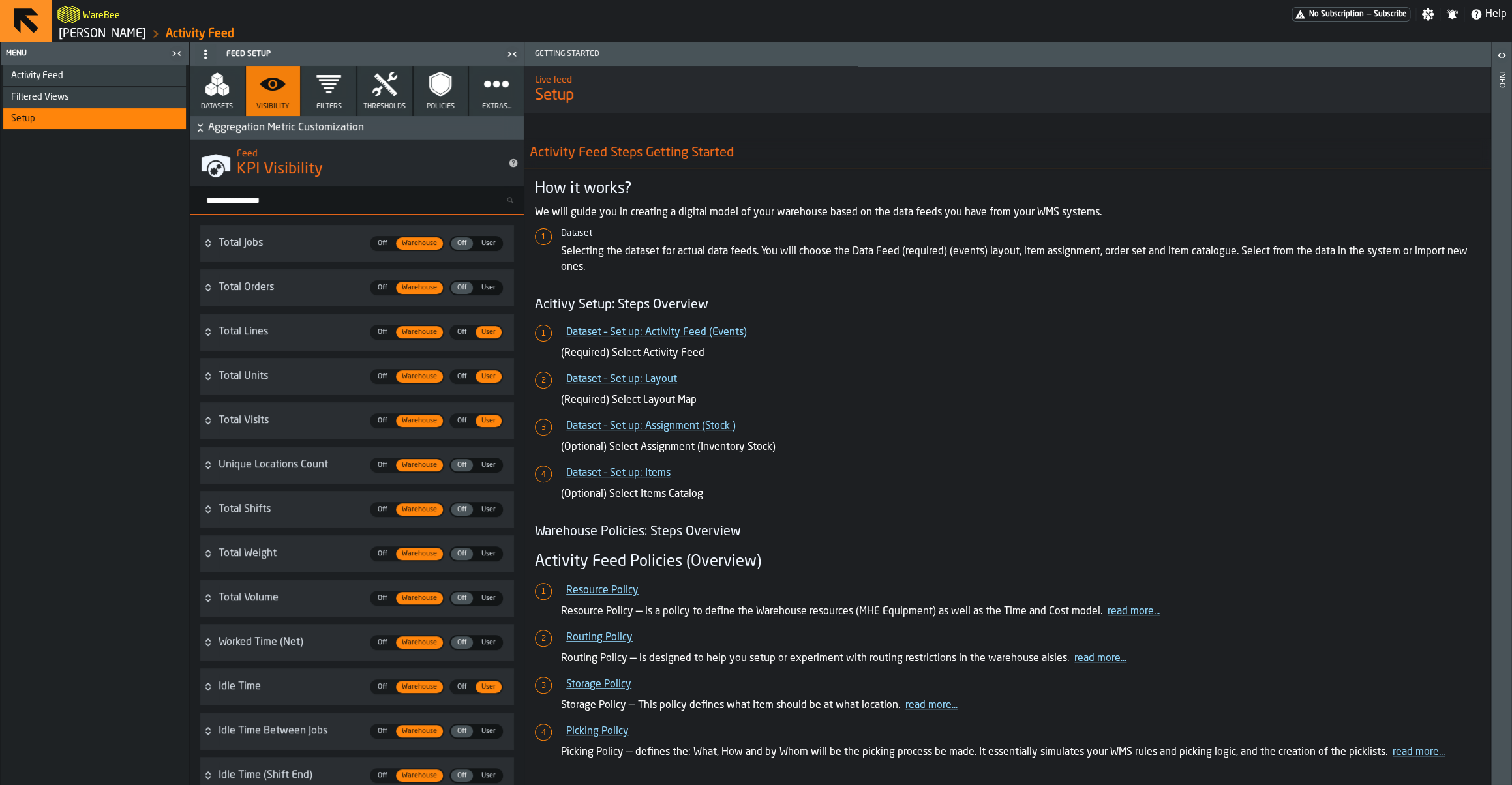
click at [284, 205] on input "Search metric..." at bounding box center [362, 201] width 324 height 17
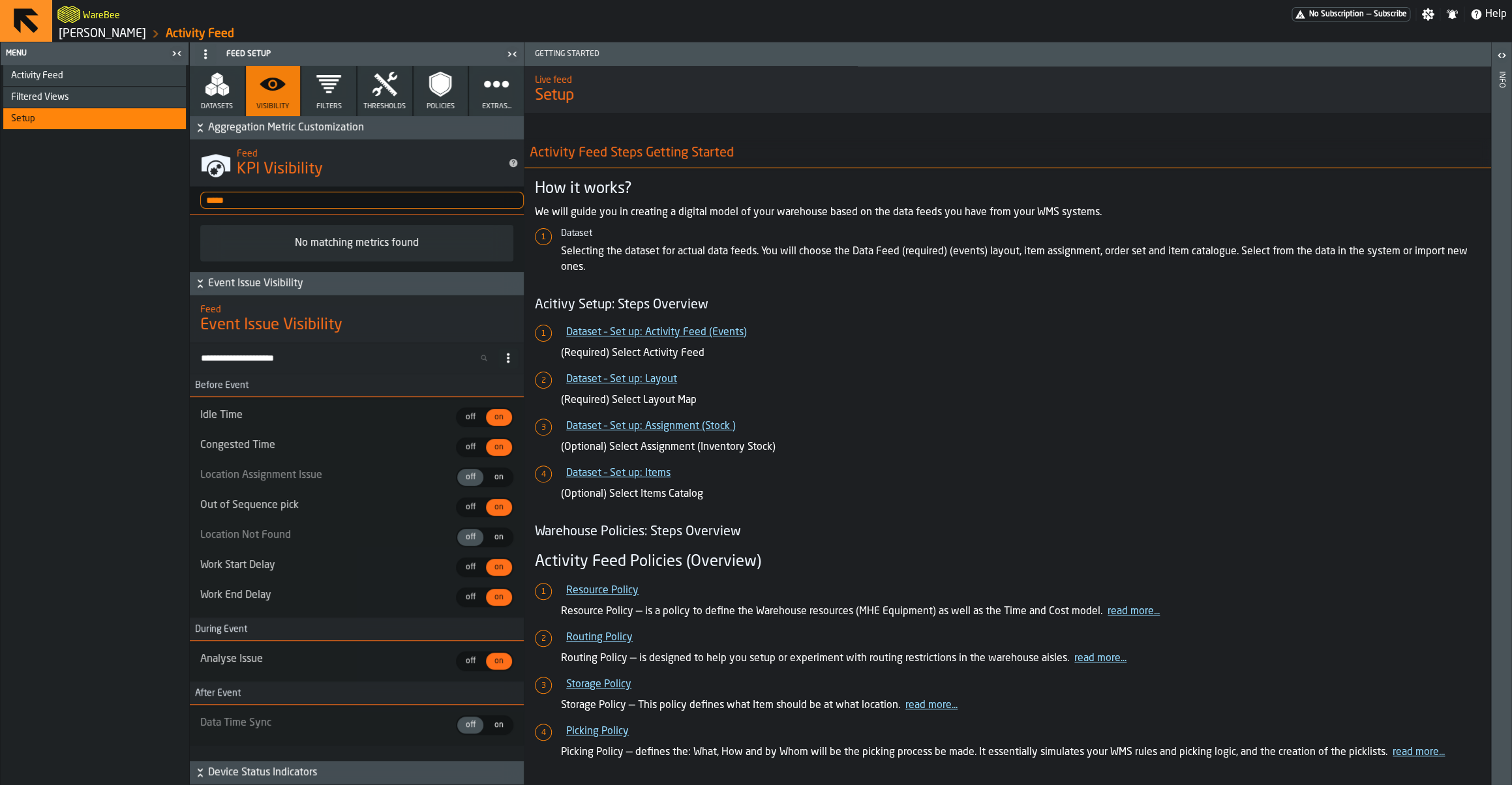
click at [263, 202] on input "*****" at bounding box center [362, 201] width 324 height 17
click at [263, 203] on input "*****" at bounding box center [362, 201] width 324 height 17
type input "***"
click at [486, 244] on span "User" at bounding box center [488, 244] width 25 height 11
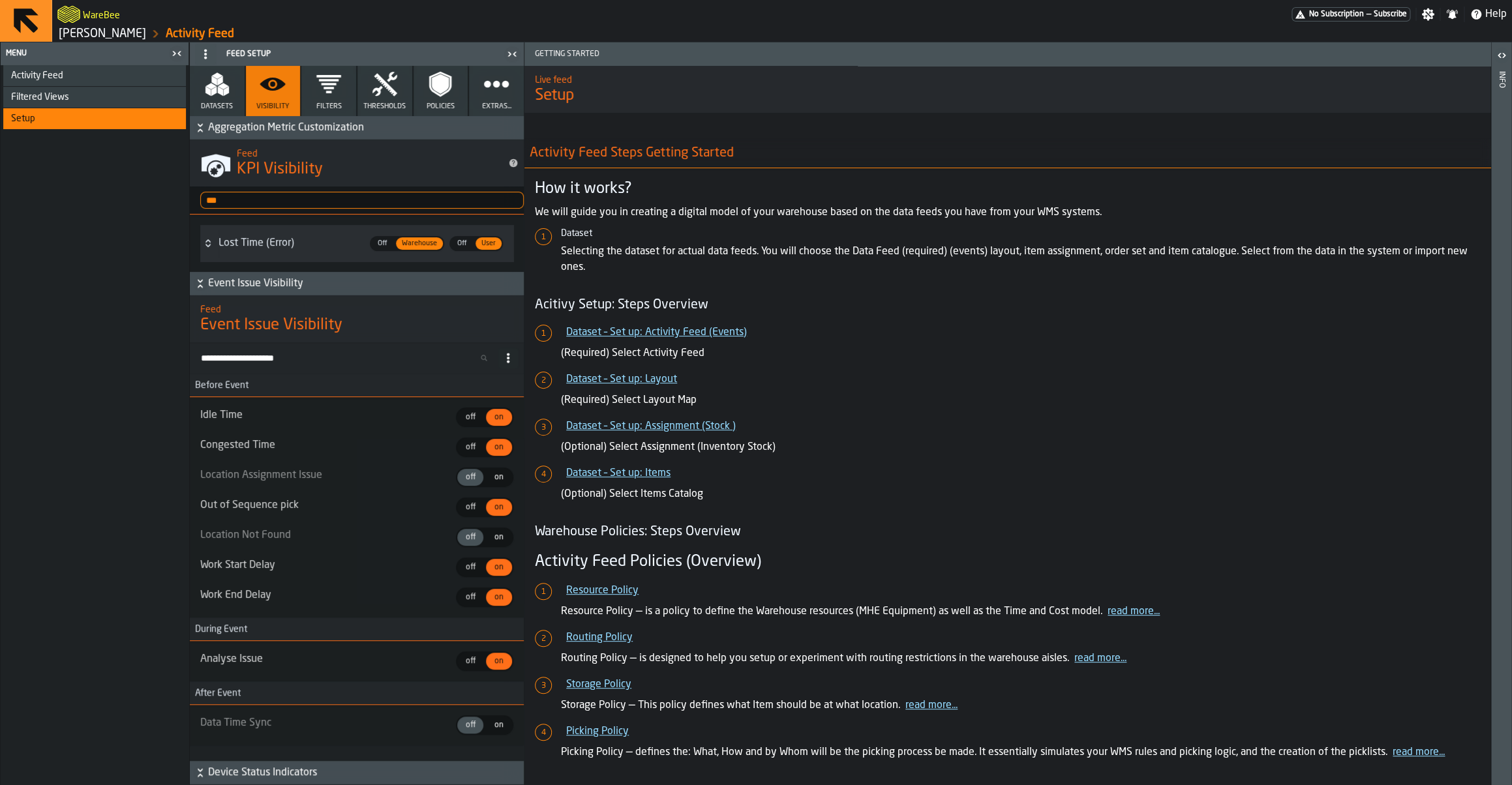
click at [90, 80] on div "Activity Feed" at bounding box center [96, 75] width 169 height 10
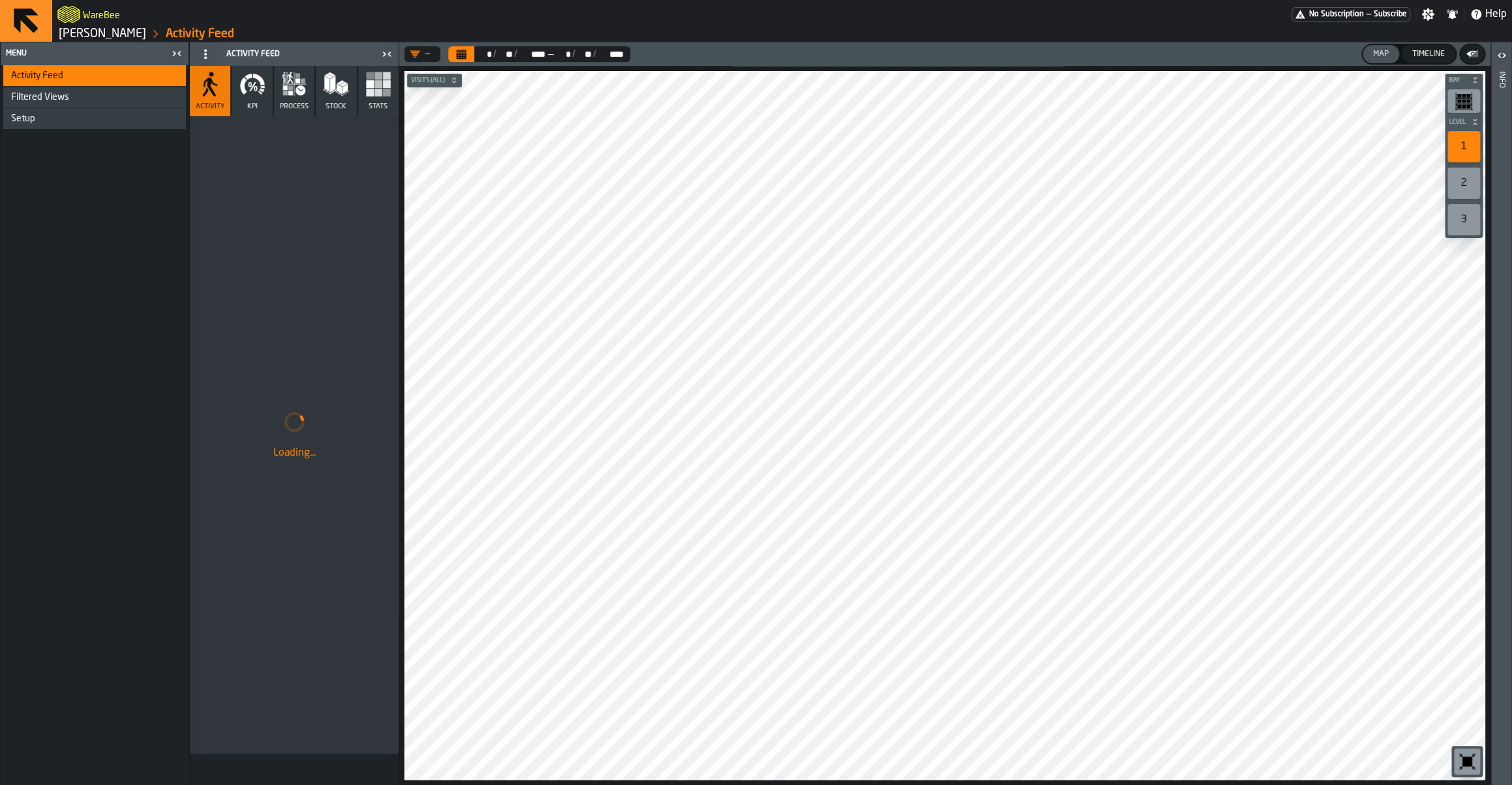
click at [246, 111] on button "KPI" at bounding box center [251, 90] width 41 height 50
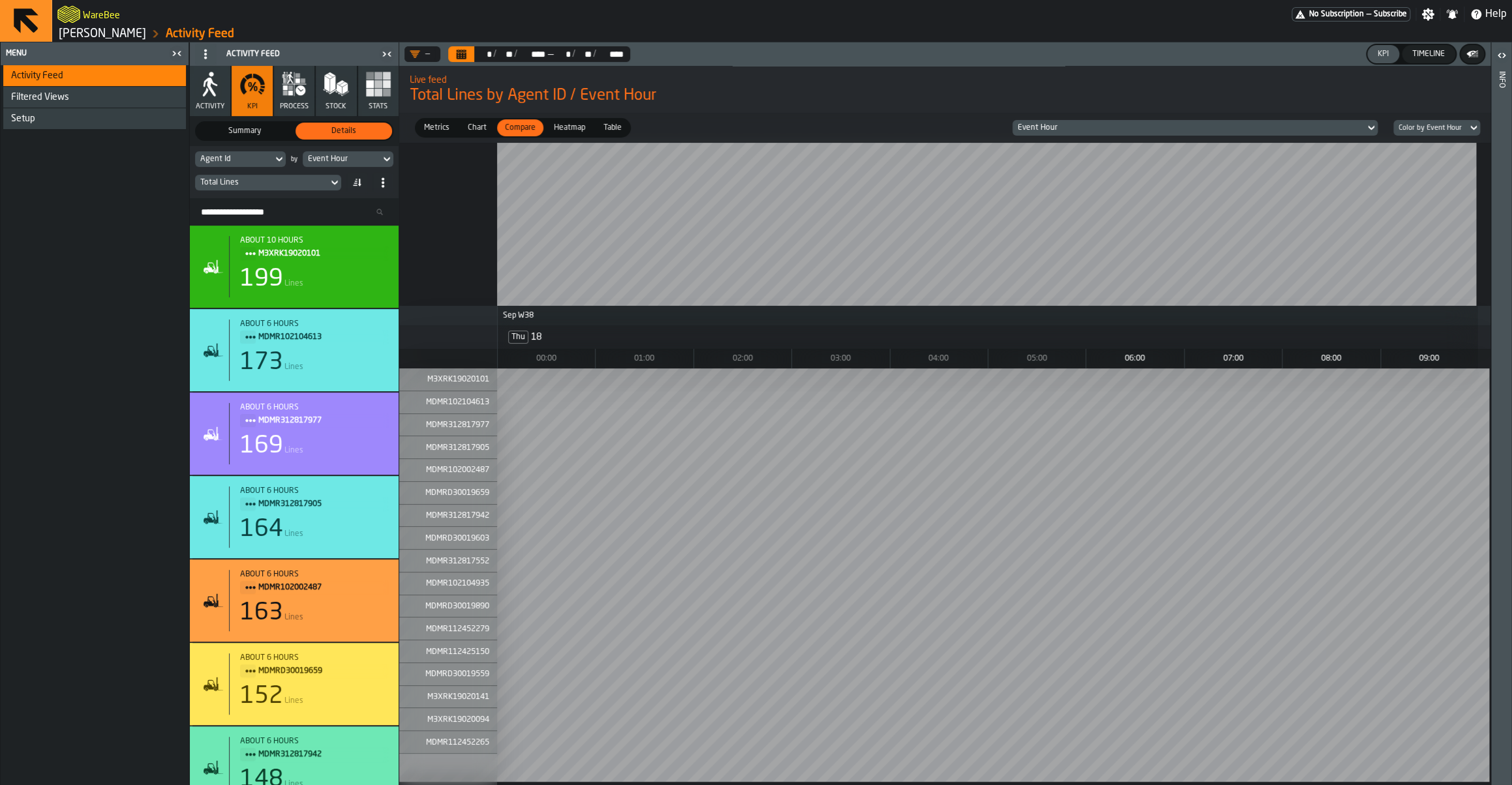
click at [261, 183] on div "Total Lines" at bounding box center [261, 183] width 123 height 10
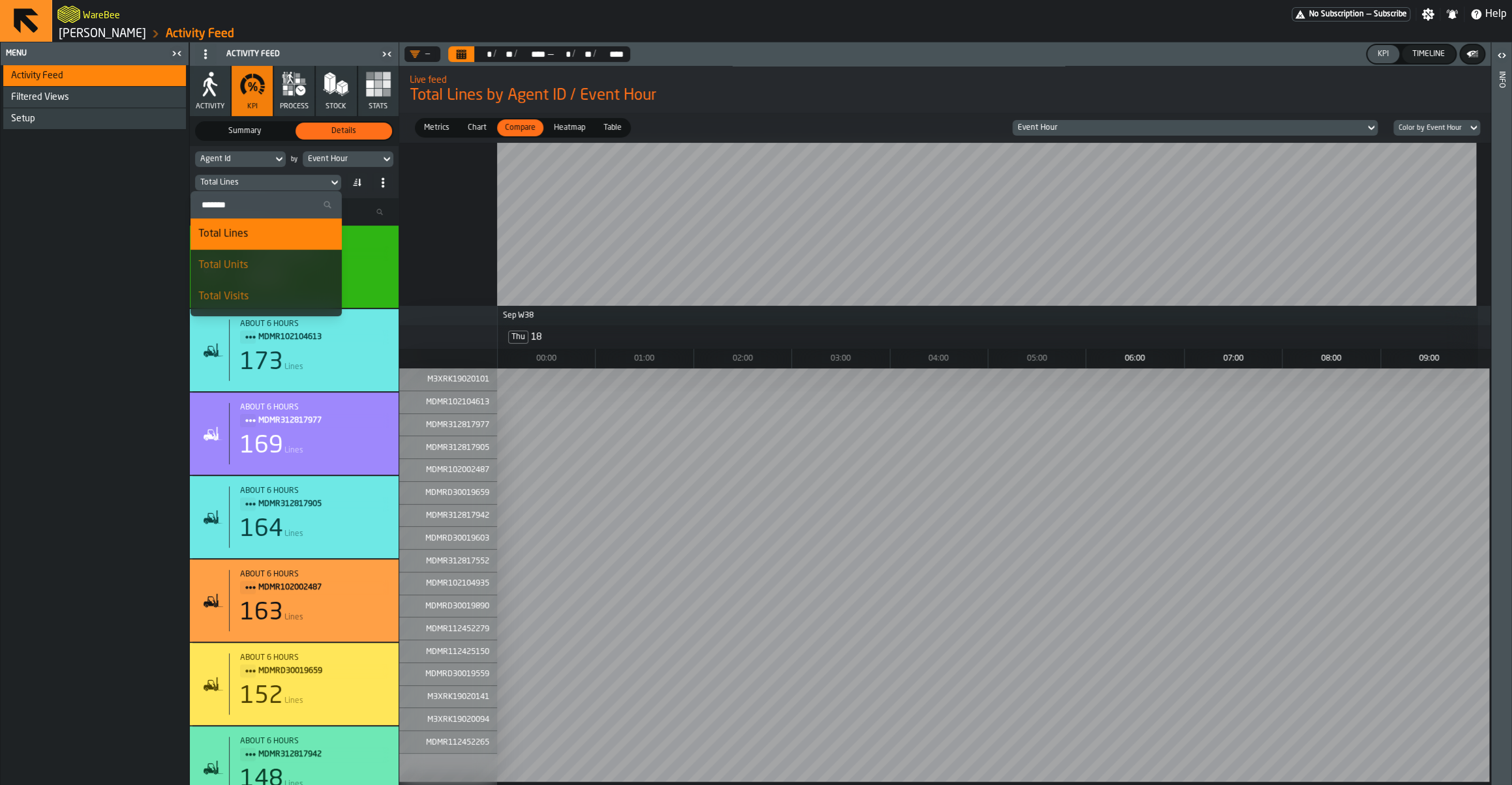
click at [252, 201] on input "Search" at bounding box center [266, 205] width 141 height 17
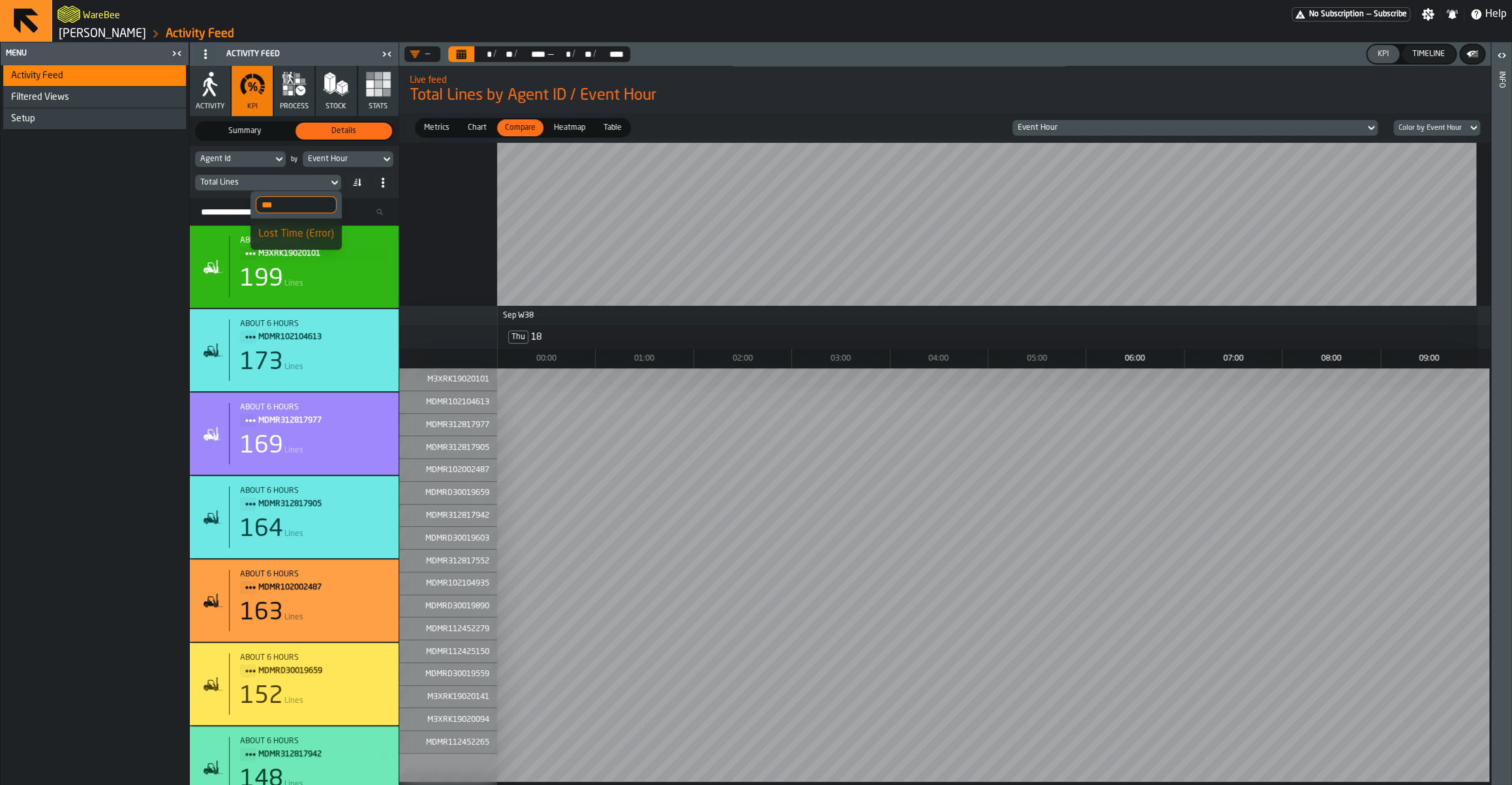
type input "***"
click at [267, 227] on div "Lost Time (Error)" at bounding box center [296, 234] width 76 height 15
